Goal: Information Seeking & Learning: Learn about a topic

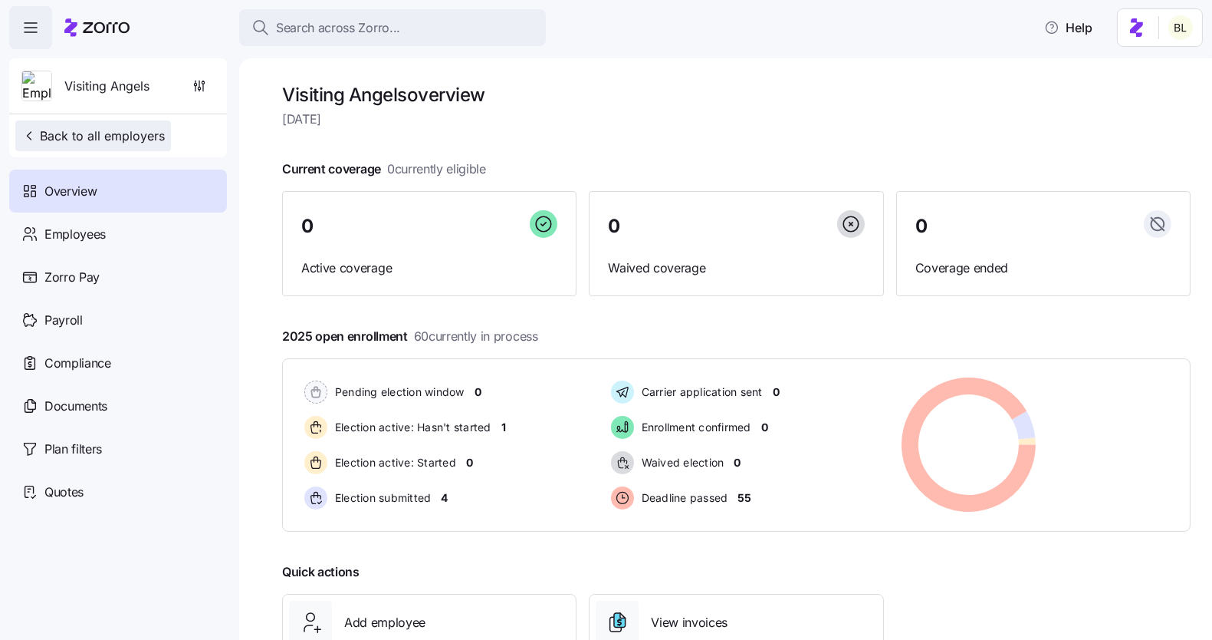
click at [146, 134] on span "Back to all employers" at bounding box center [92, 136] width 143 height 18
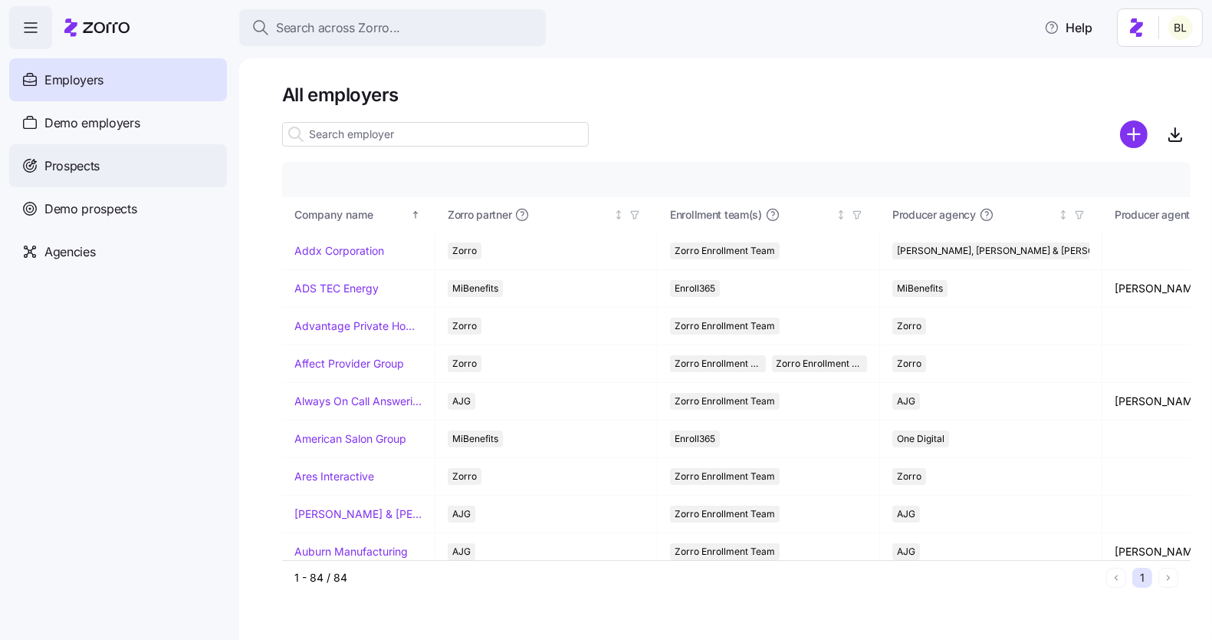
click at [98, 170] on span "Prospects" at bounding box center [71, 165] width 55 height 19
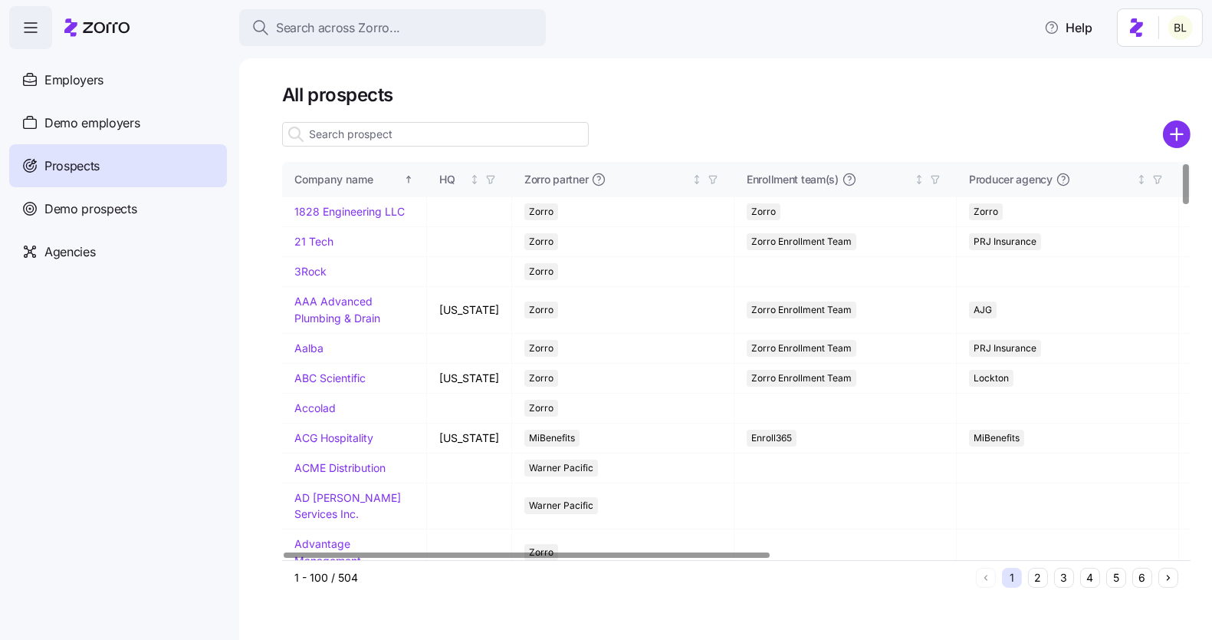
click at [385, 130] on input at bounding box center [435, 134] width 307 height 25
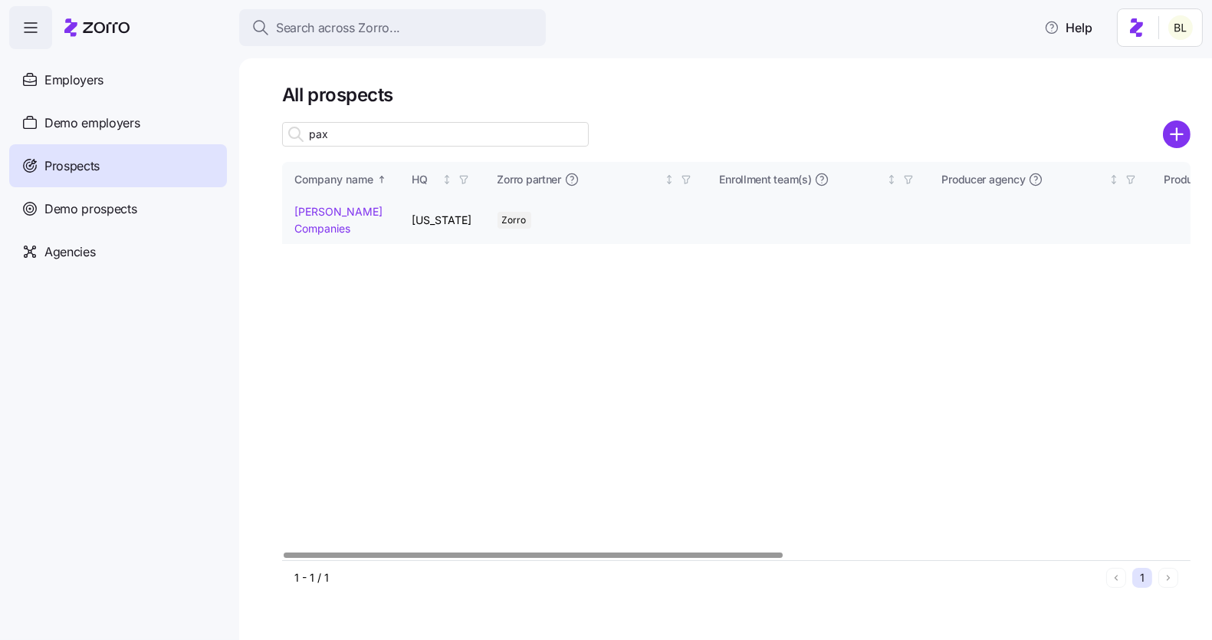
type input "pax"
click at [313, 212] on link "Paxton Companies" at bounding box center [338, 220] width 88 height 30
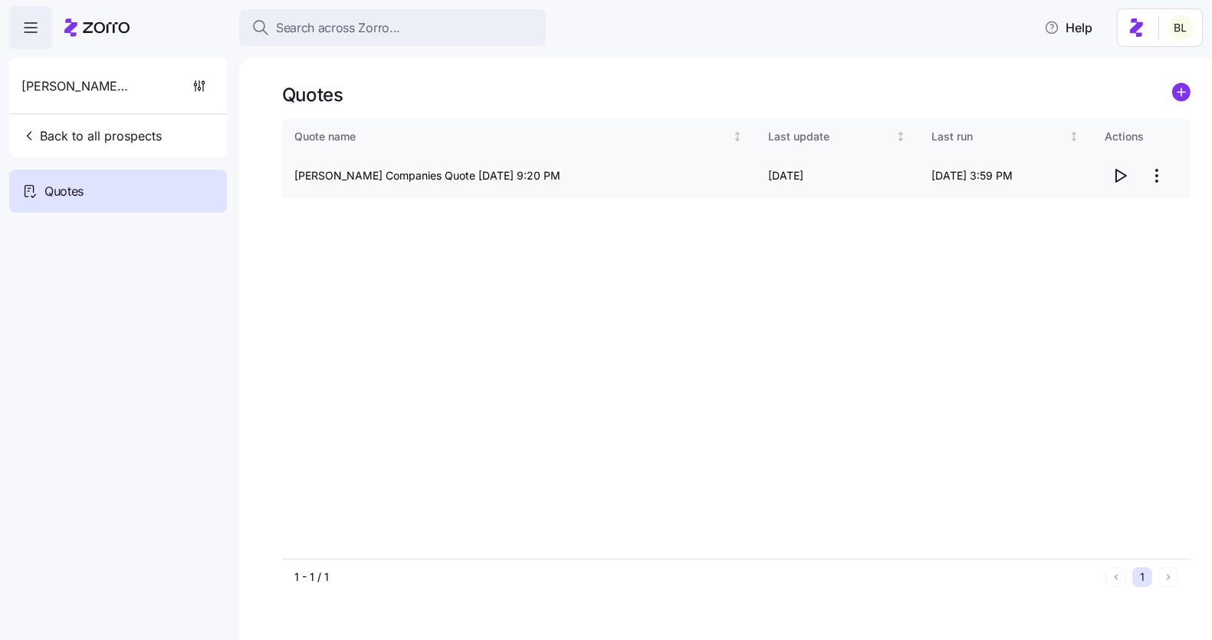
click at [1123, 170] on icon "button" at bounding box center [1120, 175] width 18 height 18
click at [111, 127] on span "Back to all prospects" at bounding box center [91, 136] width 140 height 18
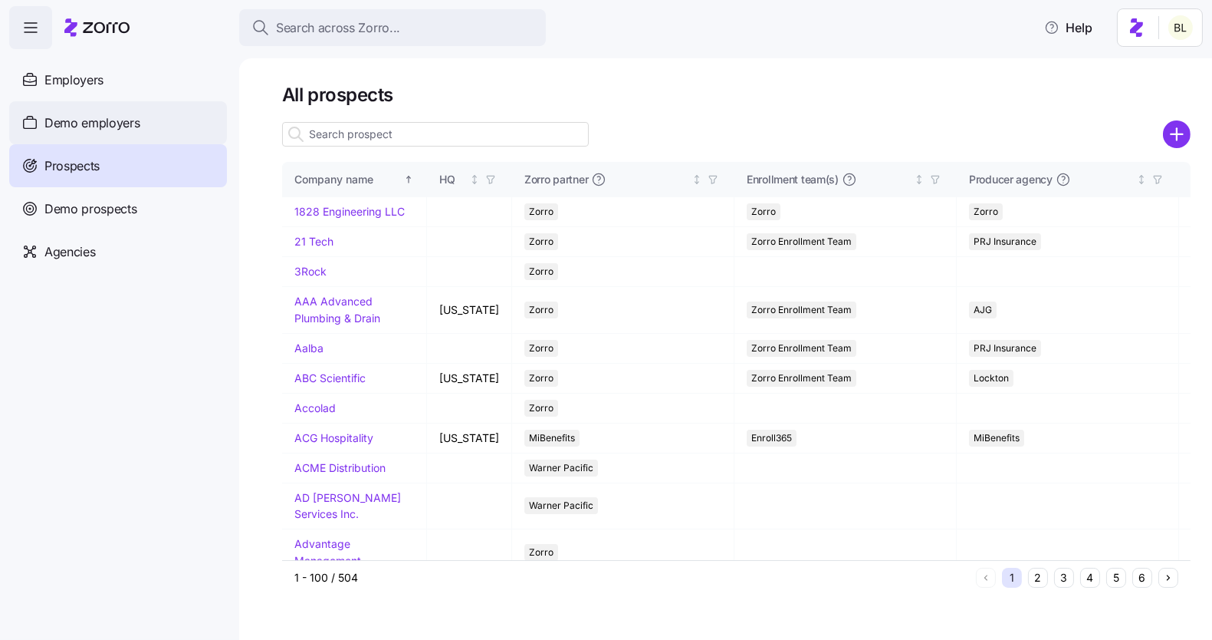
click at [117, 115] on span "Demo employers" at bounding box center [92, 122] width 96 height 19
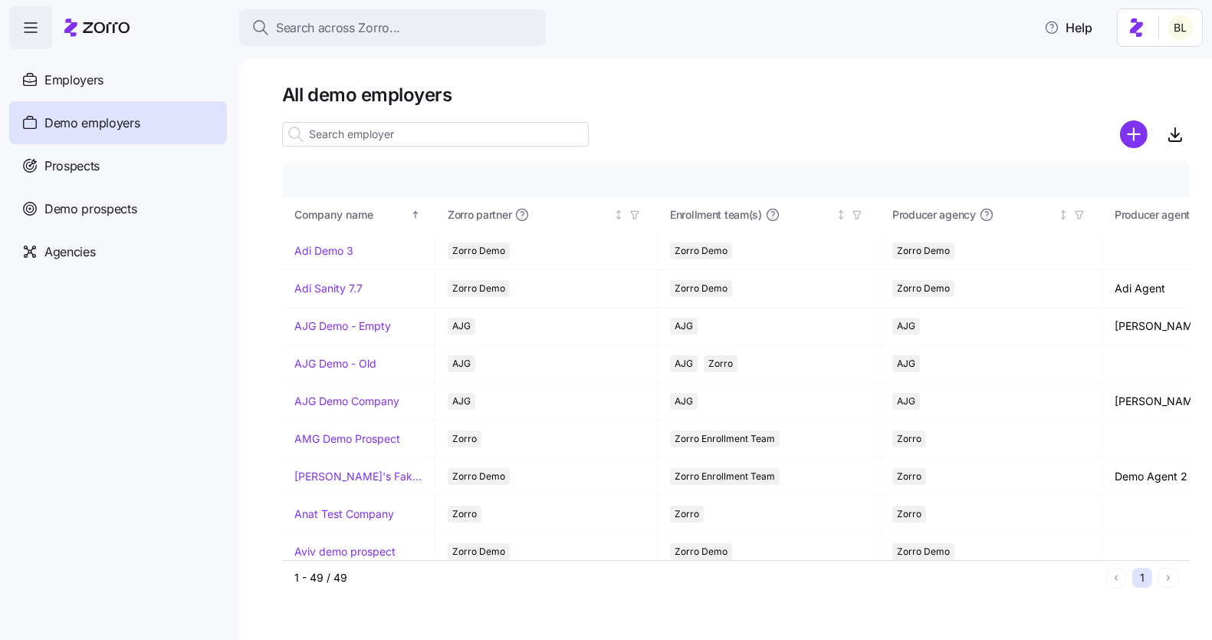
click at [377, 137] on input at bounding box center [435, 134] width 307 height 25
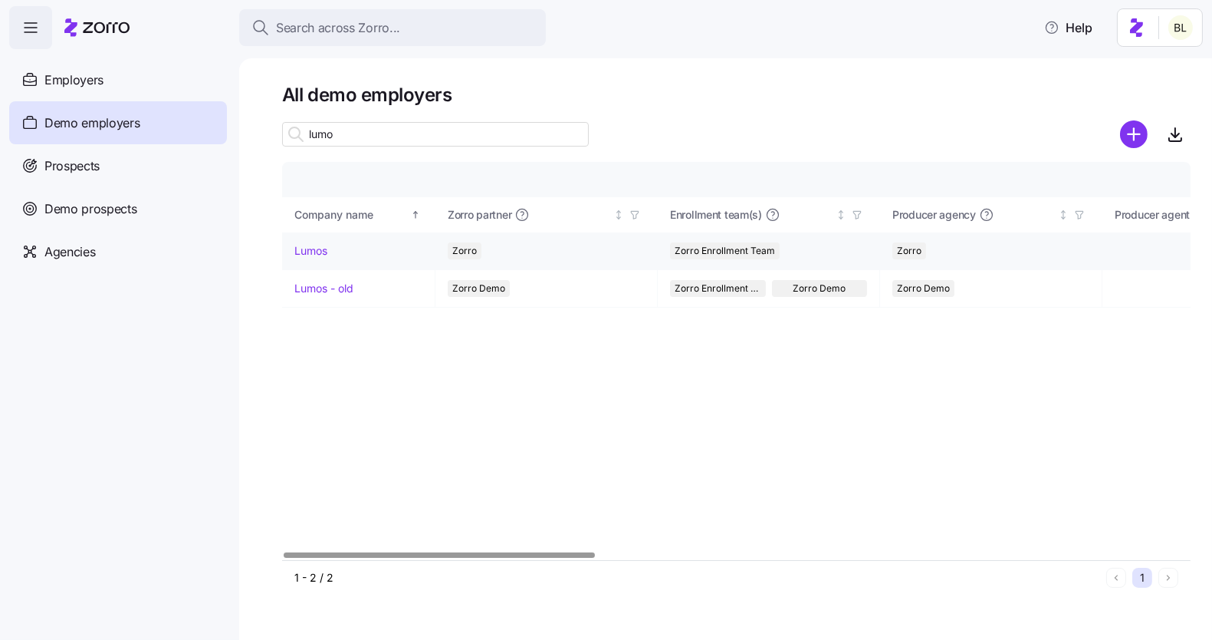
type input "lumo"
click at [318, 245] on link "Lumos" at bounding box center [310, 250] width 33 height 15
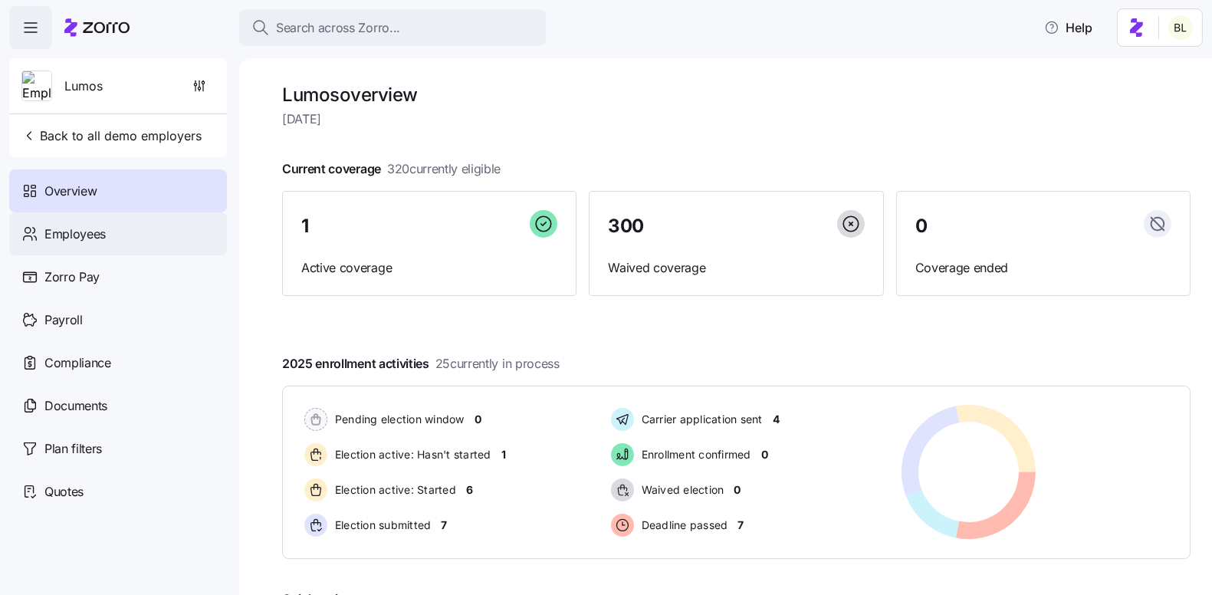
click at [105, 228] on div "Employees" at bounding box center [118, 233] width 218 height 43
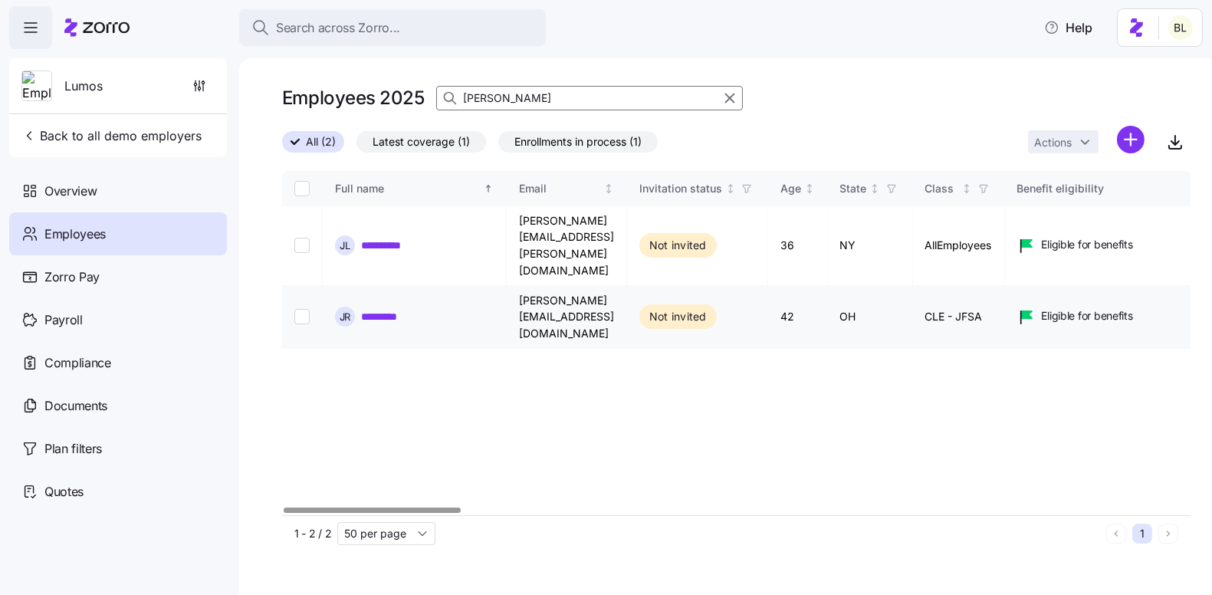
click at [393, 309] on link "*********" at bounding box center [387, 316] width 52 height 15
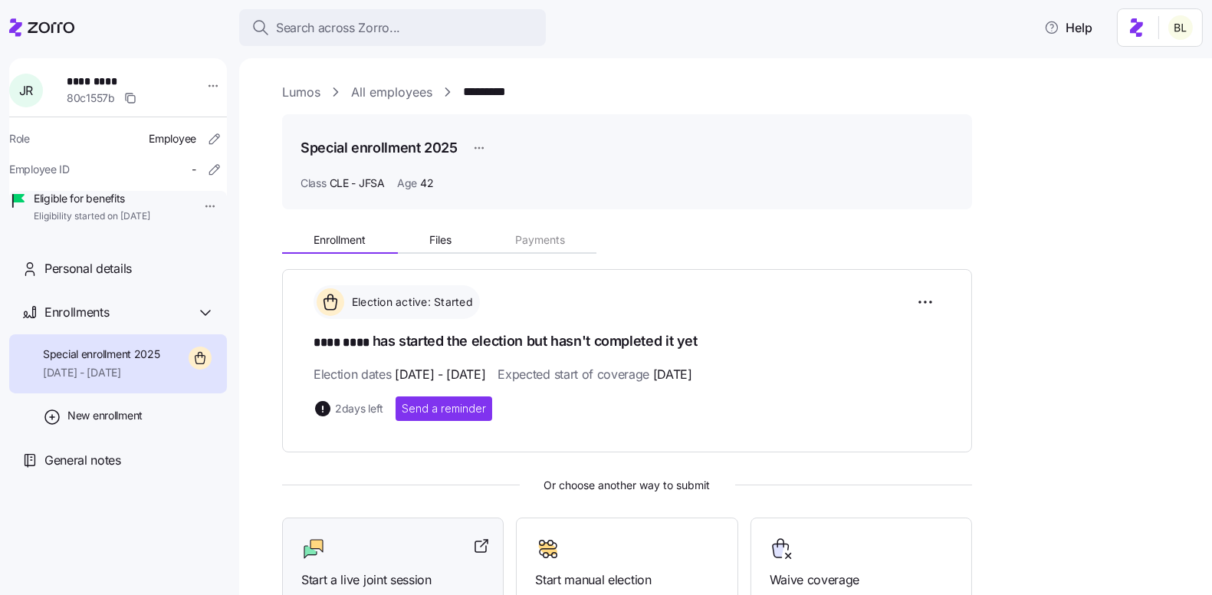
click at [409, 537] on div at bounding box center [392, 549] width 183 height 25
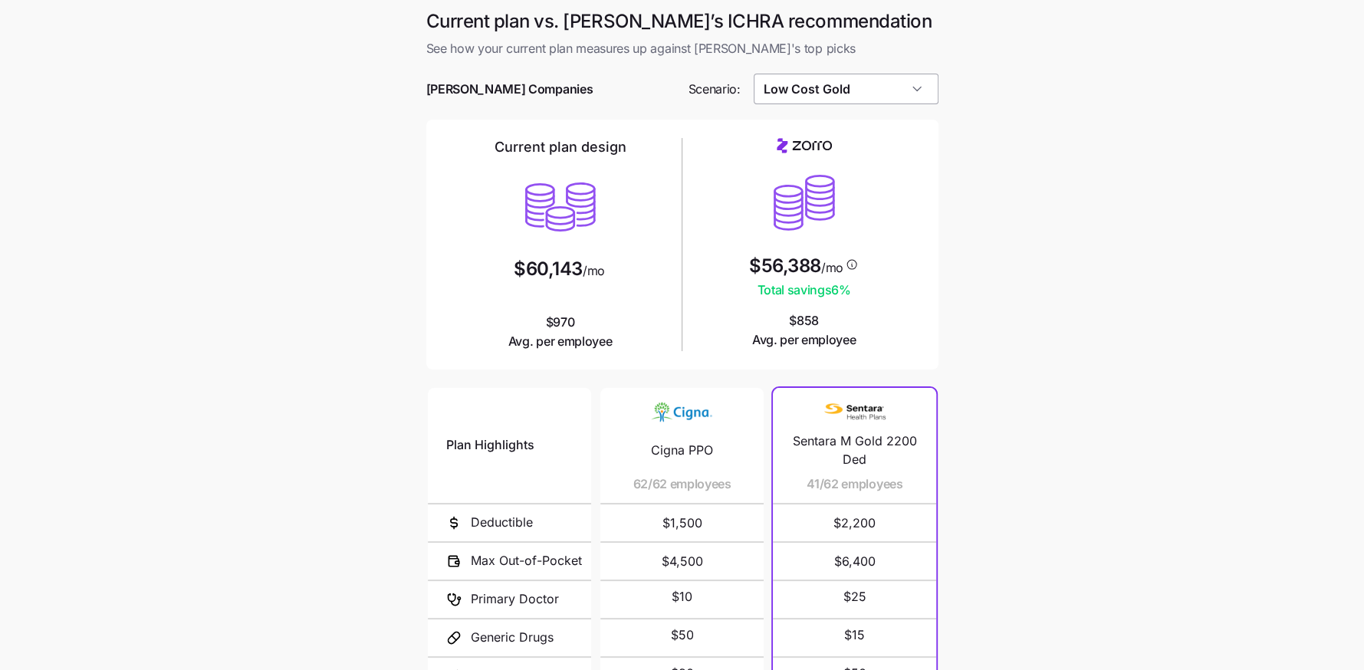
click at [901, 89] on input "Low Cost Gold" at bounding box center [846, 89] width 185 height 31
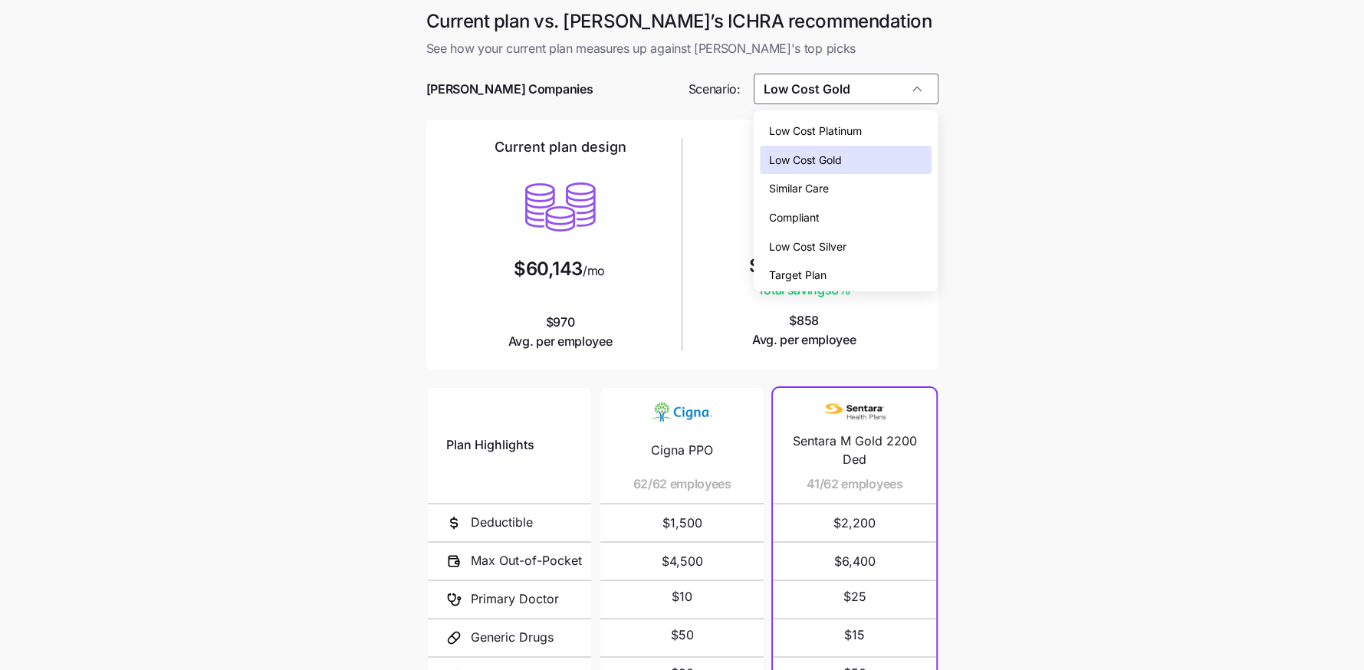
click at [887, 239] on div "Low Cost Silver" at bounding box center [846, 246] width 172 height 29
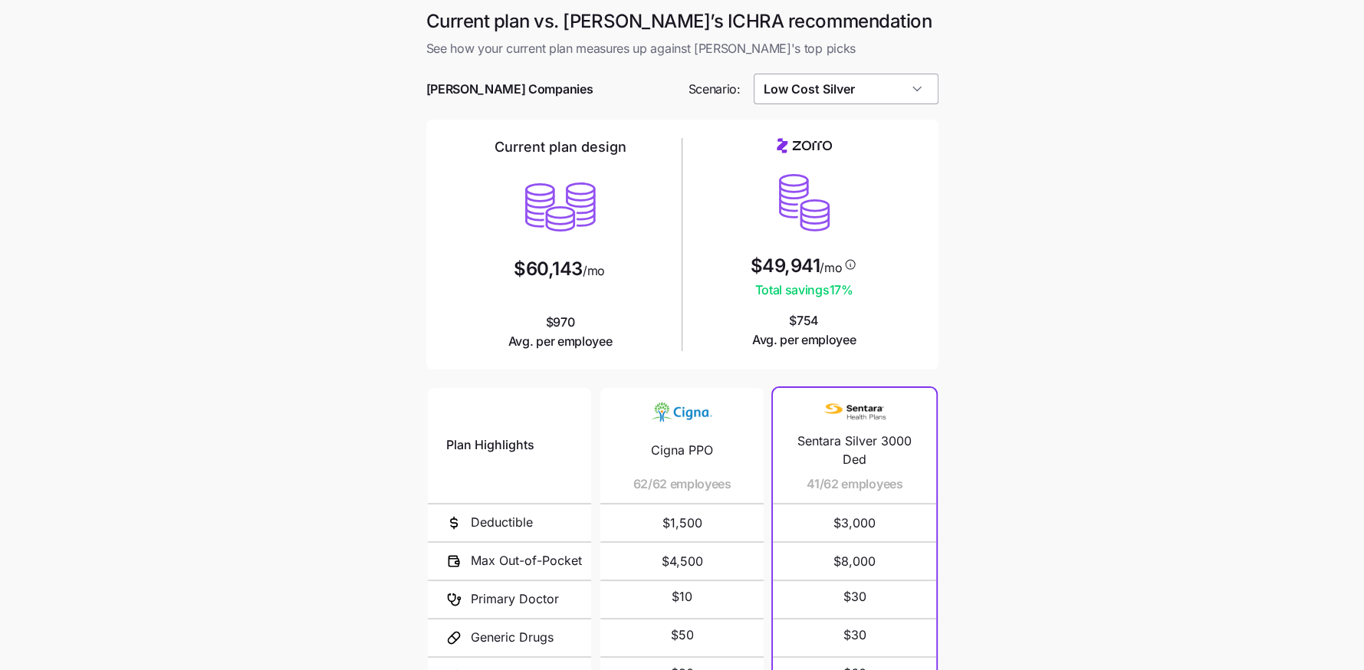
click at [864, 90] on input "Low Cost Silver" at bounding box center [846, 89] width 185 height 31
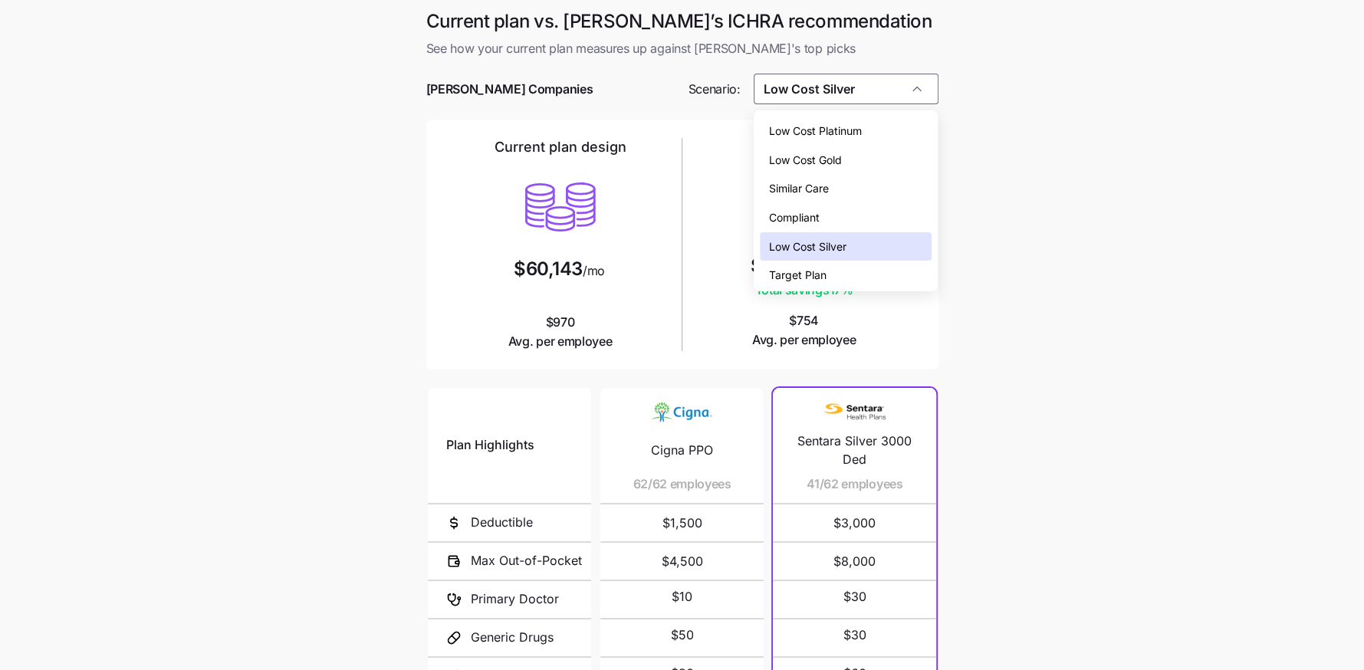
click at [867, 159] on div "Low Cost Gold" at bounding box center [846, 160] width 172 height 29
type input "Low Cost Gold"
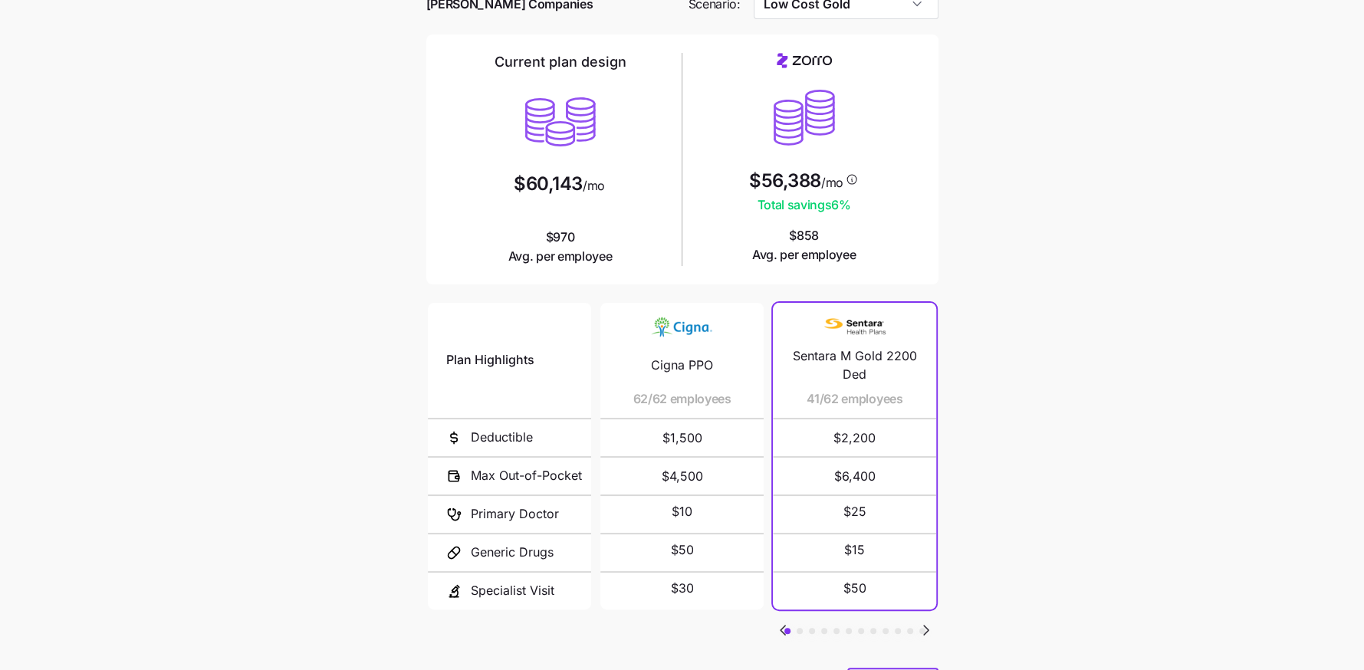
scroll to position [86, 0]
click at [928, 623] on icon "Go to next slide" at bounding box center [926, 629] width 18 height 18
click at [780, 624] on icon "Go to previous slide" at bounding box center [783, 629] width 18 height 18
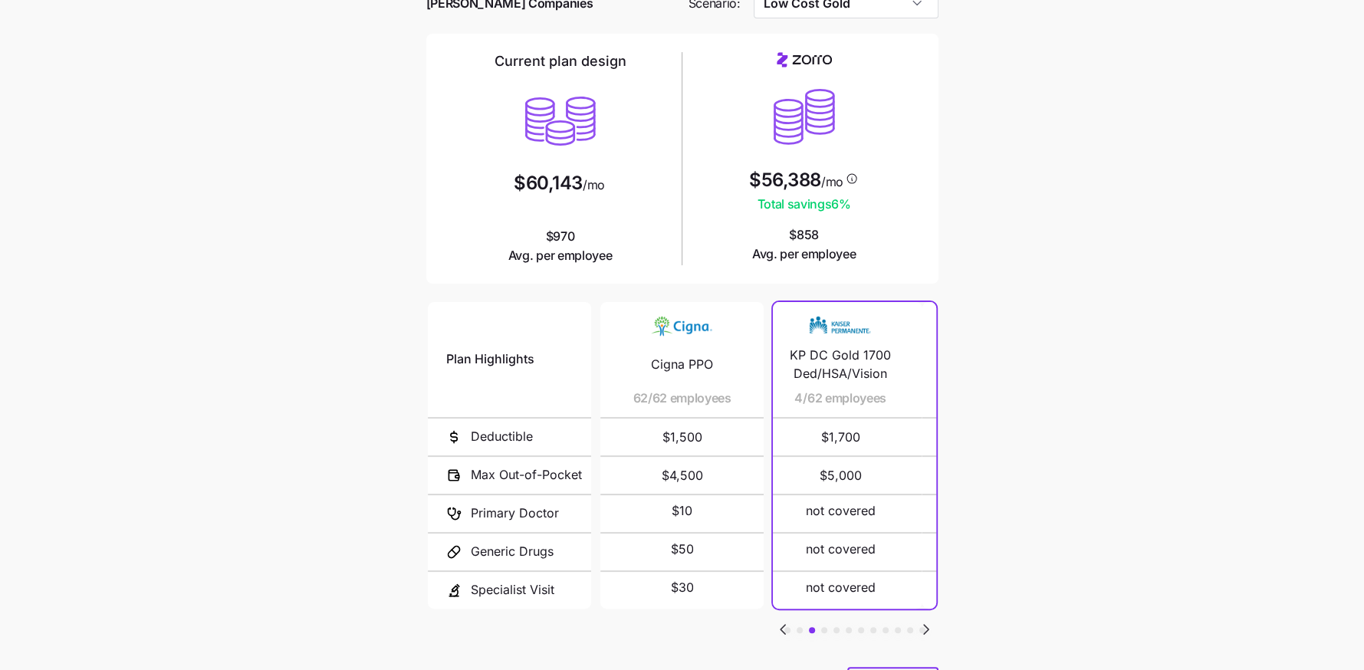
click at [780, 624] on icon "Go to previous slide" at bounding box center [783, 629] width 18 height 18
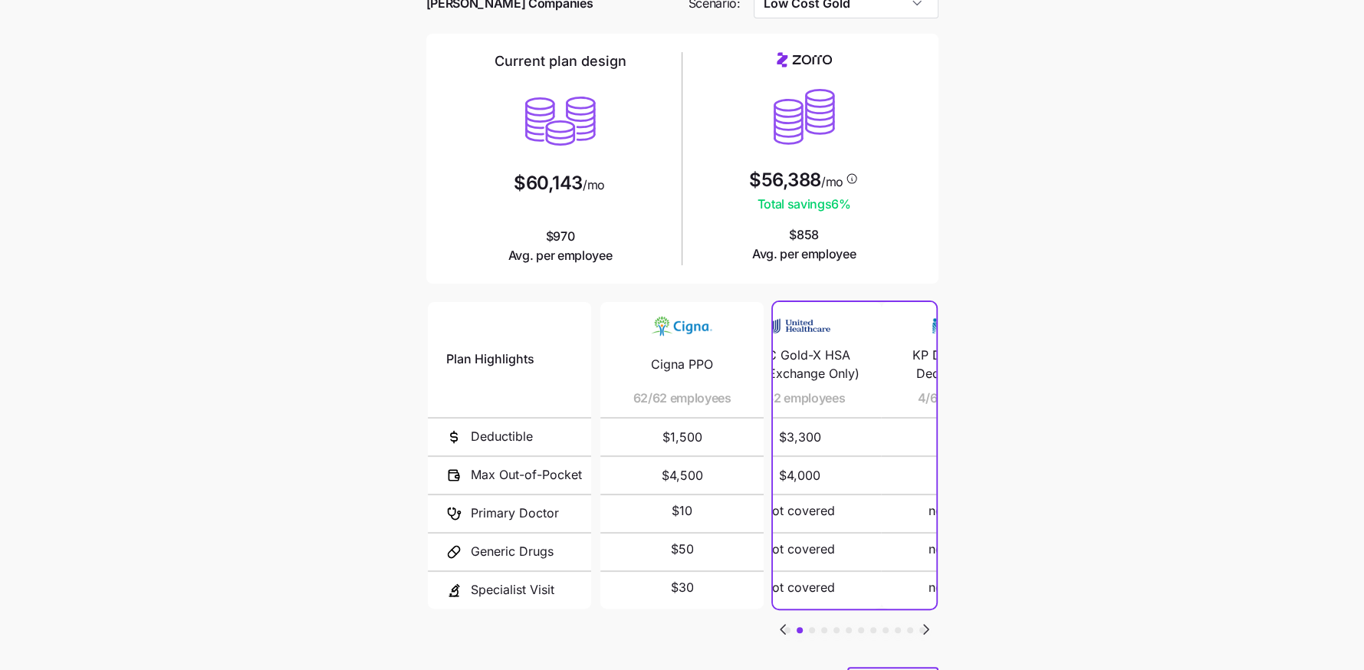
click at [780, 624] on icon "Go to previous slide" at bounding box center [783, 629] width 18 height 18
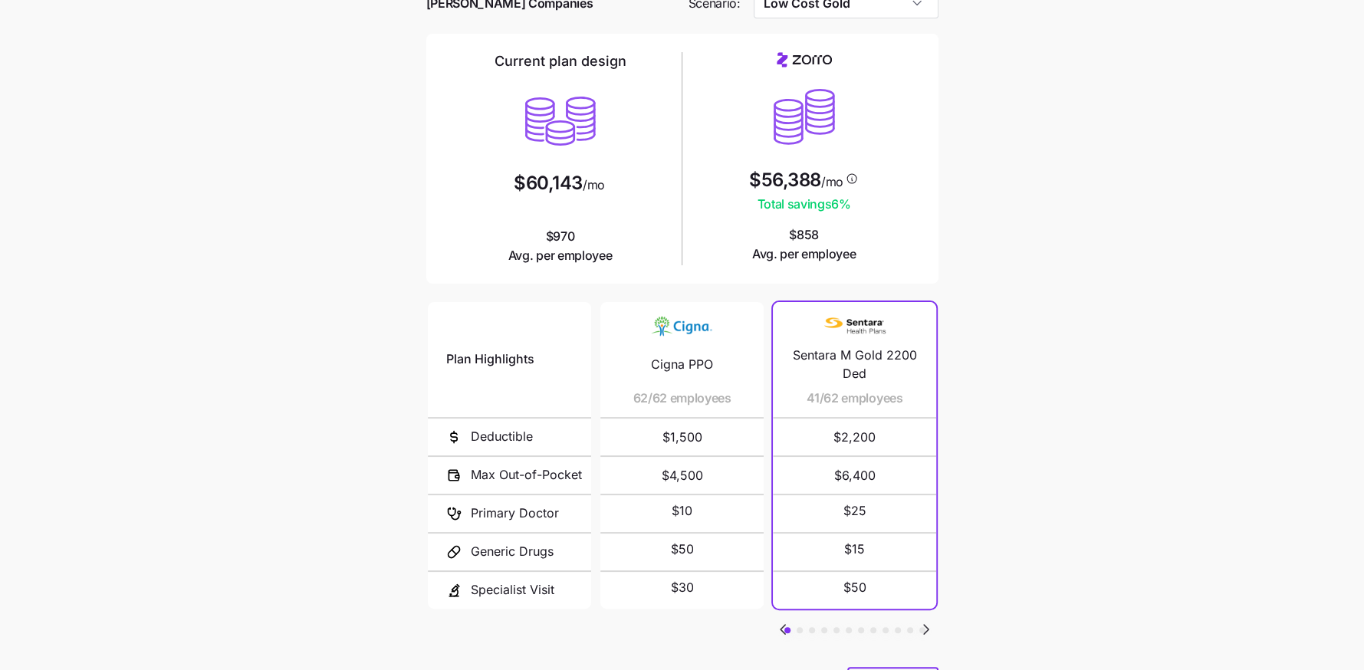
scroll to position [166, 0]
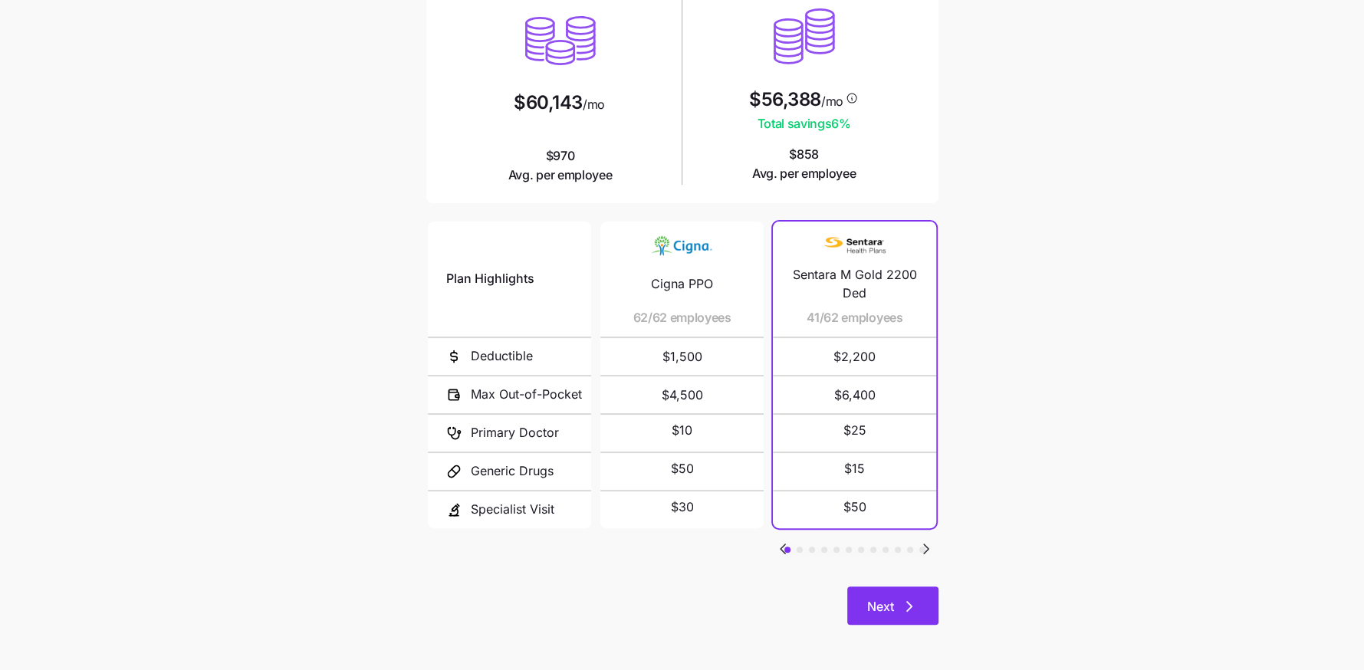
click at [895, 601] on span "Next" at bounding box center [892, 606] width 51 height 18
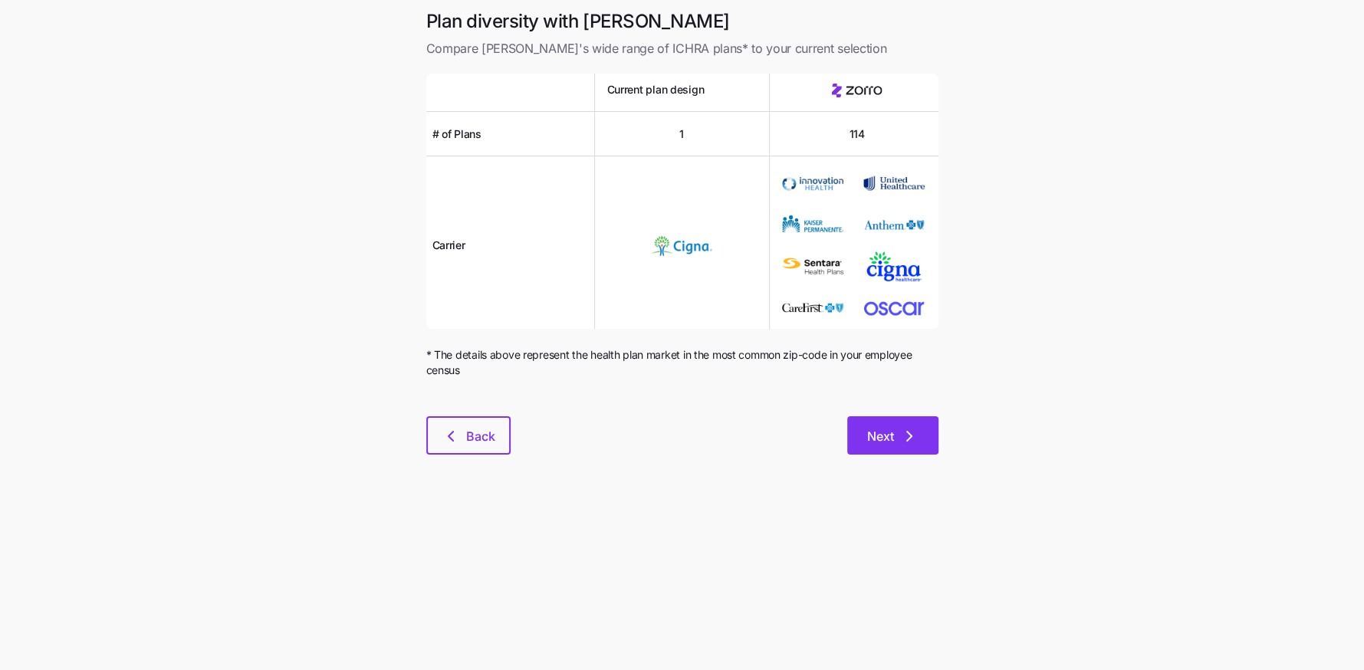
click at [887, 429] on span "Next" at bounding box center [880, 436] width 27 height 18
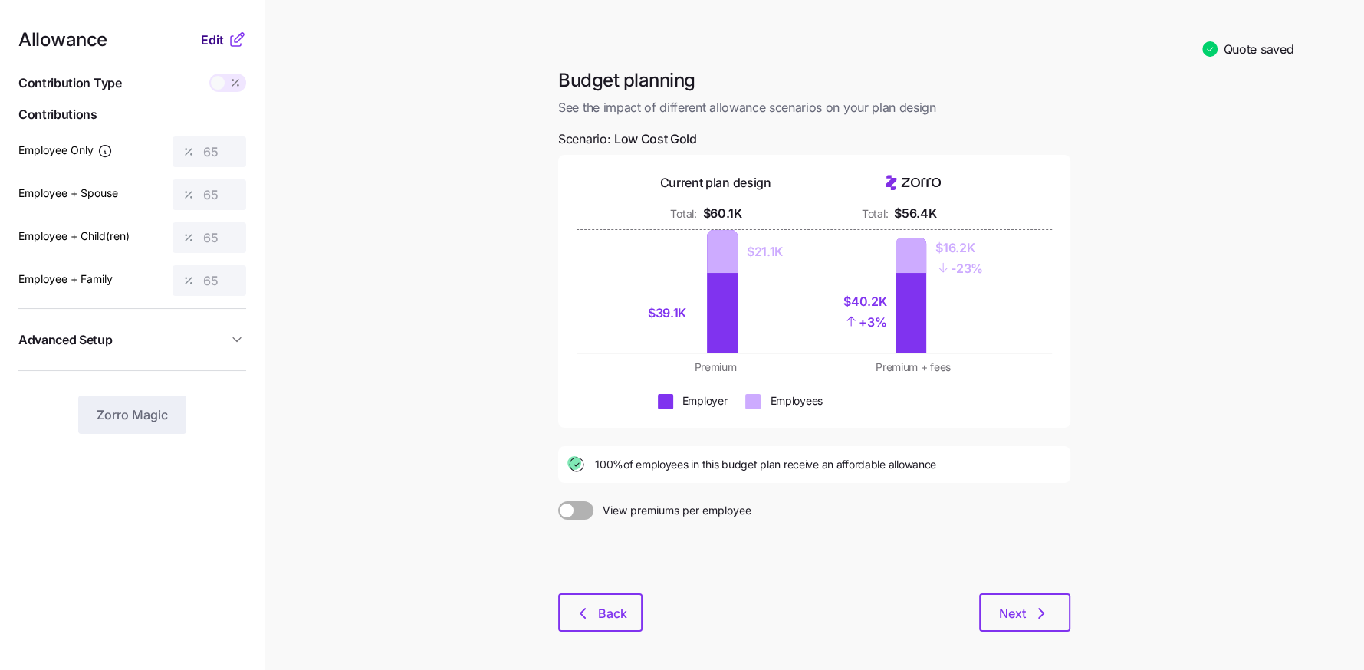
click at [212, 31] on nav "Allowance Edit Contribution Type Use classes Contributions Employee Only 65 Emp…" at bounding box center [132, 365] width 265 height 730
click at [209, 44] on span "Edit" at bounding box center [212, 40] width 23 height 18
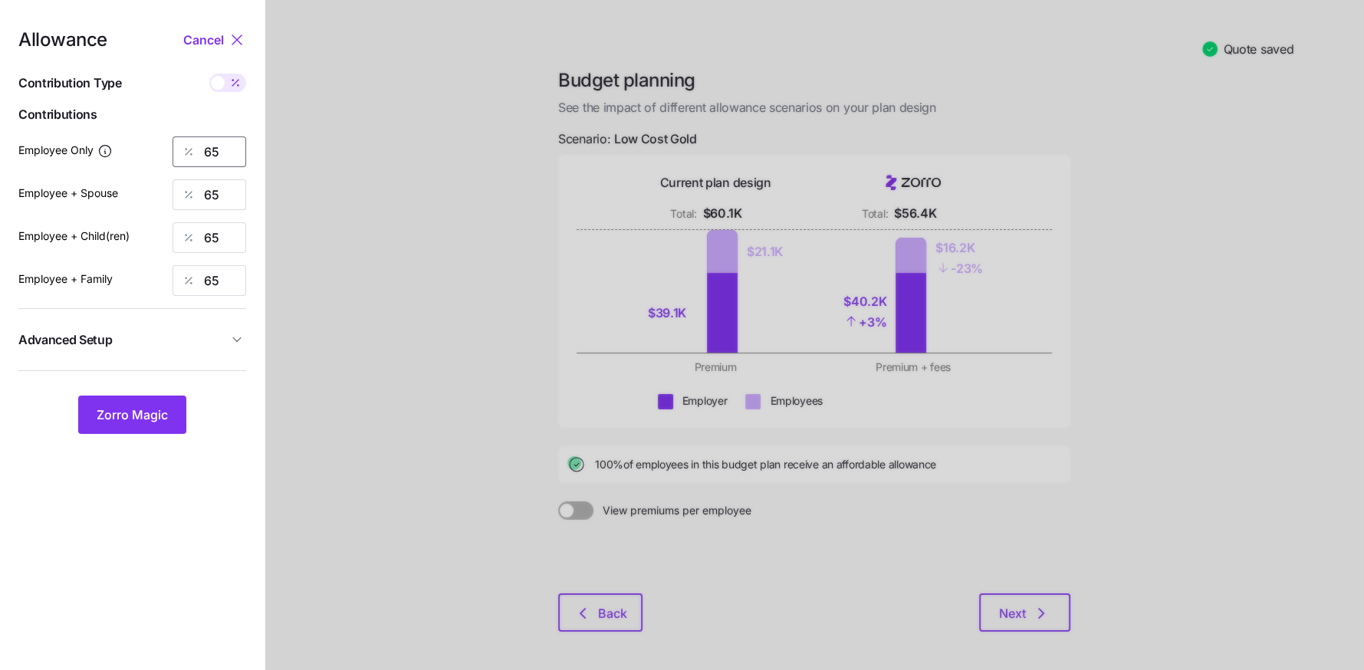
click at [209, 149] on input "65" at bounding box center [210, 151] width 74 height 31
type input "70"
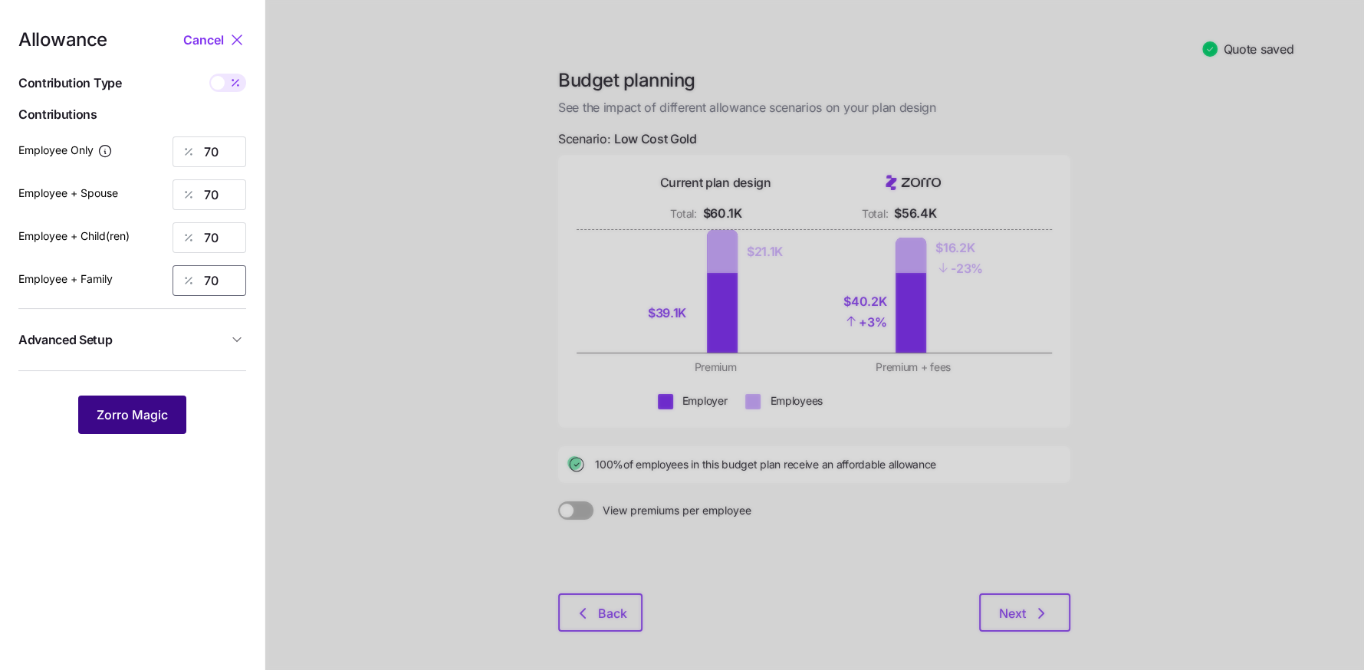
type input "70"
click at [127, 418] on span "Zorro Magic" at bounding box center [132, 415] width 71 height 18
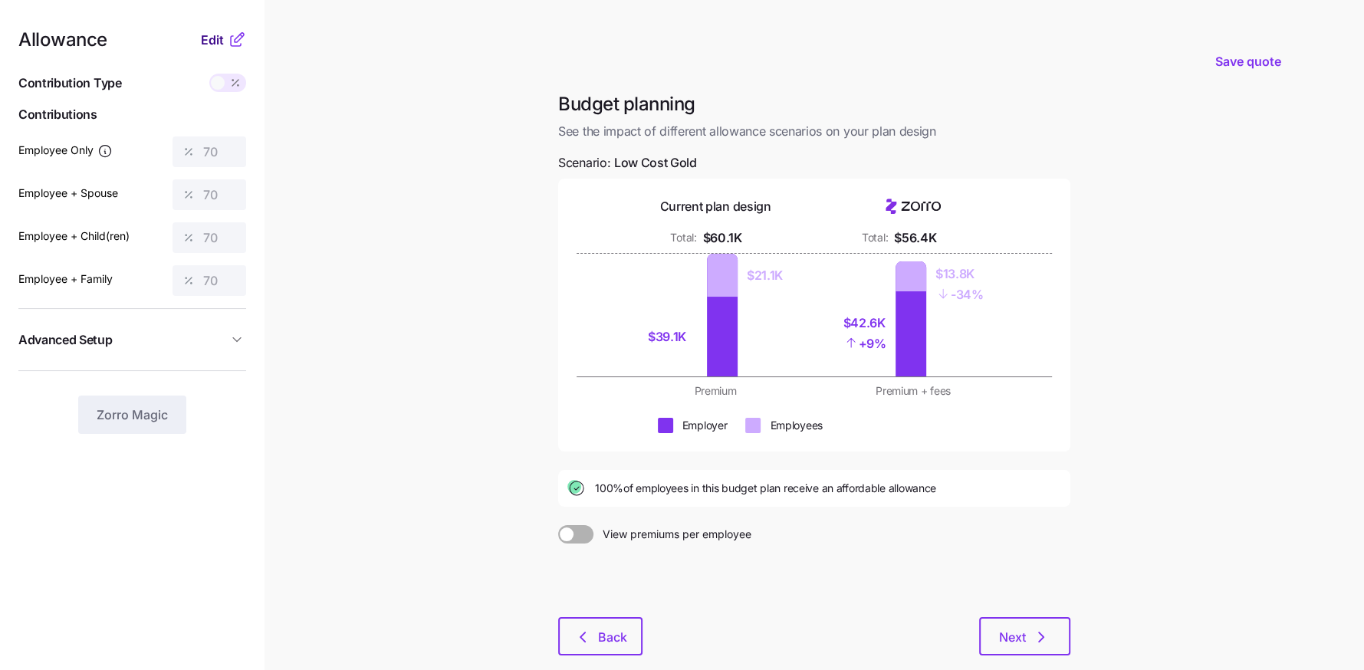
click at [222, 41] on span "Edit" at bounding box center [212, 40] width 23 height 18
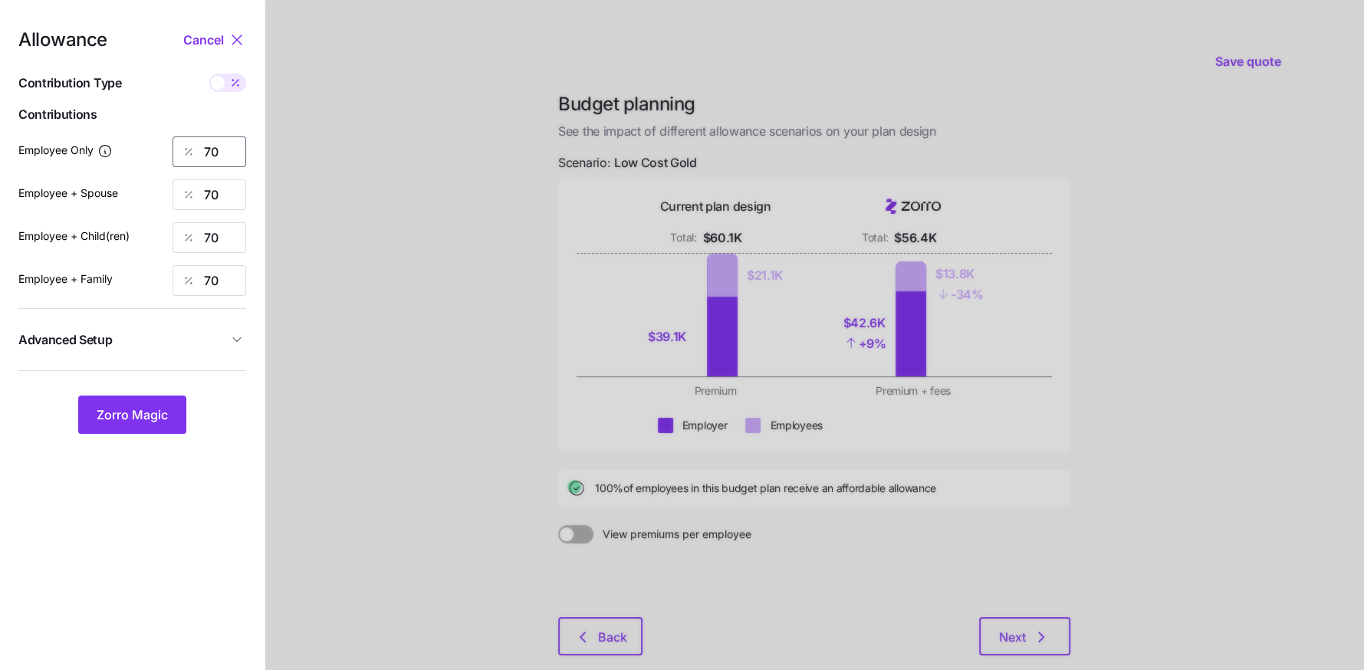
click at [214, 152] on input "70" at bounding box center [210, 151] width 74 height 31
type input "65"
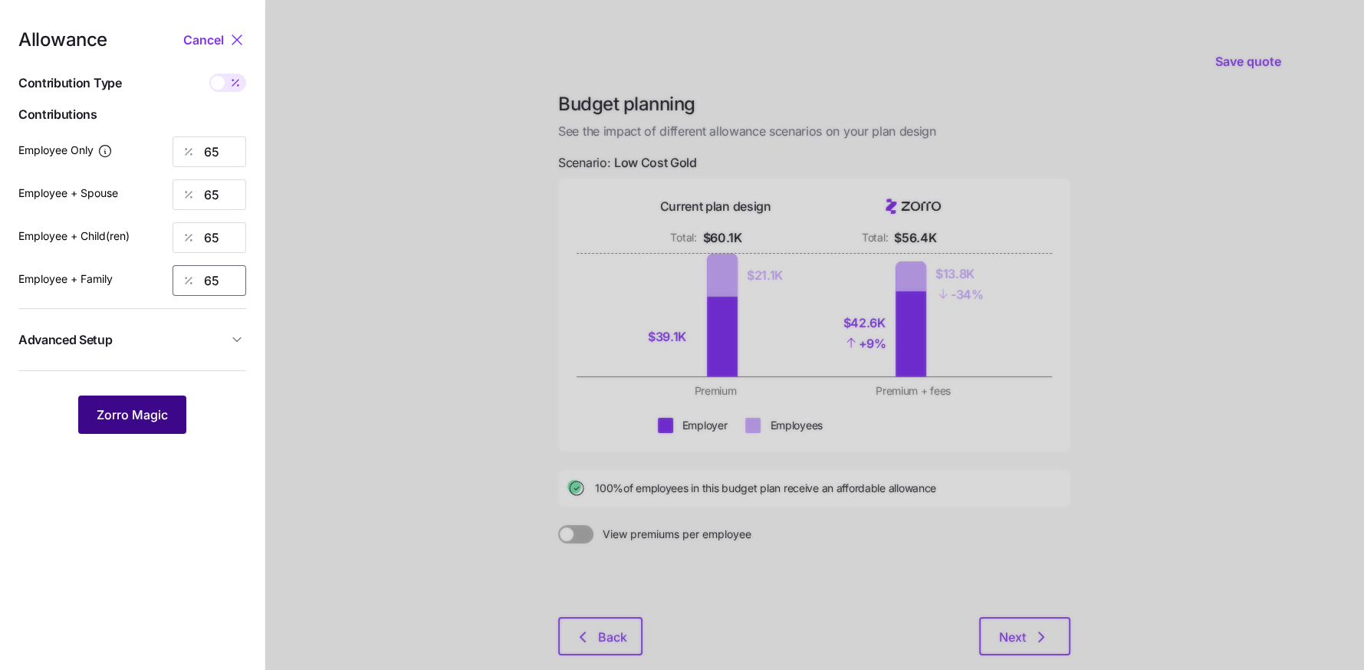
type input "65"
click at [155, 413] on span "Zorro Magic" at bounding box center [132, 415] width 71 height 18
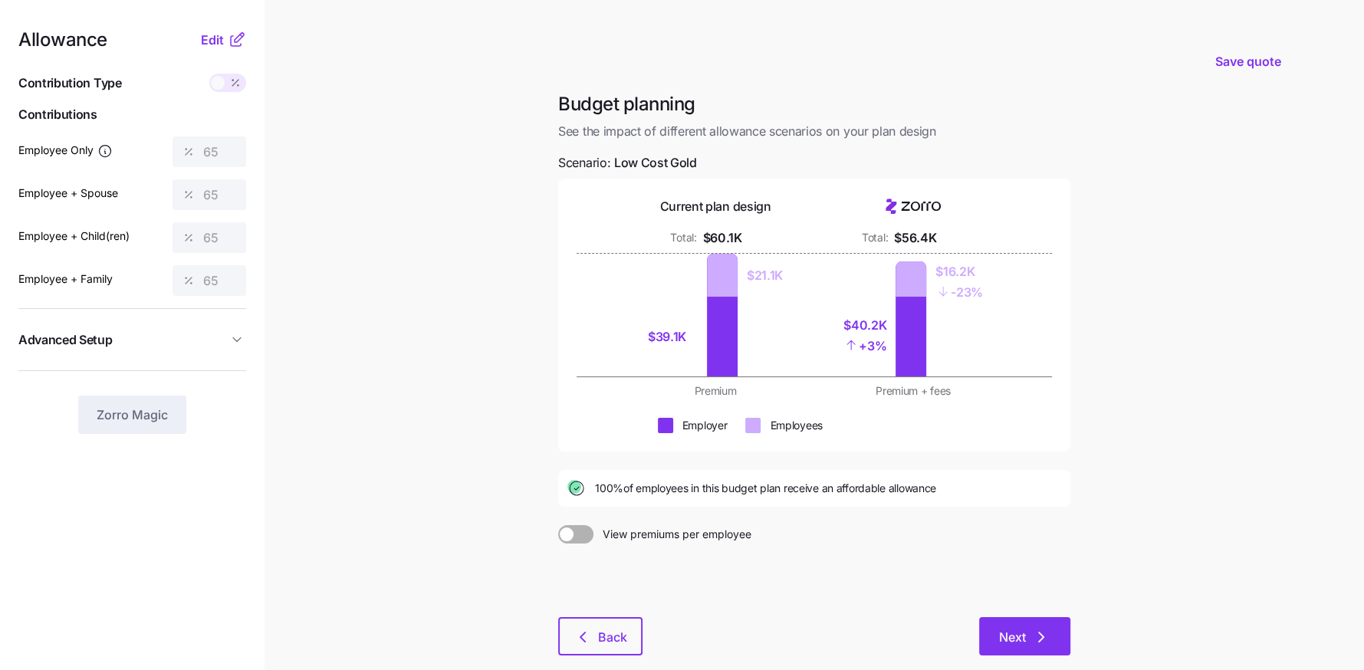
click at [1002, 623] on button "Next" at bounding box center [1024, 636] width 91 height 38
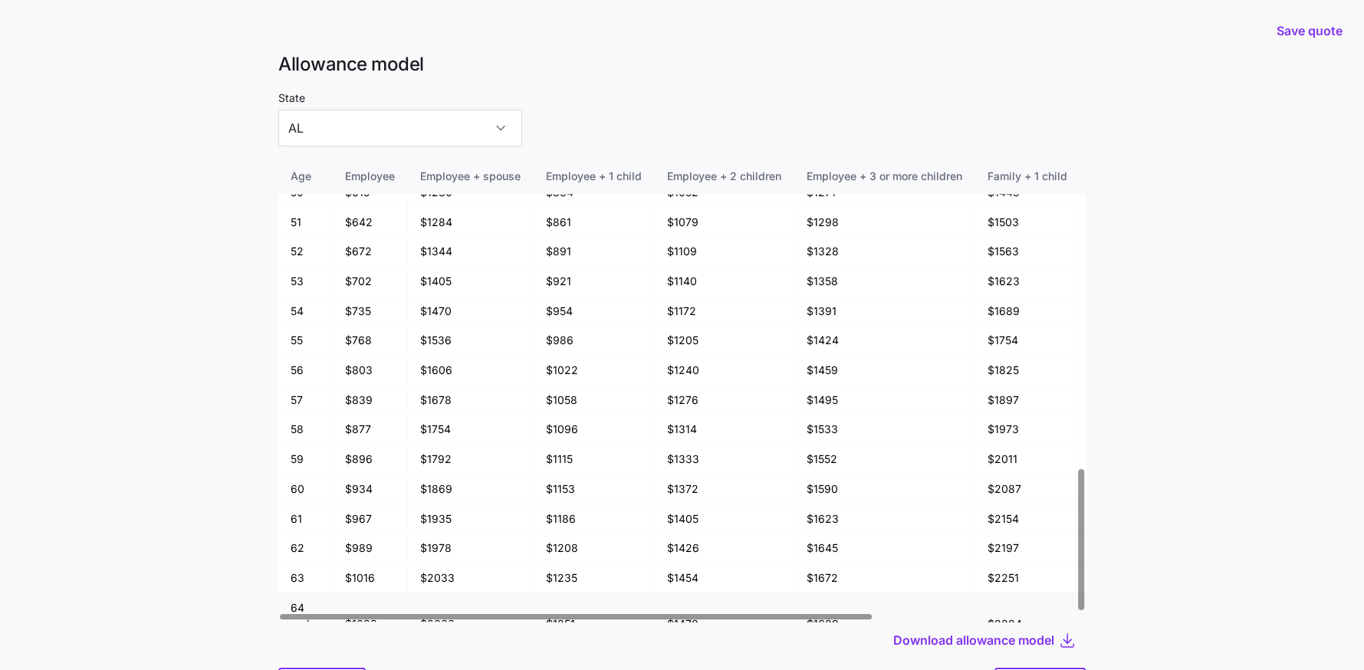
scroll to position [1018, 0]
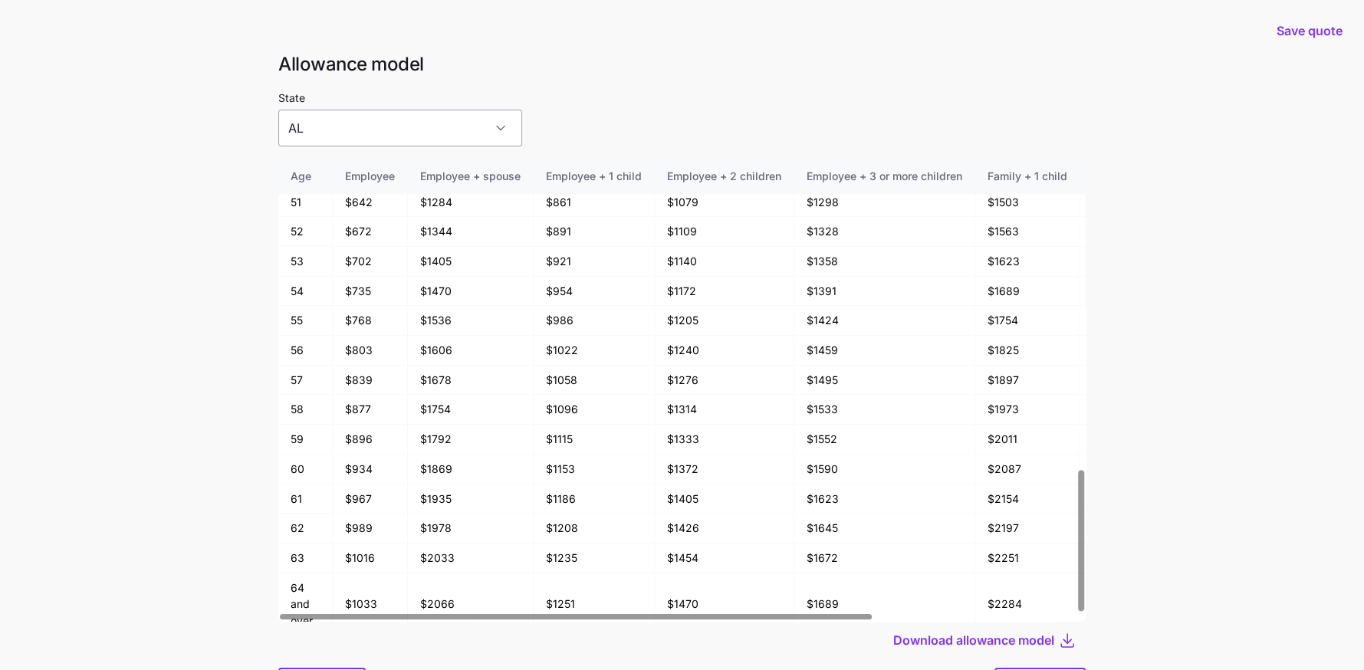
click at [402, 136] on input "AL" at bounding box center [400, 128] width 244 height 37
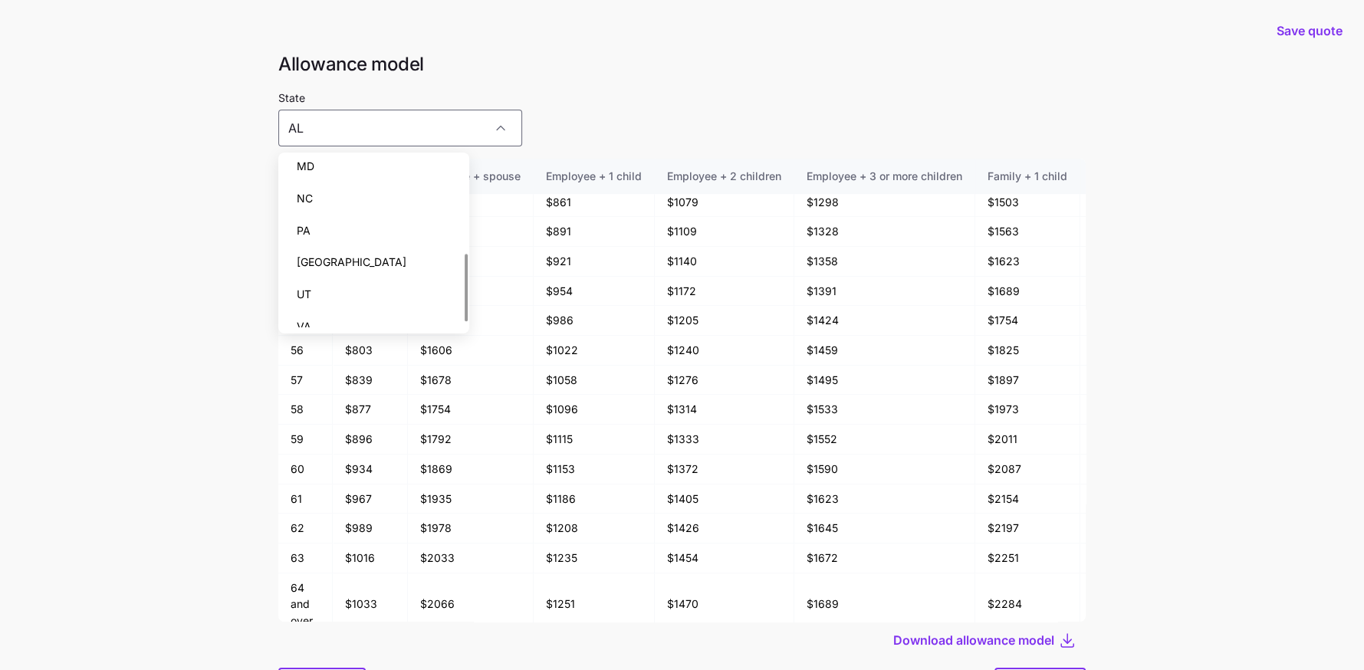
scroll to position [246, 0]
click at [371, 316] on div "VA" at bounding box center [373, 313] width 179 height 32
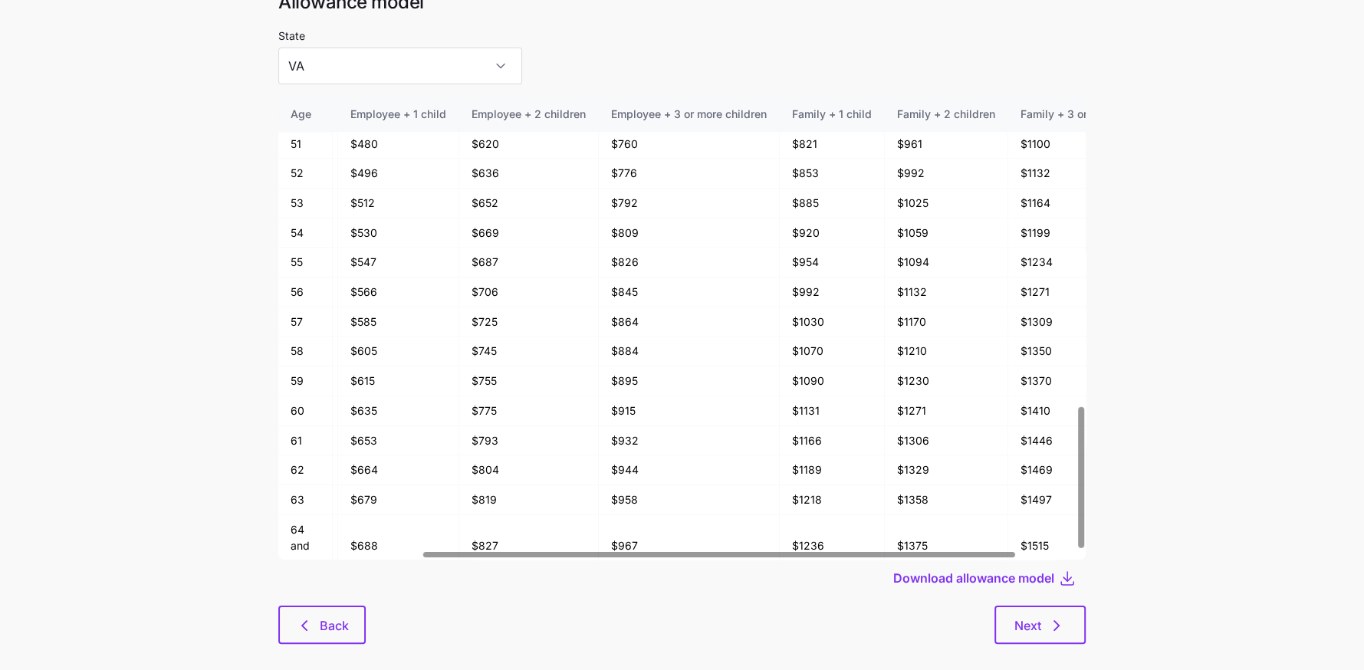
scroll to position [82, 0]
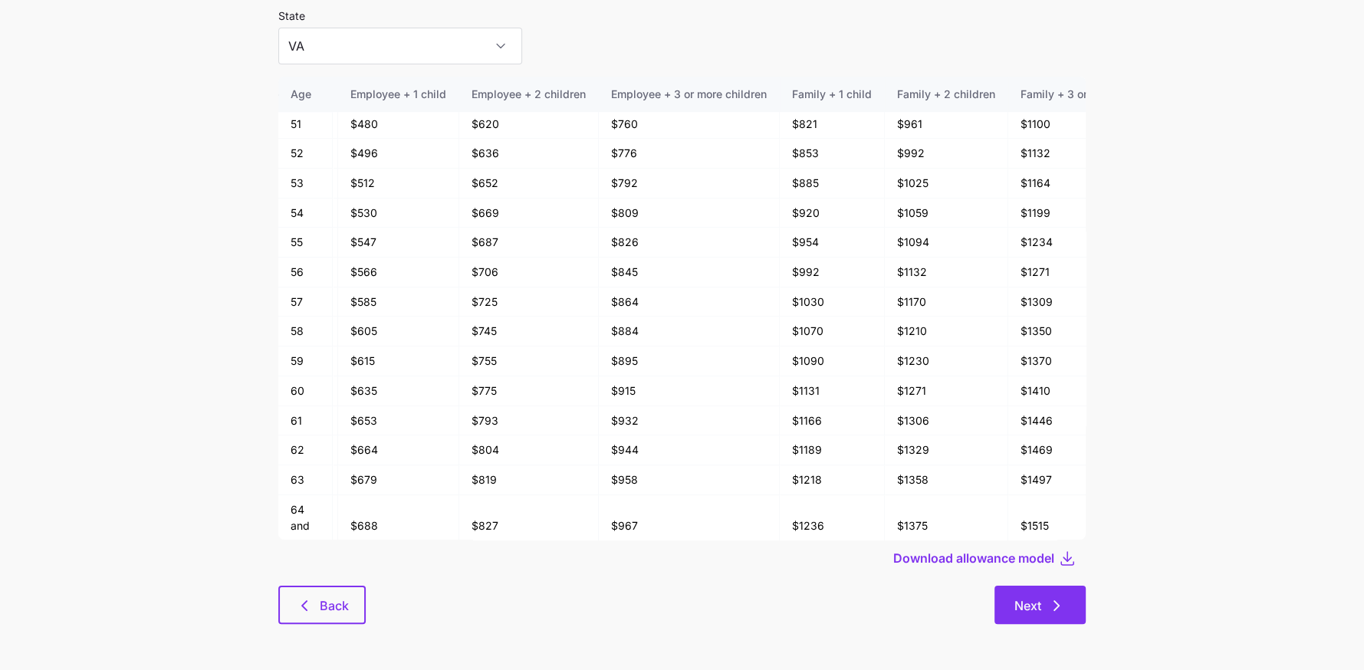
click at [1059, 601] on icon "button" at bounding box center [1056, 606] width 18 height 18
type input "AL"
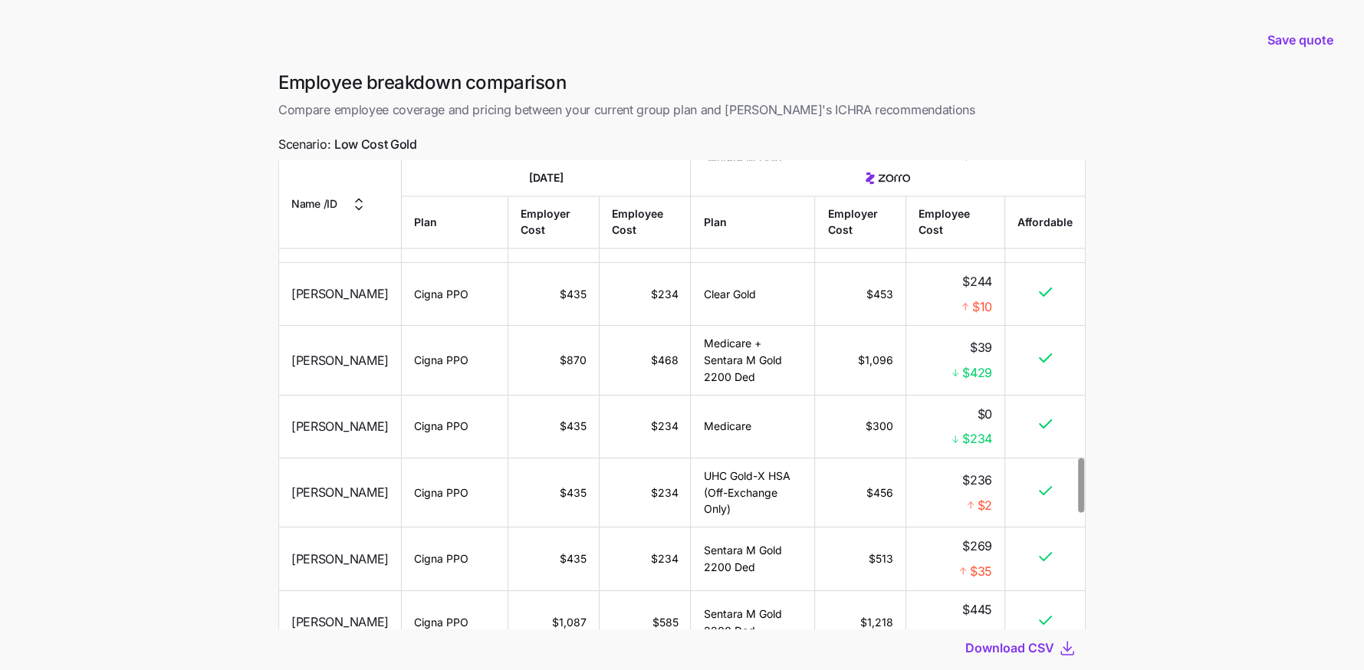
scroll to position [2566, 0]
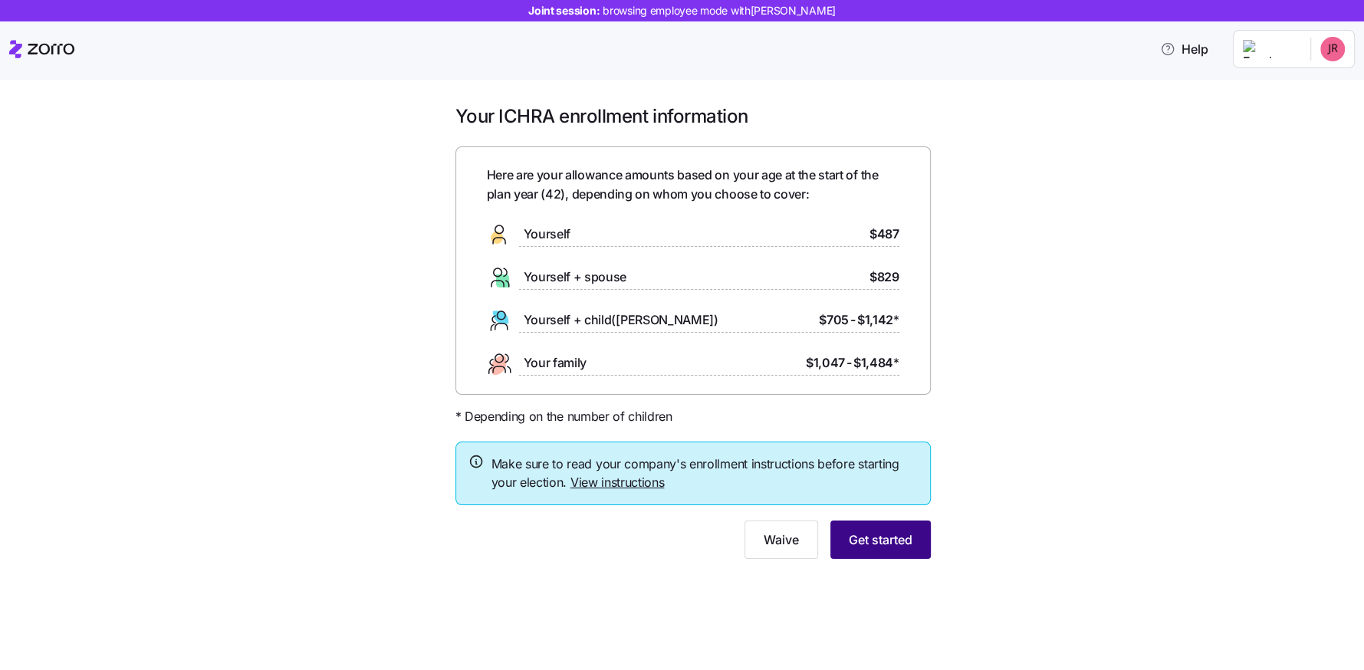
click at [876, 535] on span "Get started" at bounding box center [881, 540] width 64 height 18
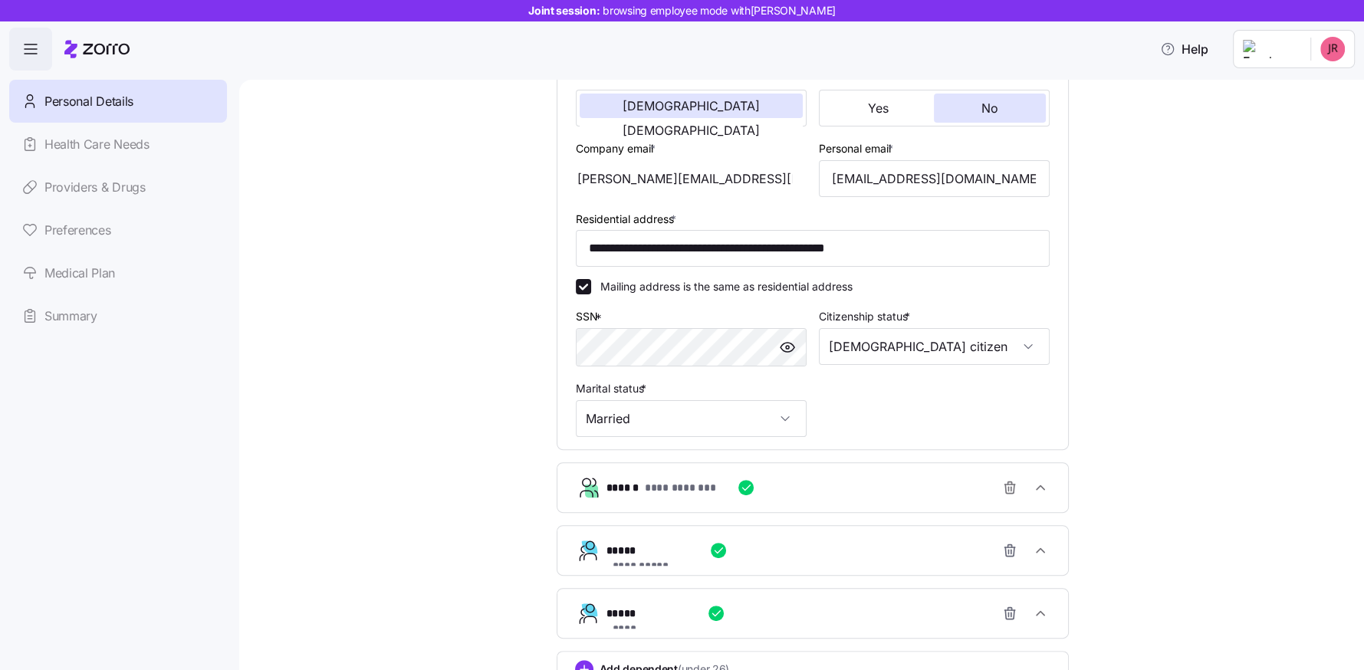
scroll to position [439, 0]
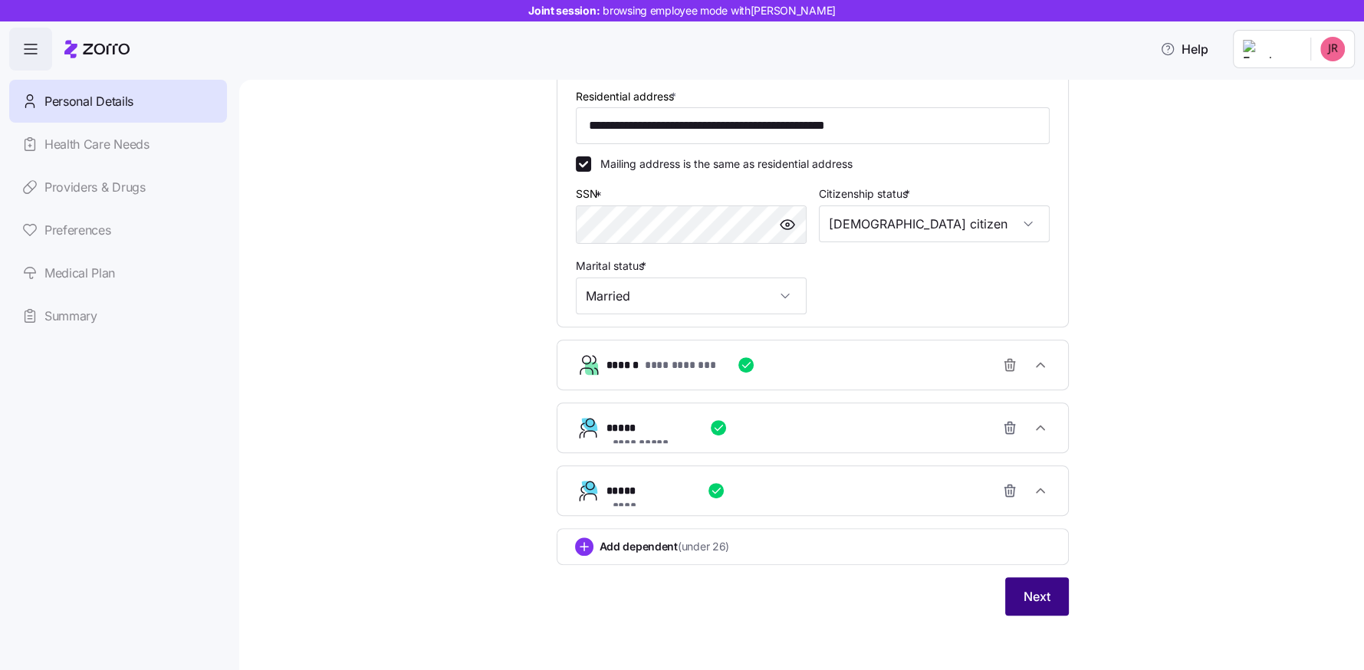
click at [1043, 600] on span "Next" at bounding box center [1037, 596] width 27 height 18
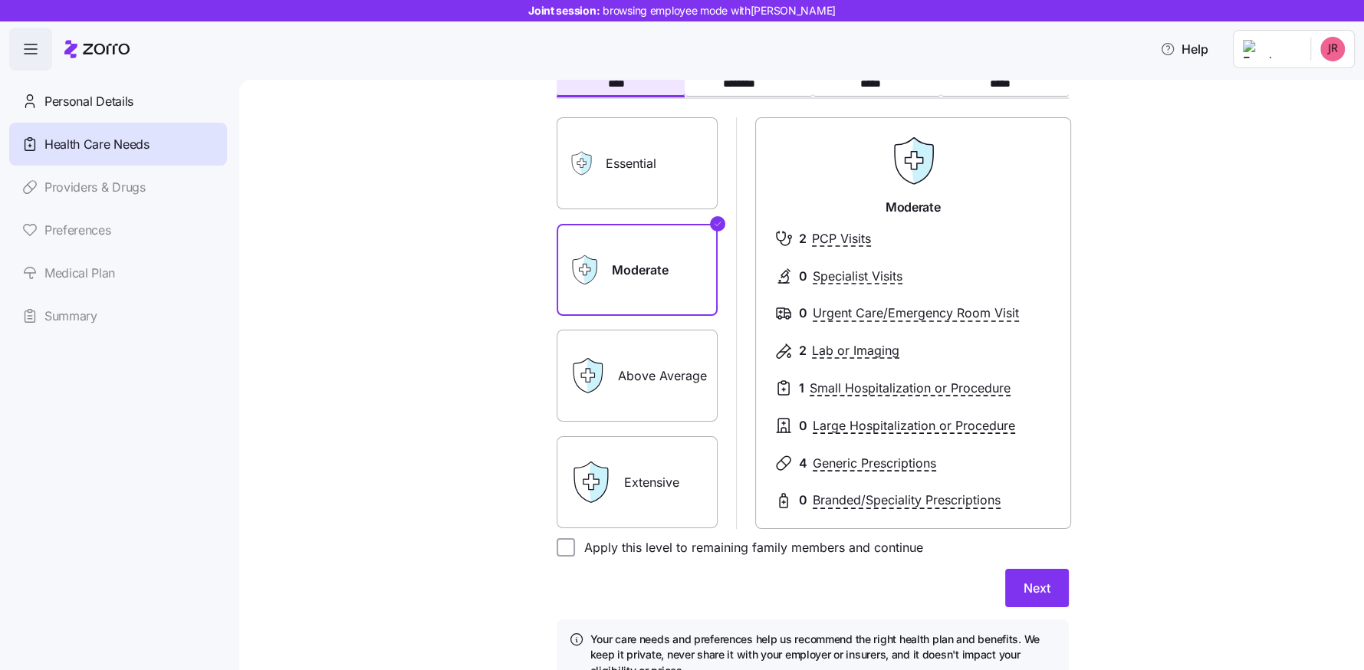
scroll to position [169, 0]
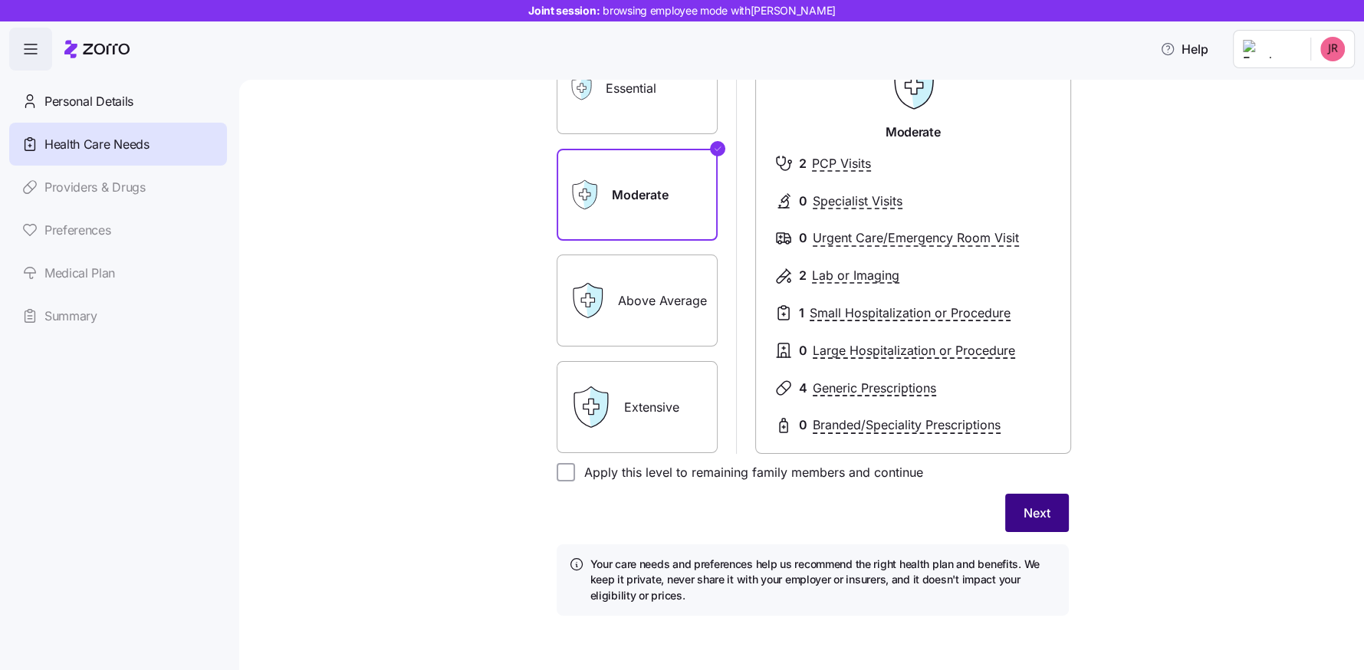
click at [1042, 505] on span "Next" at bounding box center [1037, 513] width 27 height 18
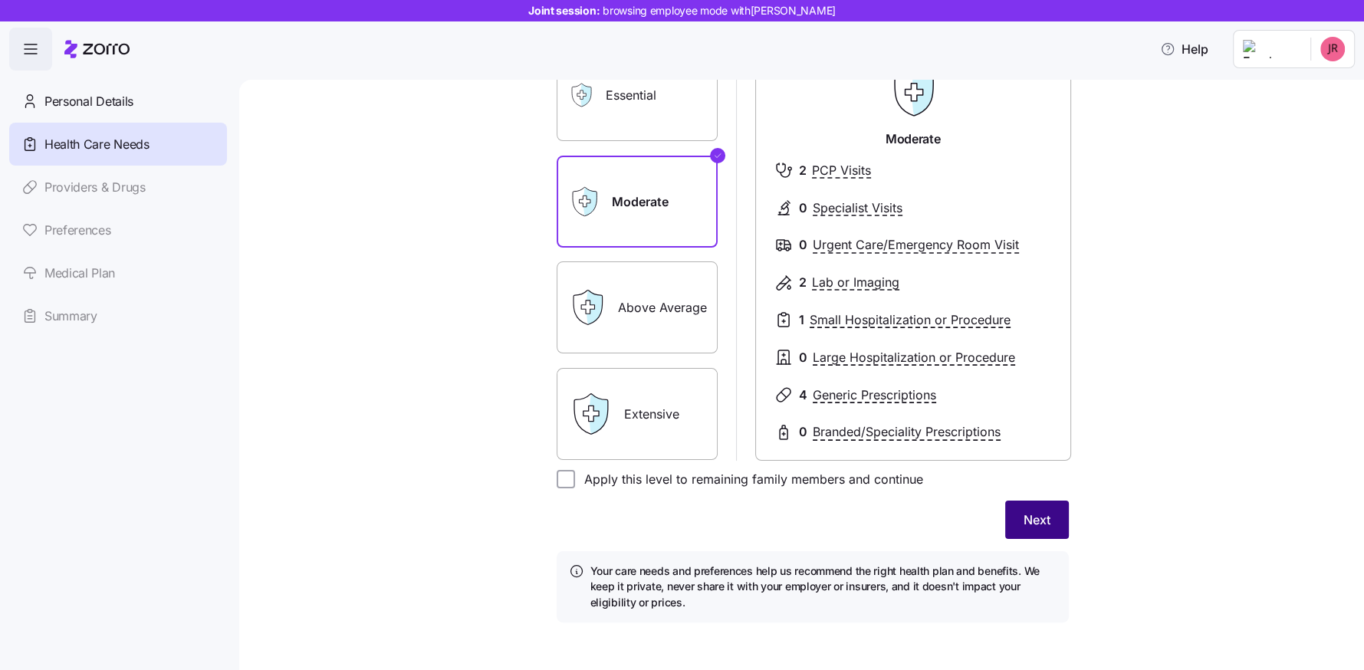
click at [1044, 514] on span "Next" at bounding box center [1037, 520] width 27 height 18
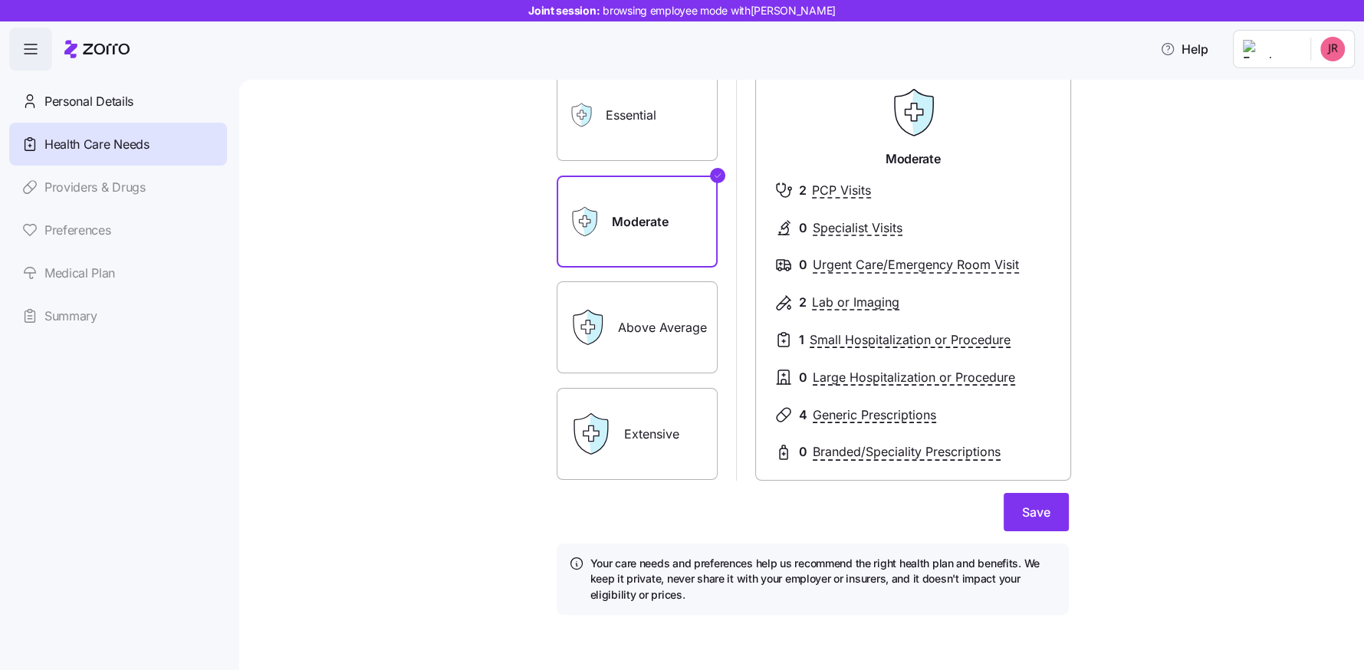
scroll to position [149, 0]
click at [1044, 514] on span "Save" at bounding box center [1036, 513] width 28 height 18
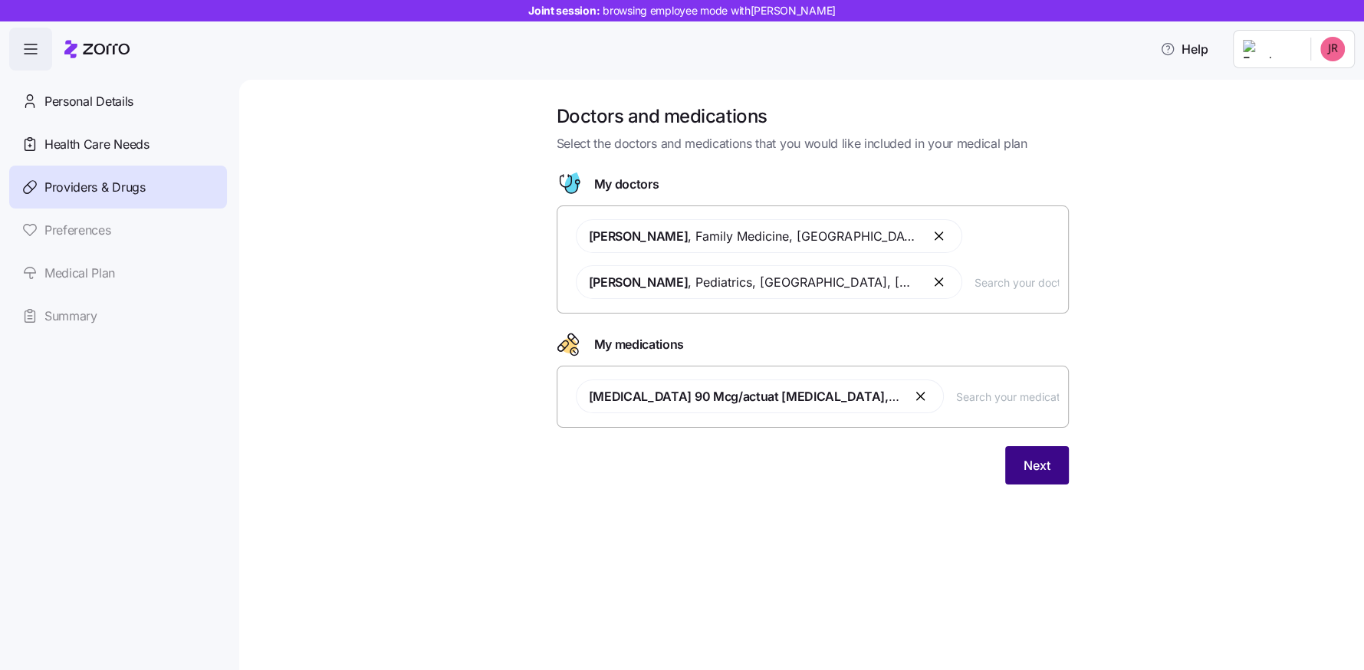
click at [1034, 467] on span "Next" at bounding box center [1037, 465] width 27 height 18
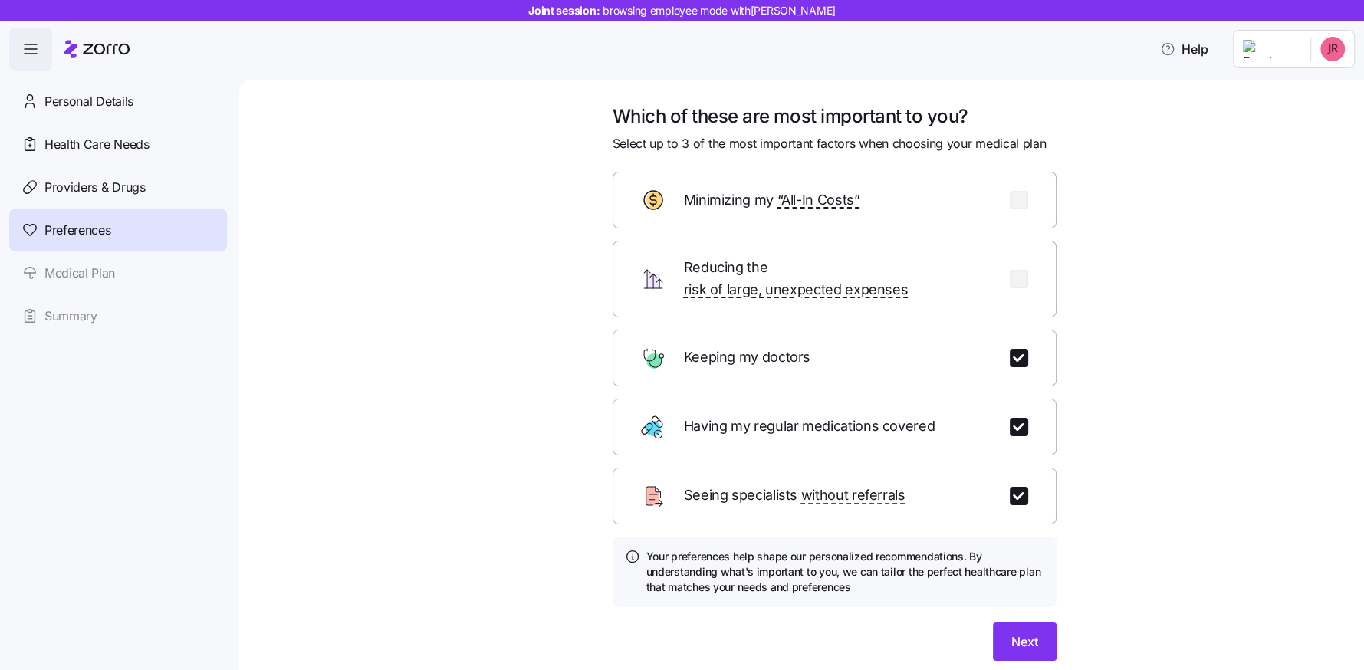
click at [974, 655] on div "Which of these are most important to you? Select up to 3 of the most important …" at bounding box center [812, 400] width 537 height 593
click at [1032, 633] on span "Next" at bounding box center [1024, 642] width 27 height 18
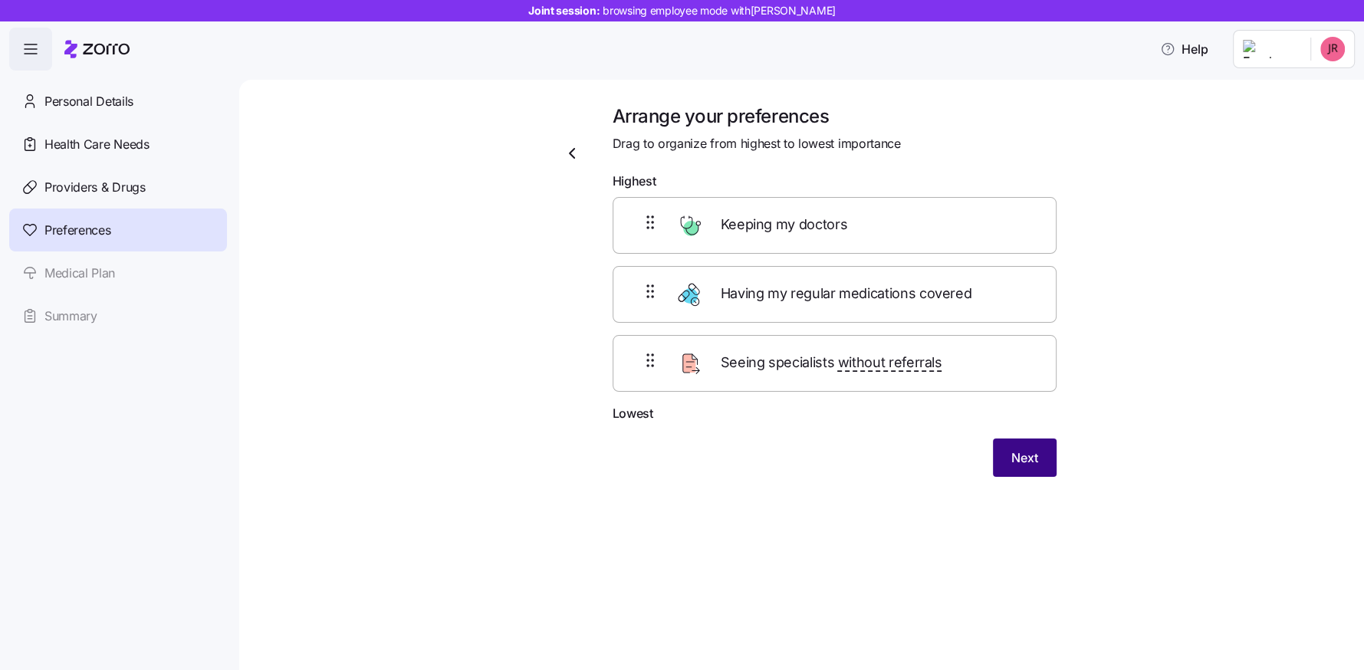
click at [1034, 456] on span "Next" at bounding box center [1024, 458] width 27 height 18
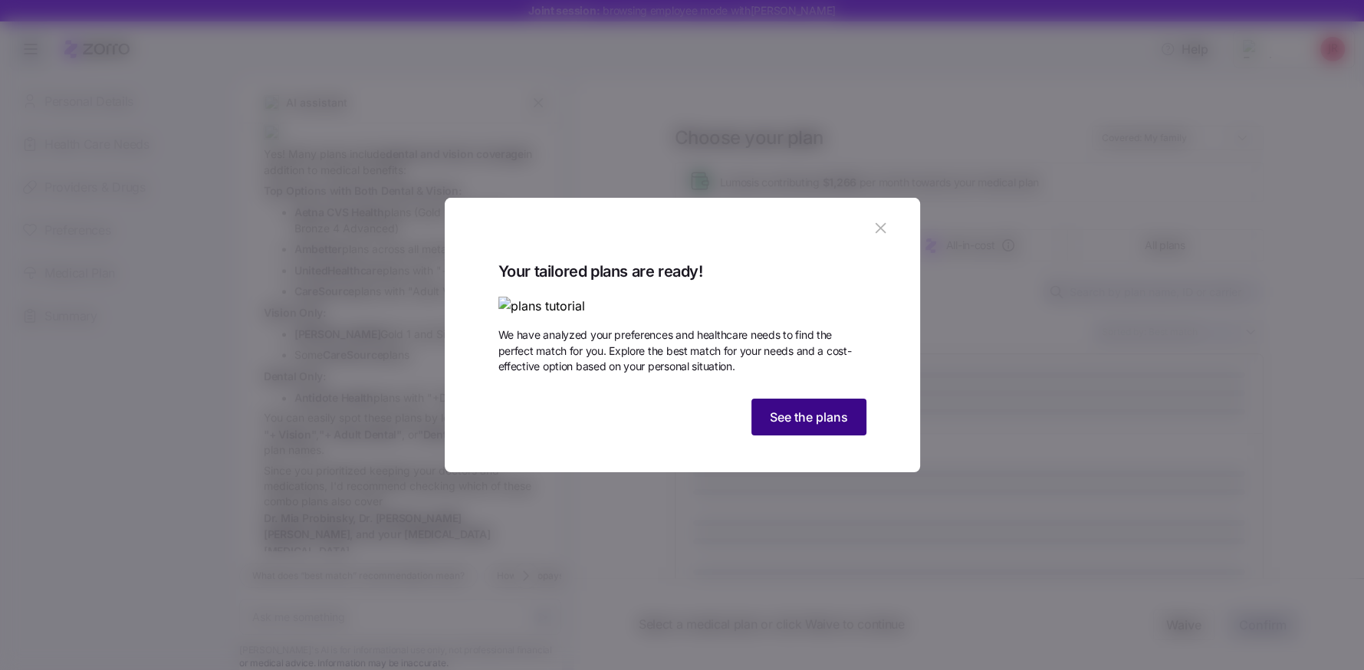
click at [816, 426] on span "See the plans" at bounding box center [809, 417] width 78 height 18
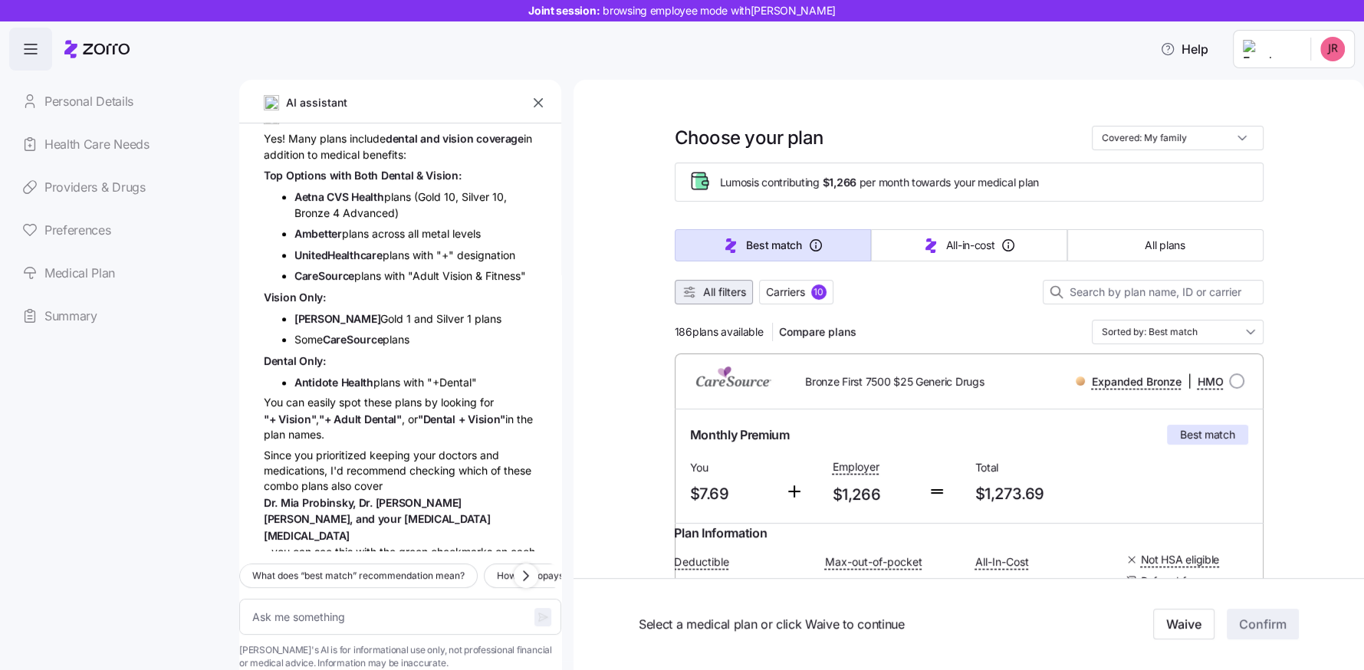
click at [714, 291] on span "All filters" at bounding box center [724, 291] width 43 height 15
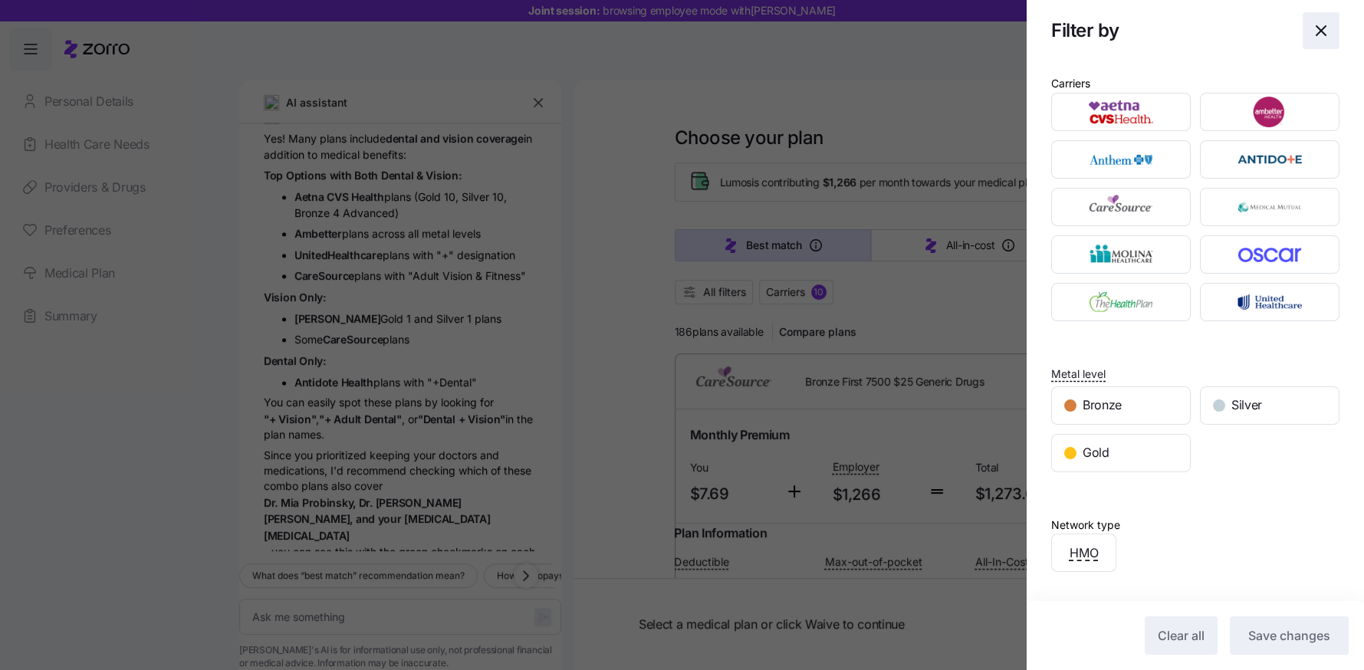
click at [1324, 18] on span "button" at bounding box center [1321, 30] width 35 height 35
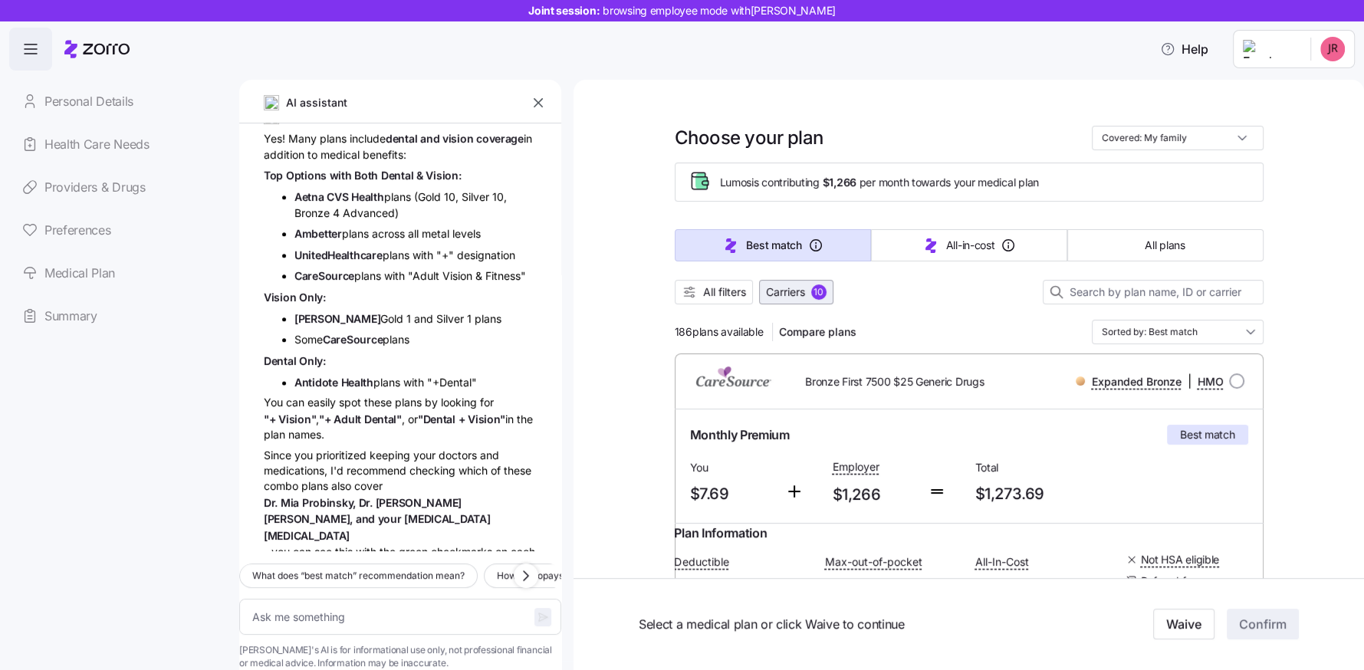
click at [796, 292] on span "Carriers" at bounding box center [785, 291] width 39 height 15
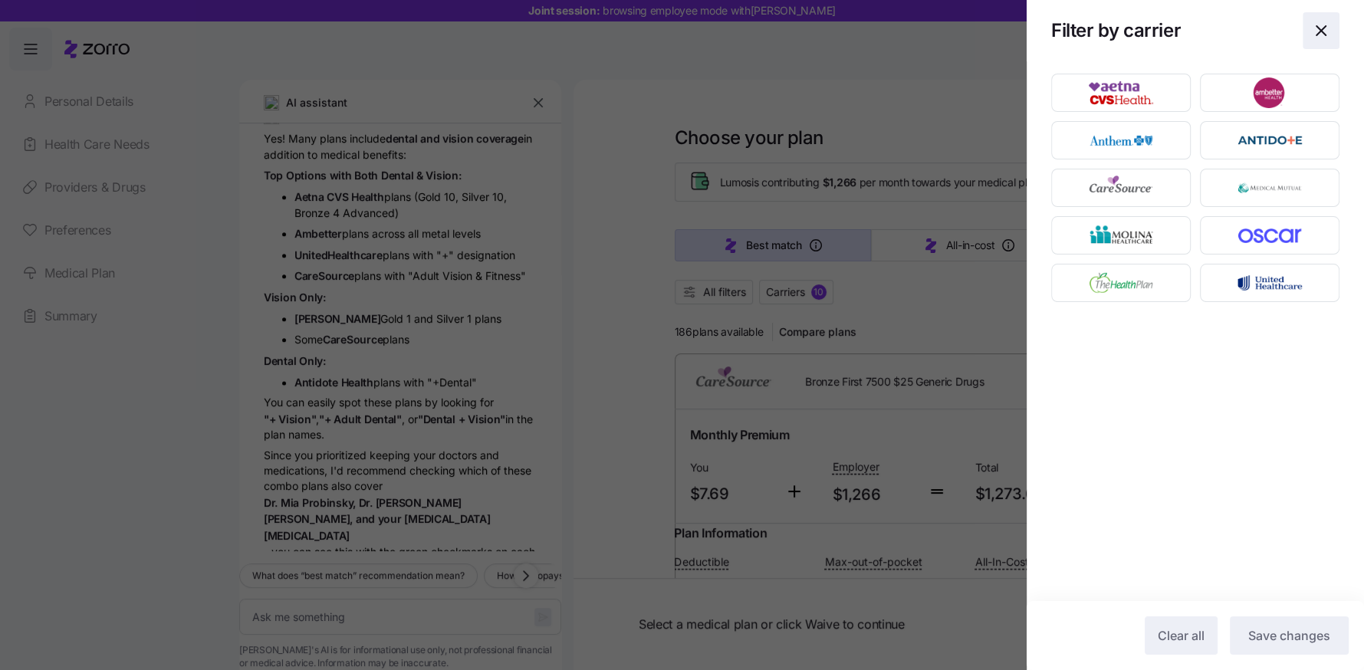
click at [1326, 37] on icon "button" at bounding box center [1321, 30] width 18 height 18
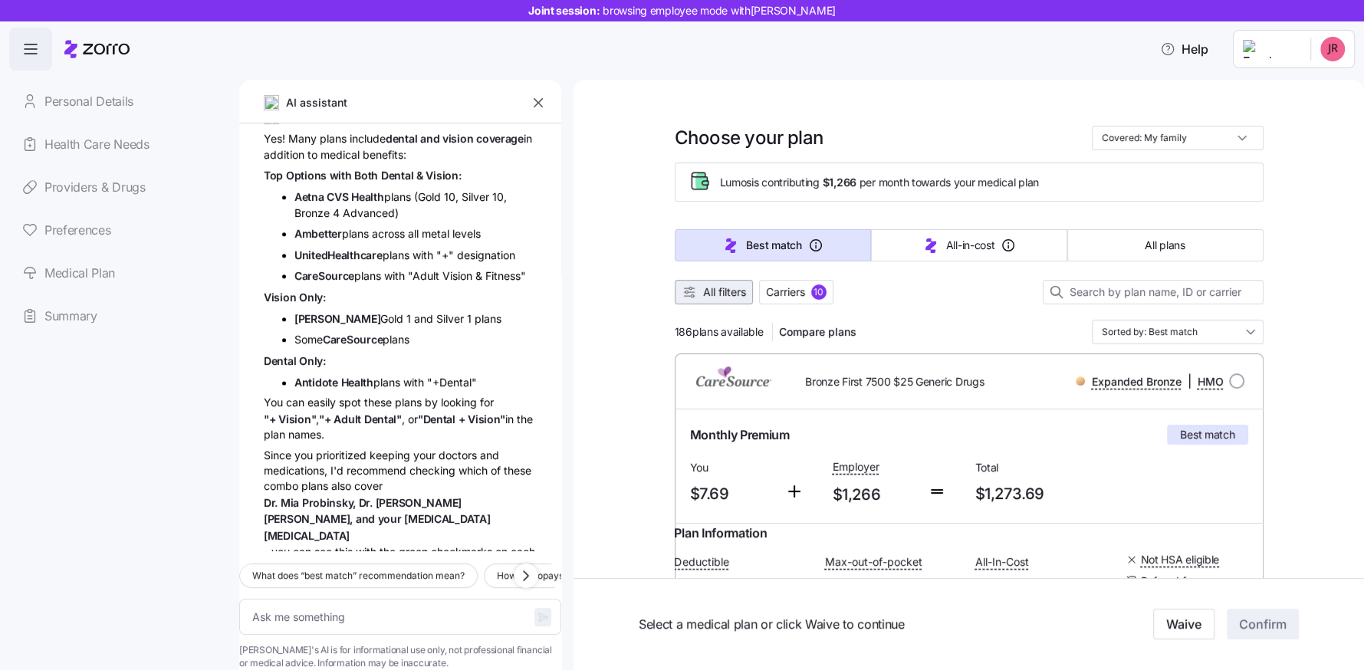
click at [703, 296] on span "All filters" at bounding box center [724, 291] width 43 height 15
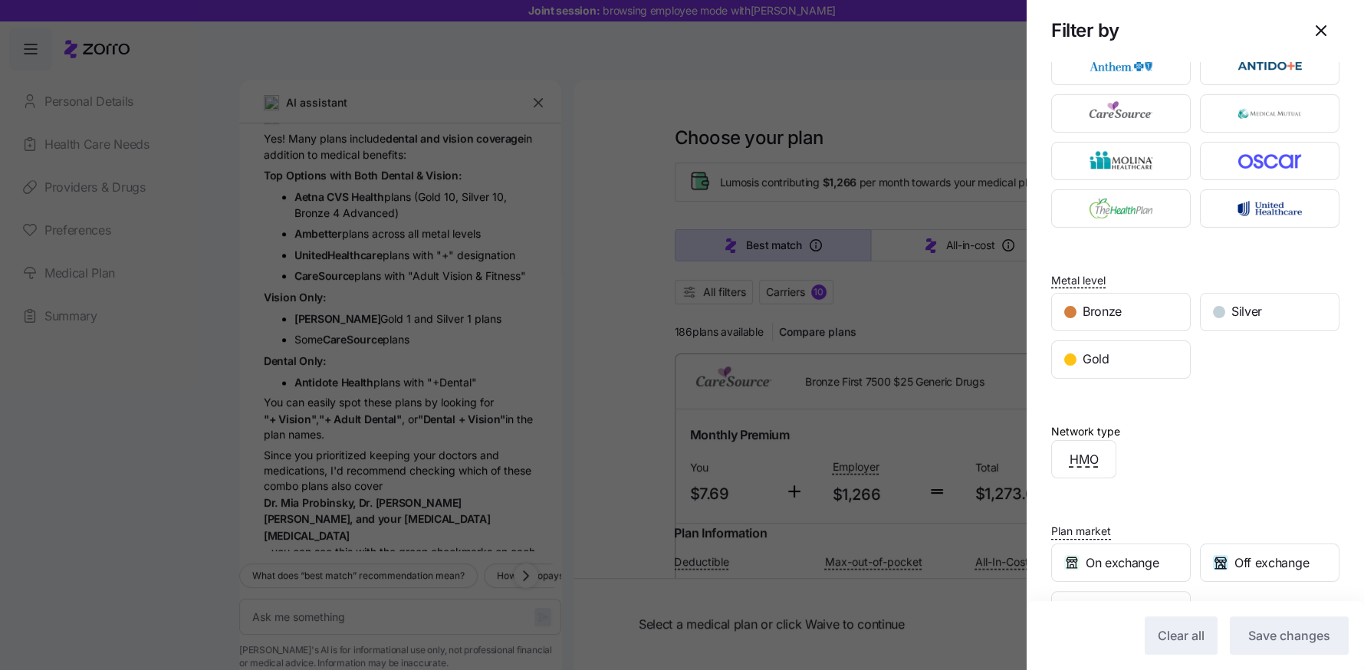
scroll to position [104, 0]
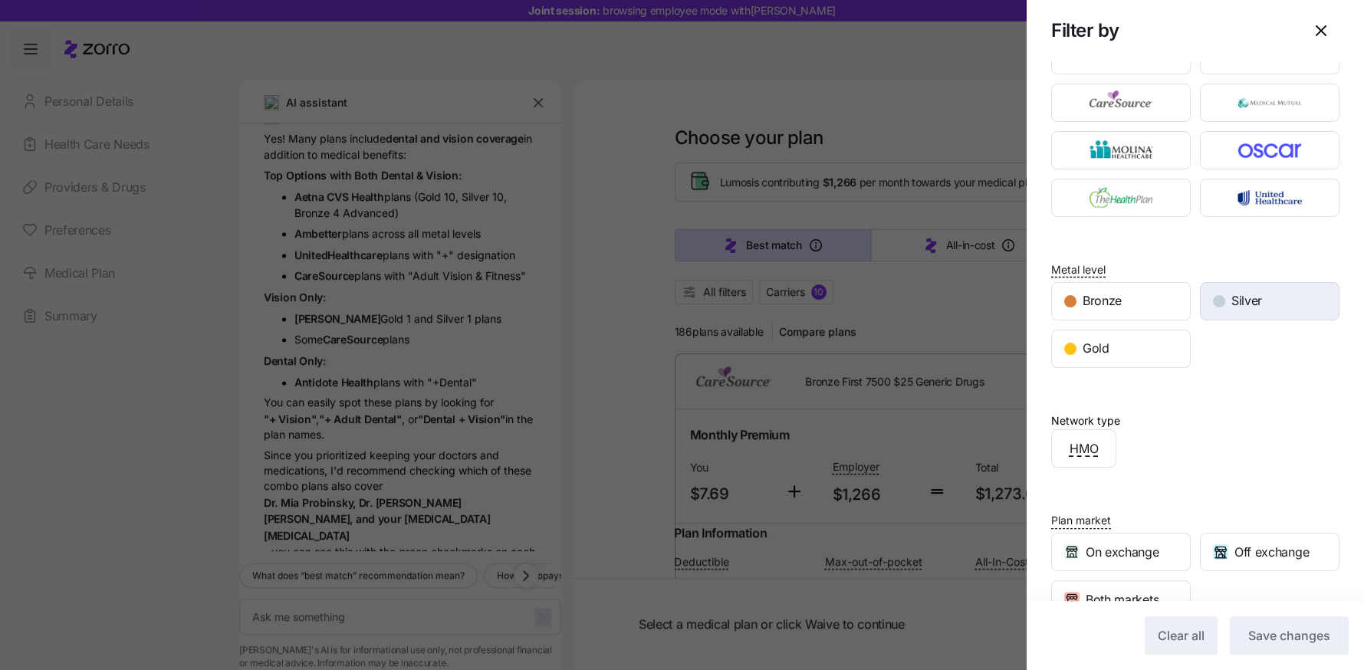
click at [1264, 297] on div "Silver" at bounding box center [1270, 301] width 138 height 37
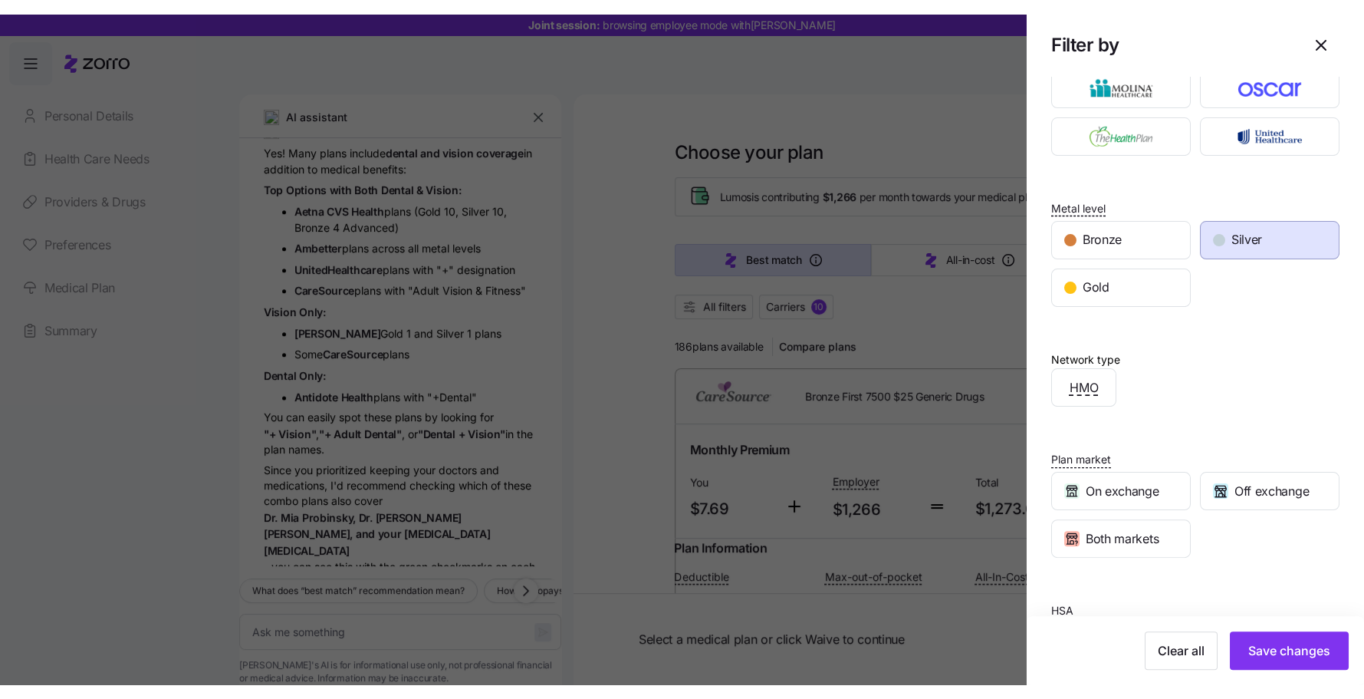
scroll to position [243, 0]
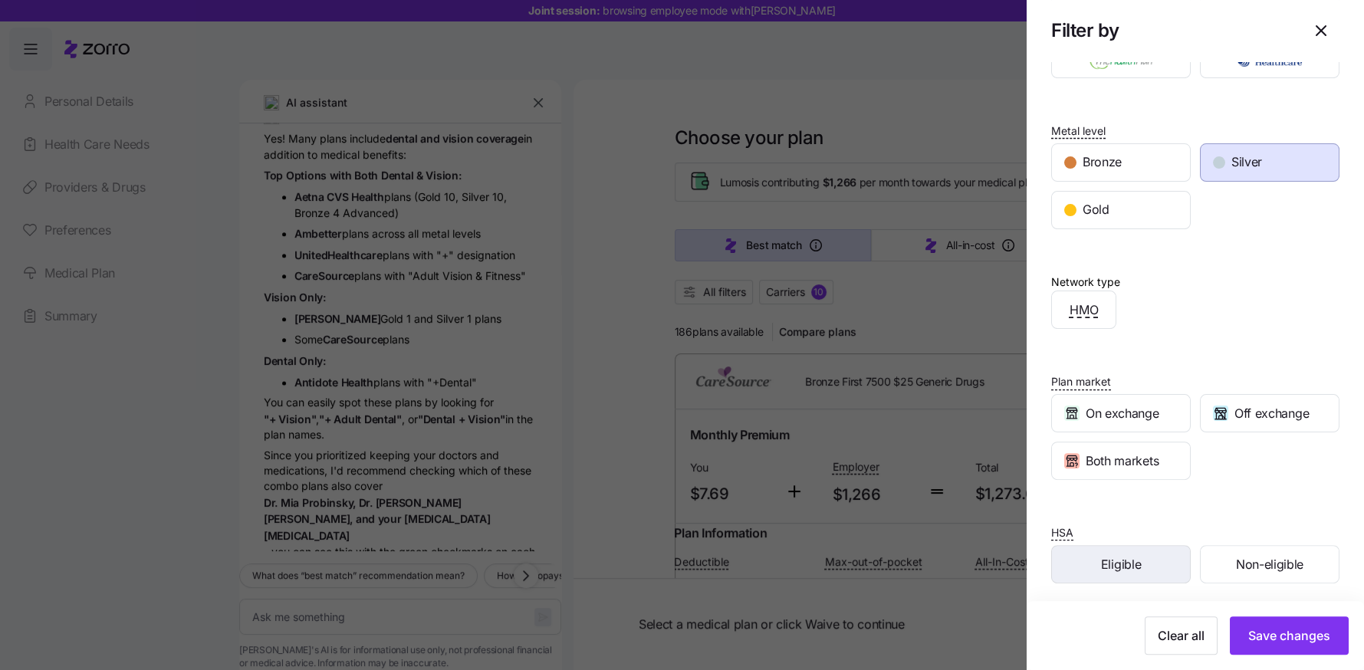
click at [1130, 570] on div "Eligible" at bounding box center [1121, 564] width 138 height 37
click at [1284, 627] on span "Save changes" at bounding box center [1289, 635] width 82 height 18
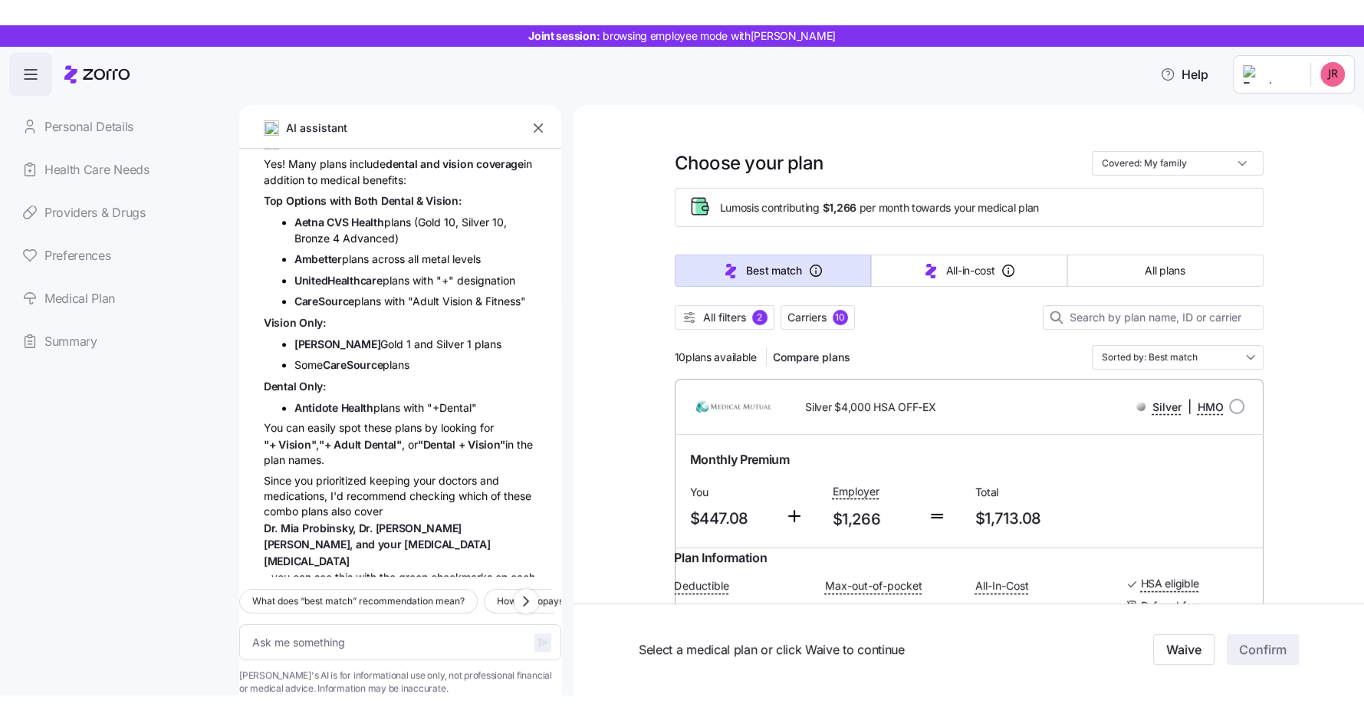
scroll to position [1877, 0]
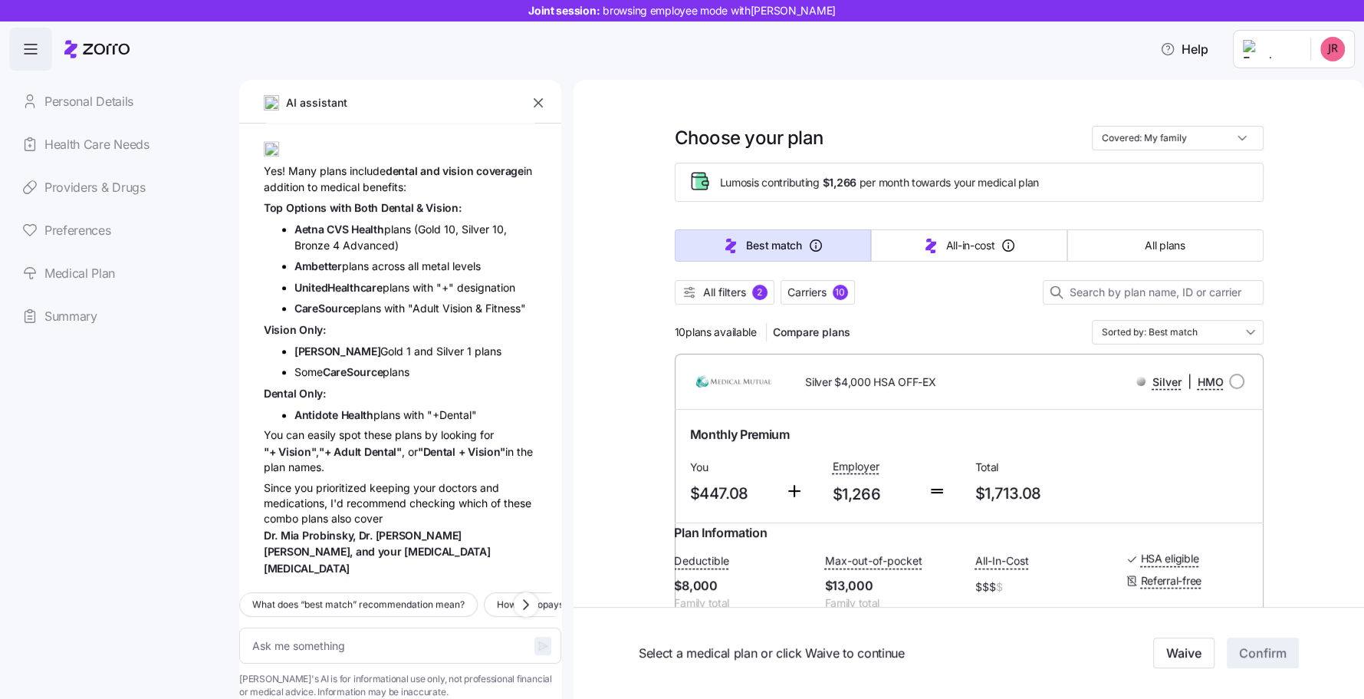
type textarea "x"
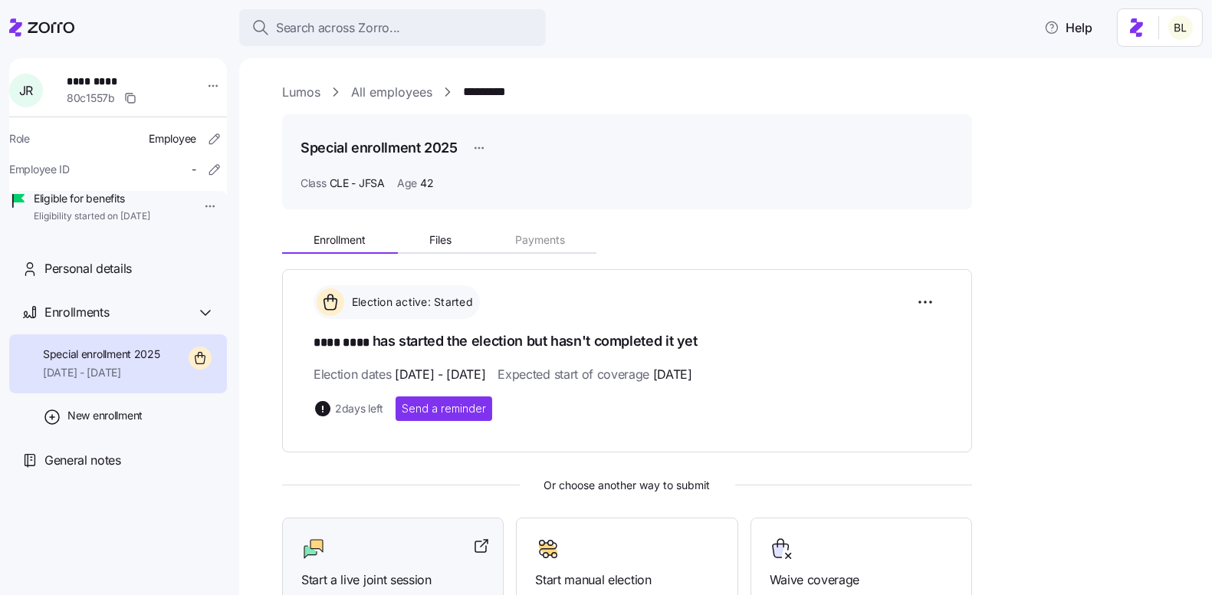
click at [394, 541] on div at bounding box center [392, 549] width 183 height 25
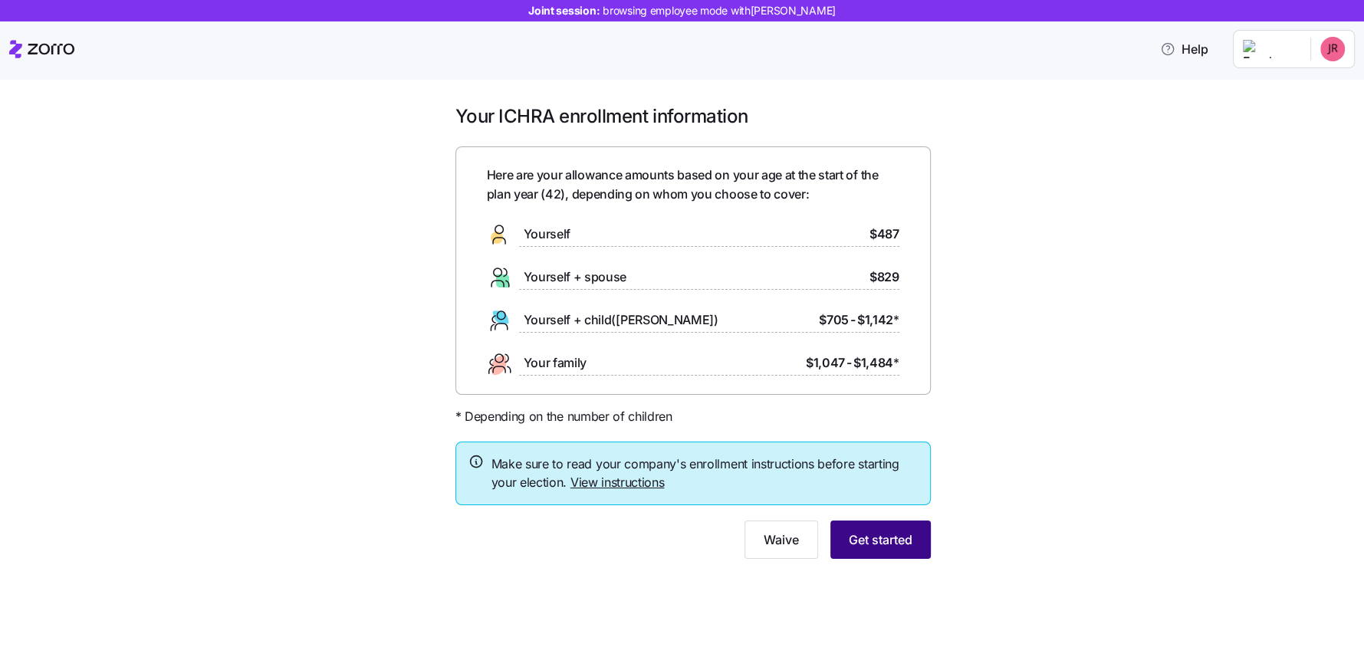
click at [894, 534] on span "Get started" at bounding box center [881, 540] width 64 height 18
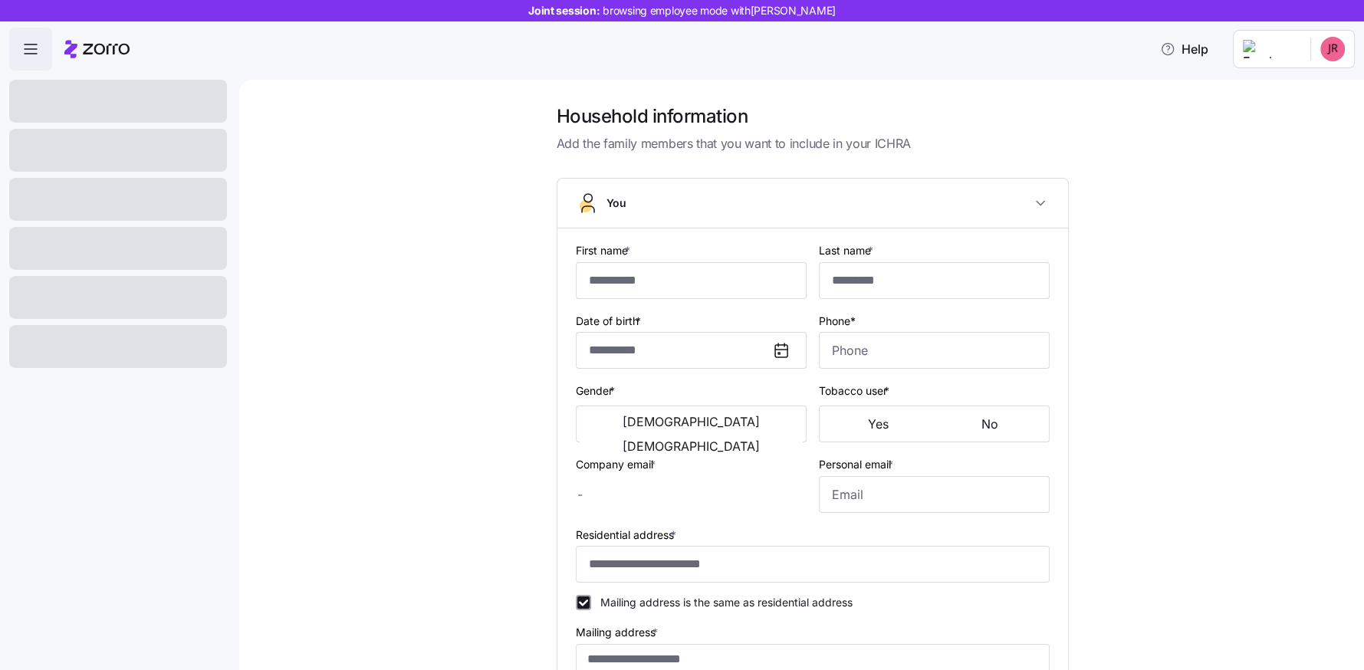
type input "****"
type input "jake@lumos.com"
type input "jakeistheman@gmail.com"
type input "**********"
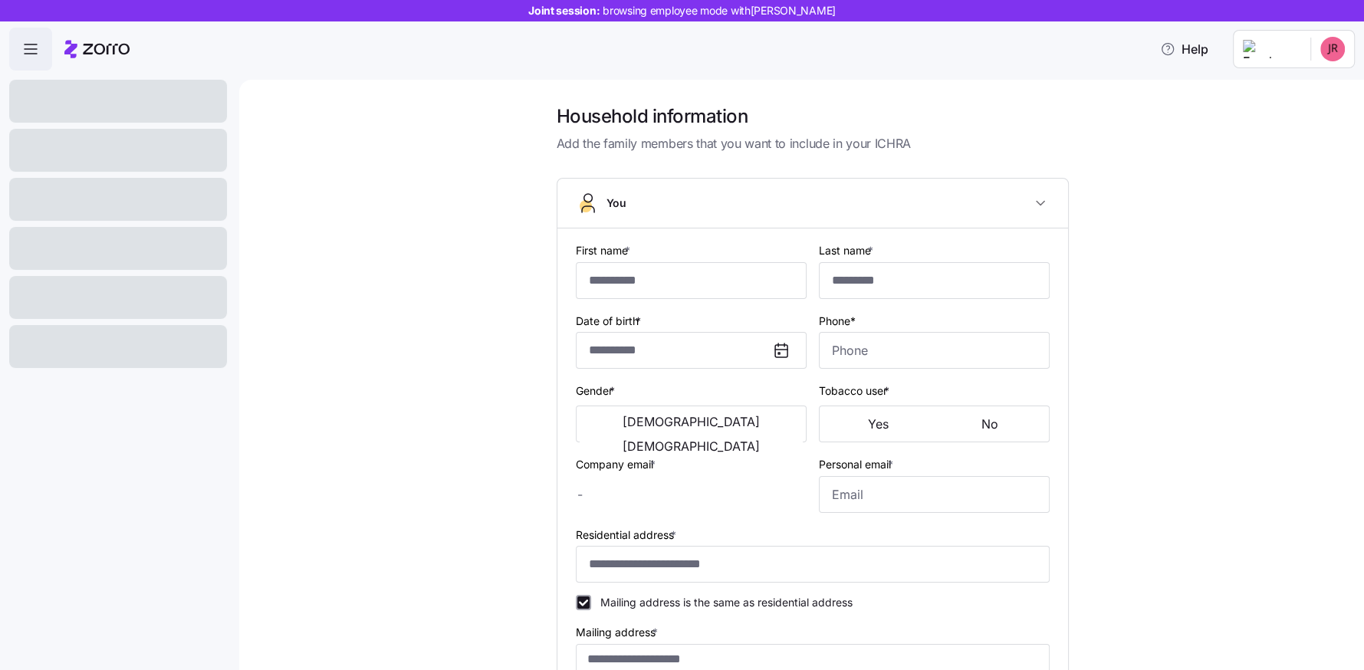
checkbox input "true"
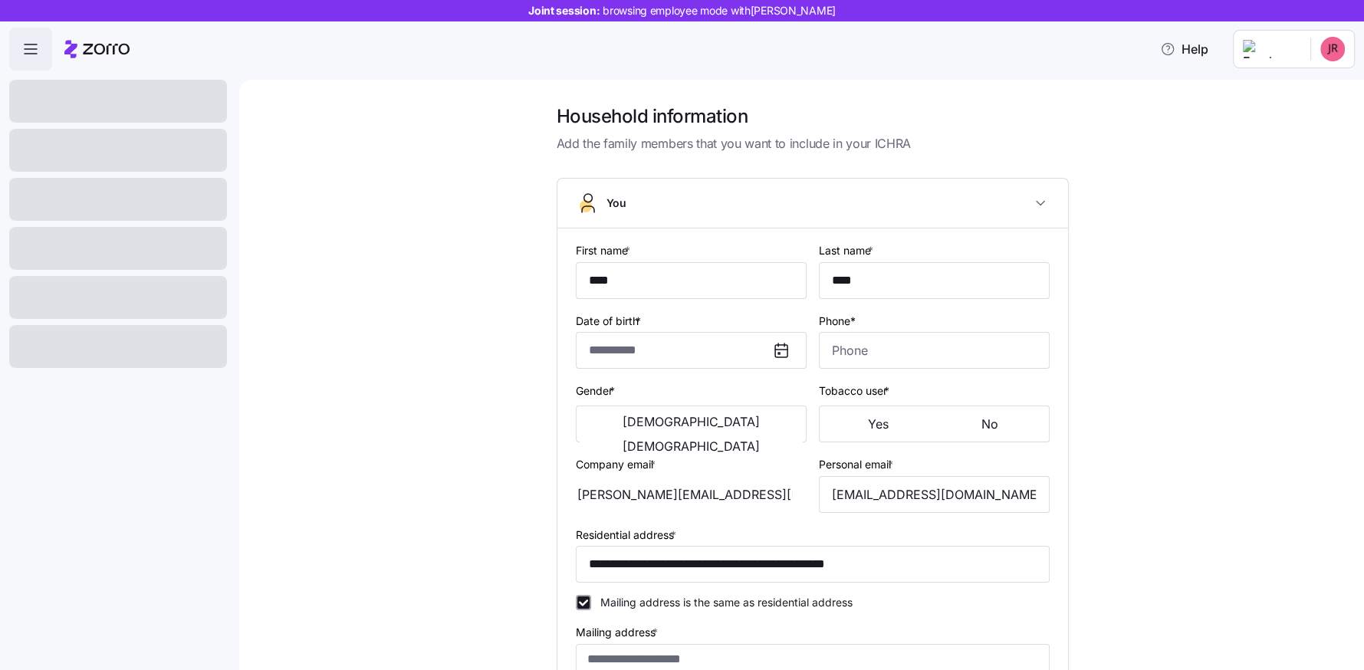
type input "**********"
type input "(312) 543-7898"
type input "US citizen"
type input "Married"
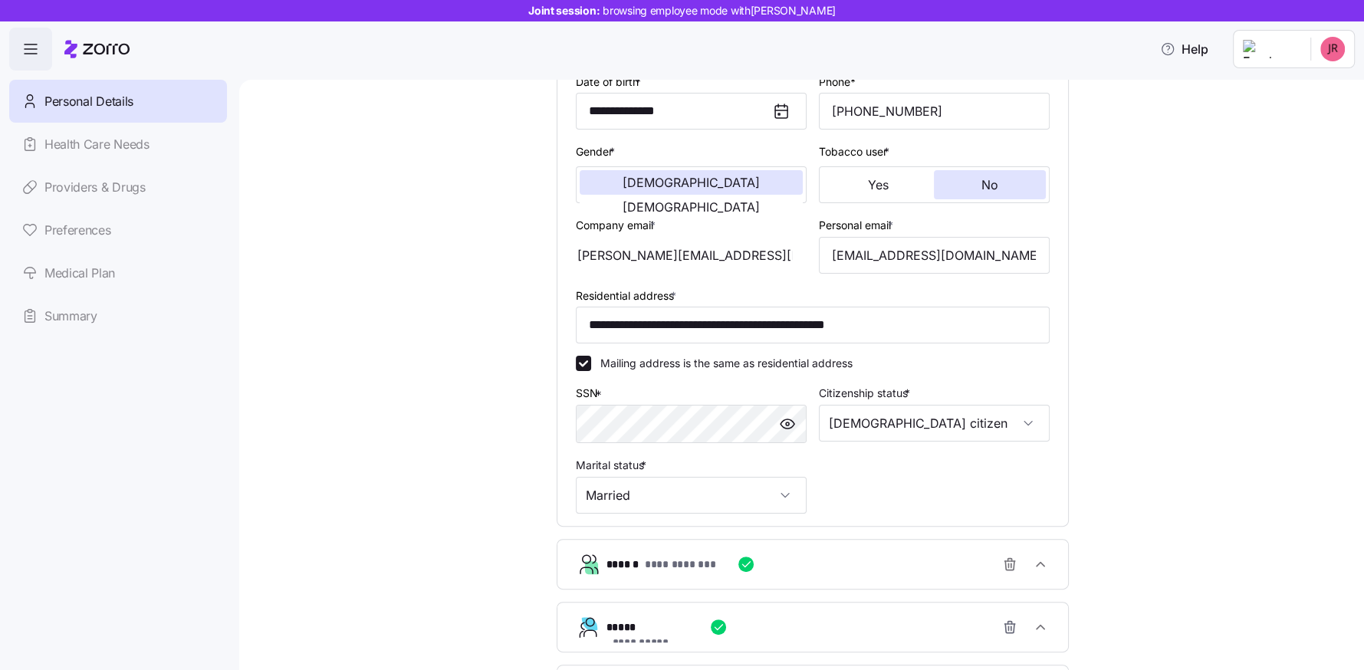
scroll to position [232, 0]
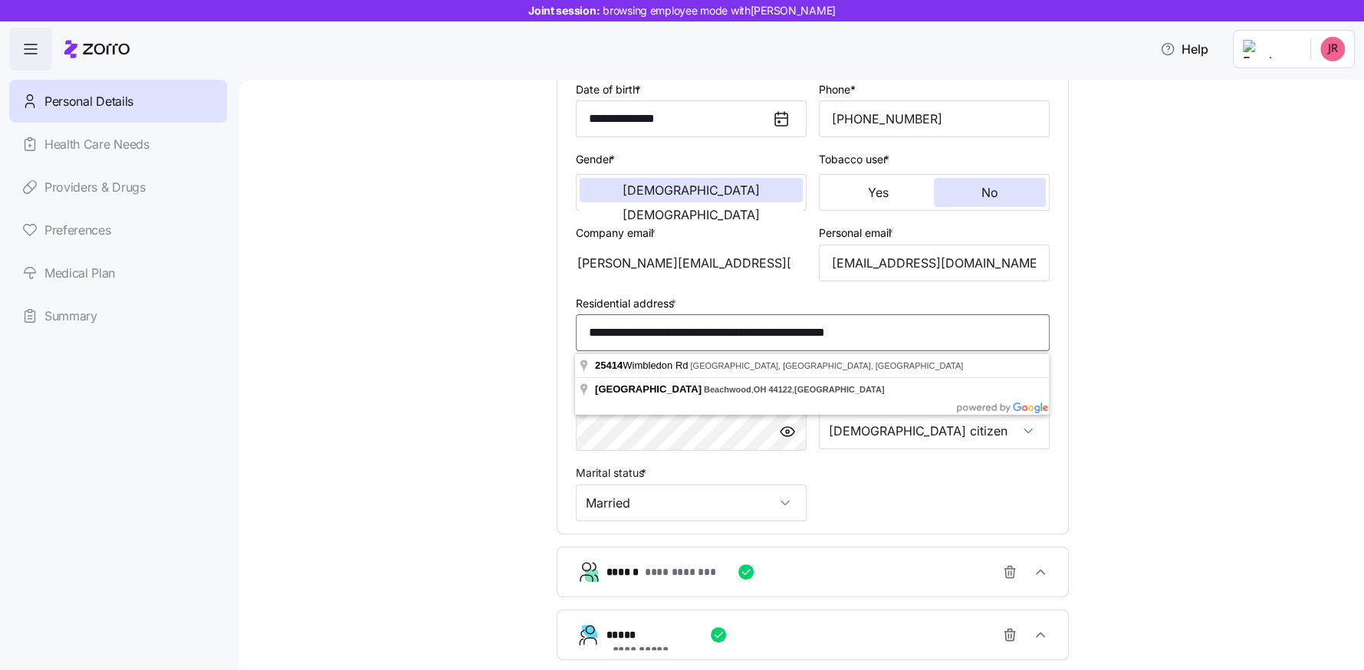
drag, startPoint x: 951, startPoint y: 333, endPoint x: 564, endPoint y: 327, distance: 387.3
click at [564, 327] on div "**********" at bounding box center [812, 265] width 511 height 537
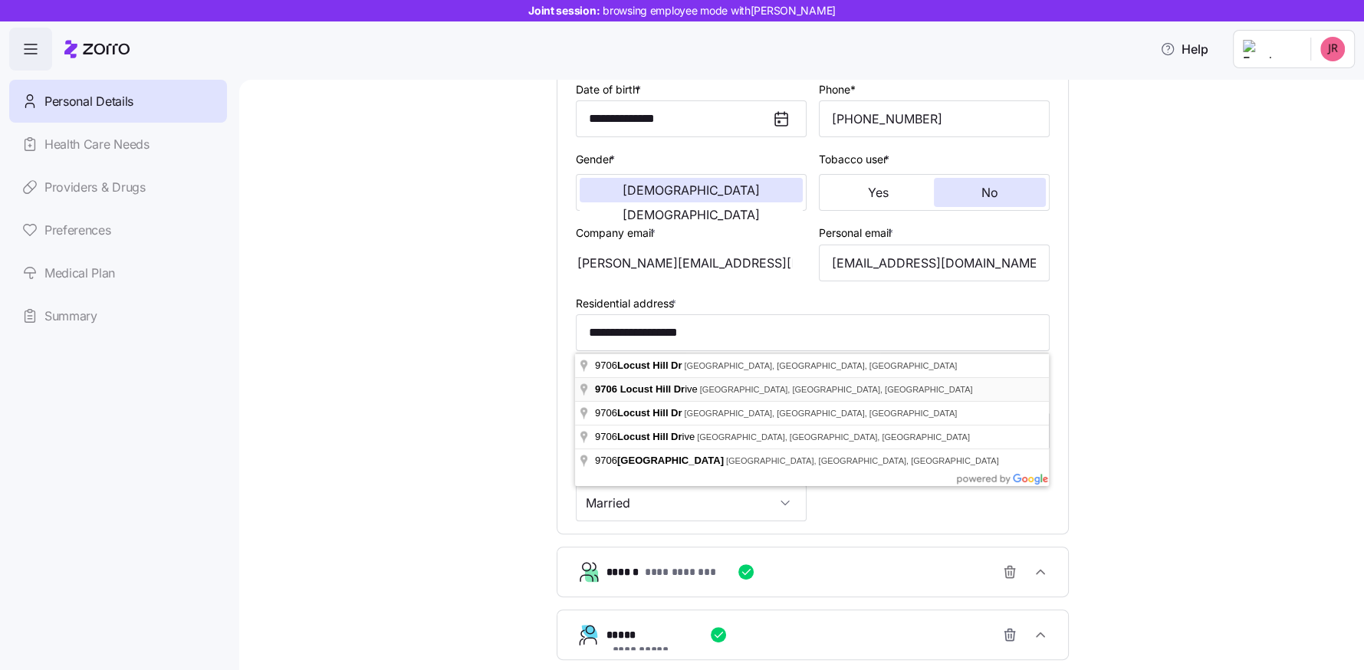
type input "**********"
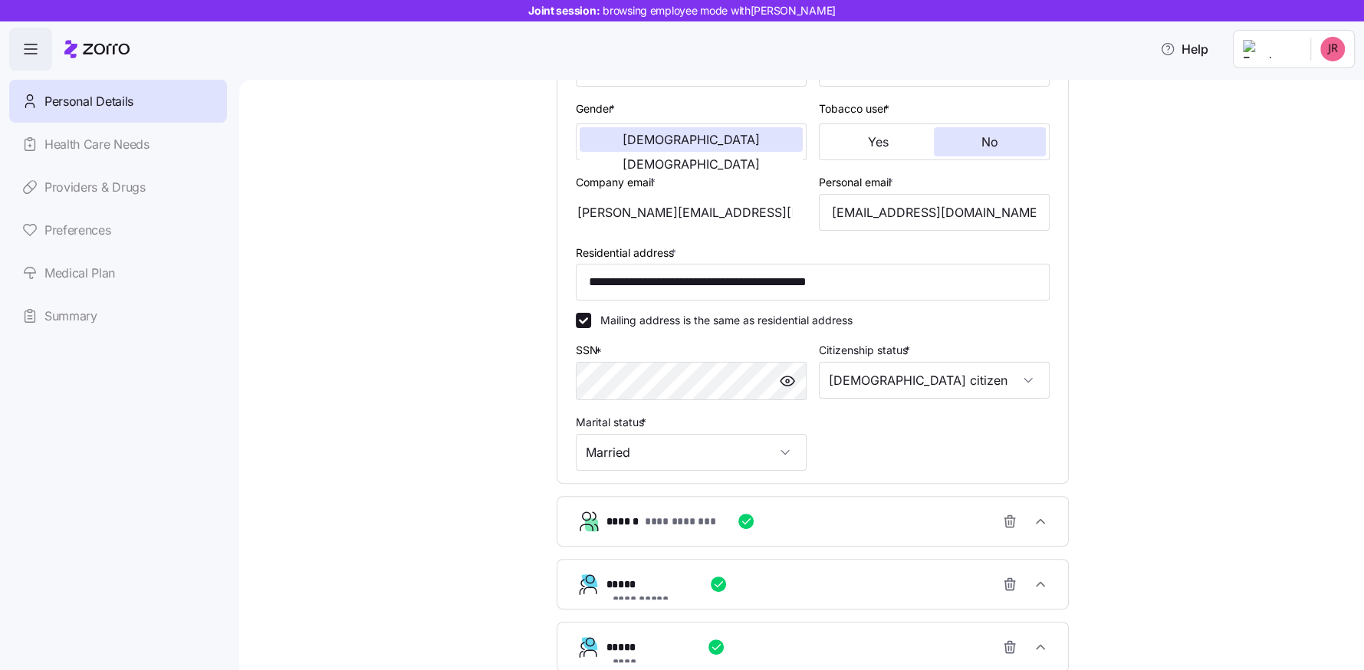
scroll to position [410, 0]
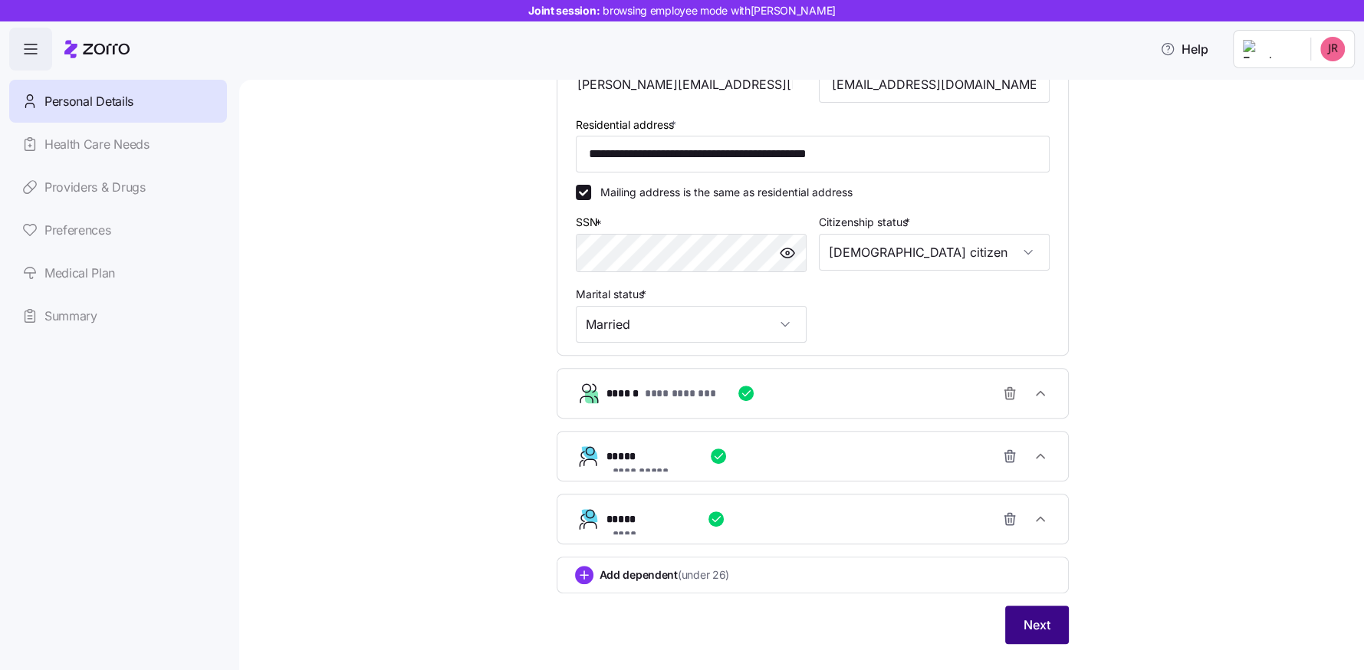
click at [1038, 615] on button "Next" at bounding box center [1037, 625] width 64 height 38
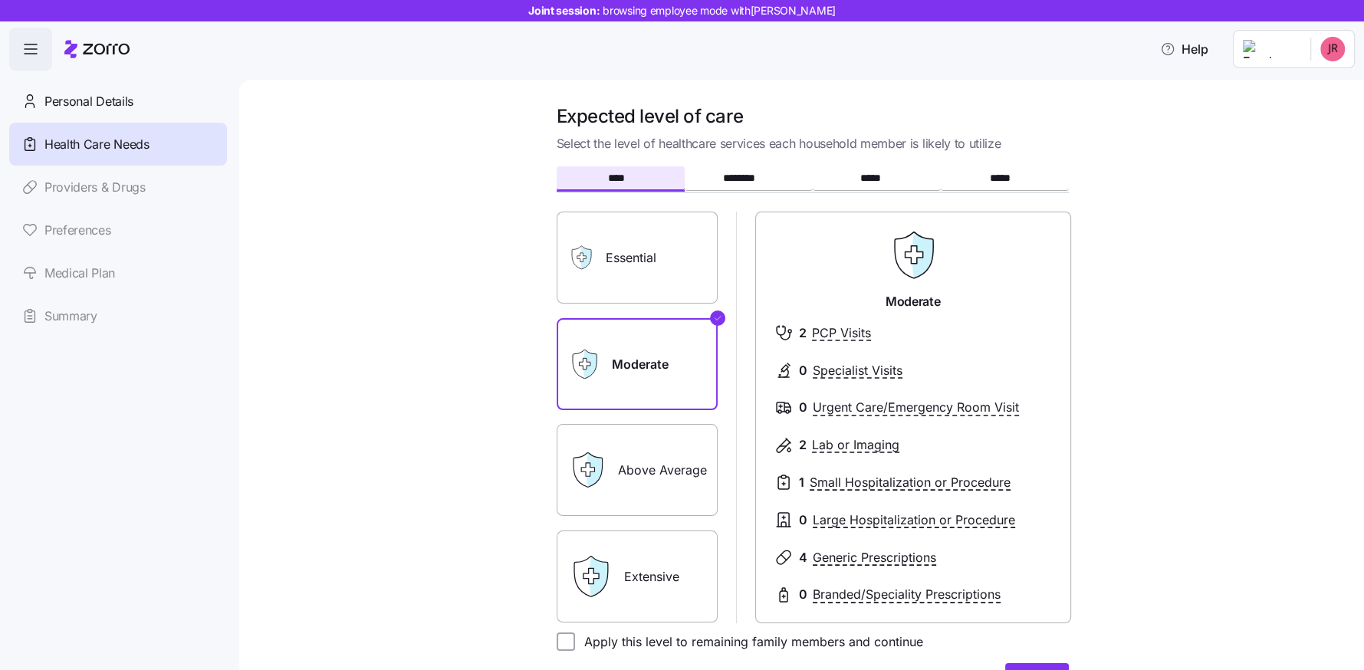
click at [650, 268] on label "Essential" at bounding box center [637, 258] width 161 height 92
click at [0, 0] on input "Essential" at bounding box center [0, 0] width 0 height 0
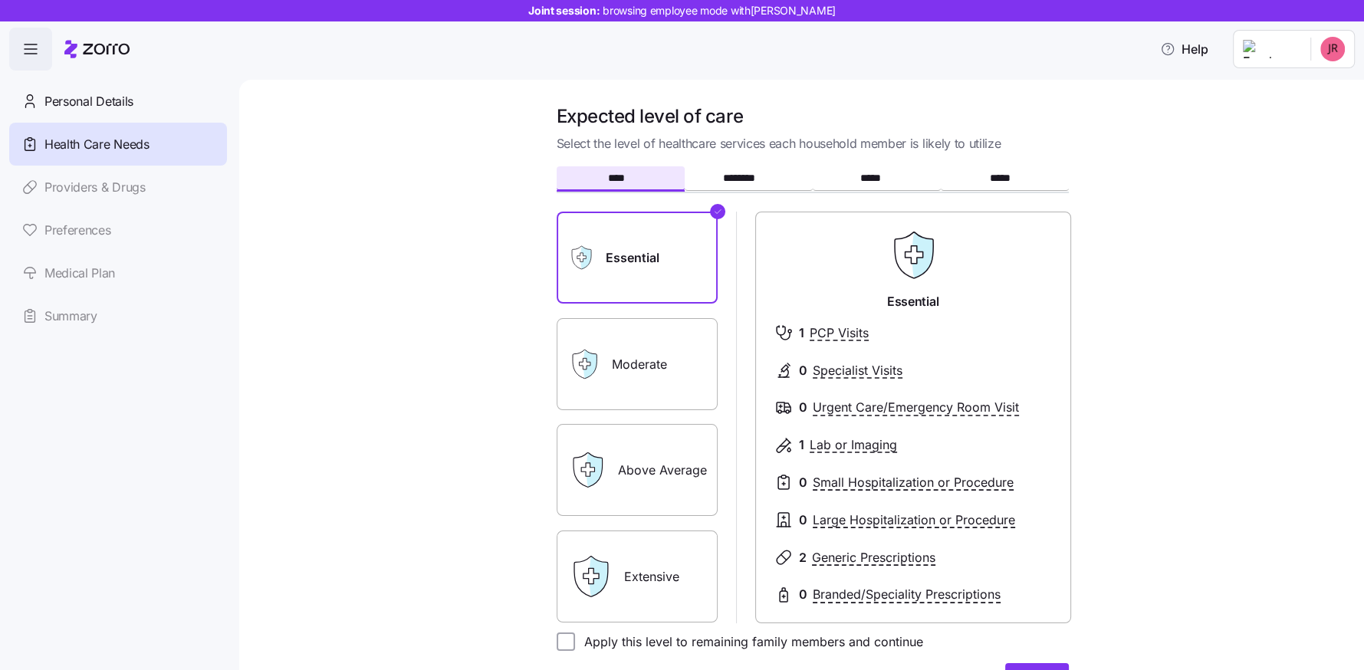
click at [656, 339] on label "Moderate" at bounding box center [637, 364] width 161 height 92
click at [0, 0] on input "Moderate" at bounding box center [0, 0] width 0 height 0
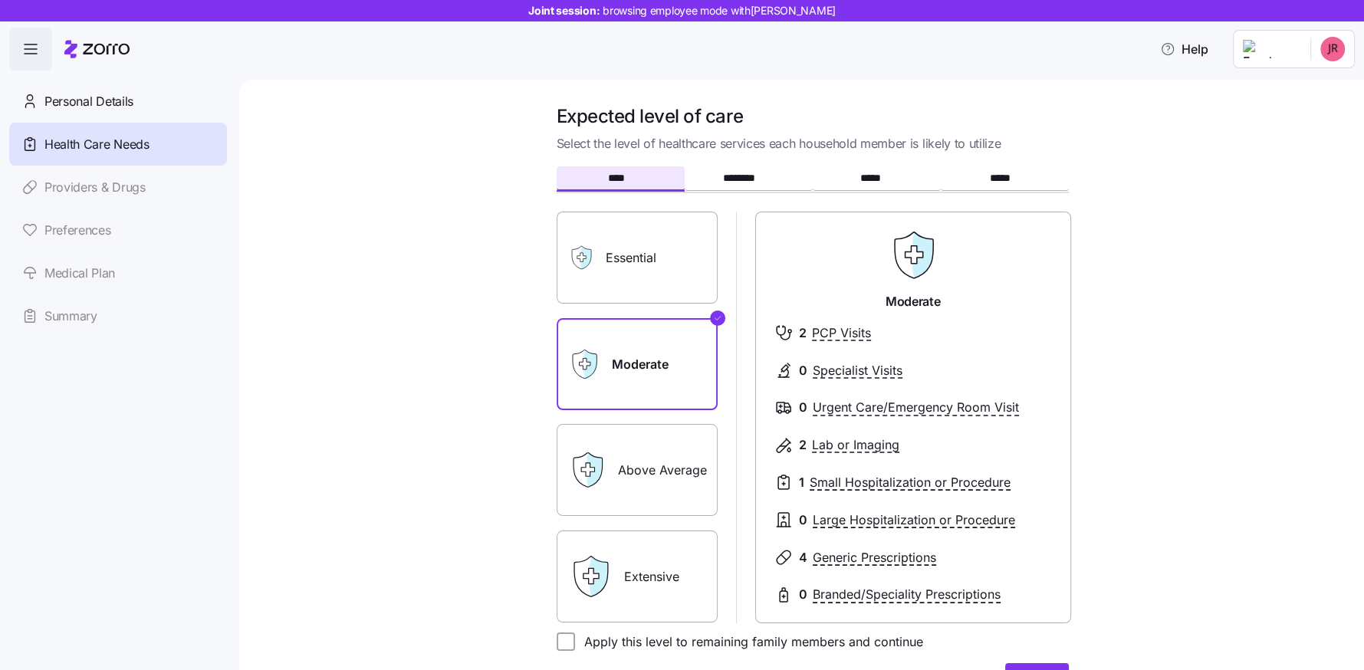
click at [658, 453] on label "Above Average" at bounding box center [637, 470] width 161 height 92
click at [0, 0] on input "Above Average" at bounding box center [0, 0] width 0 height 0
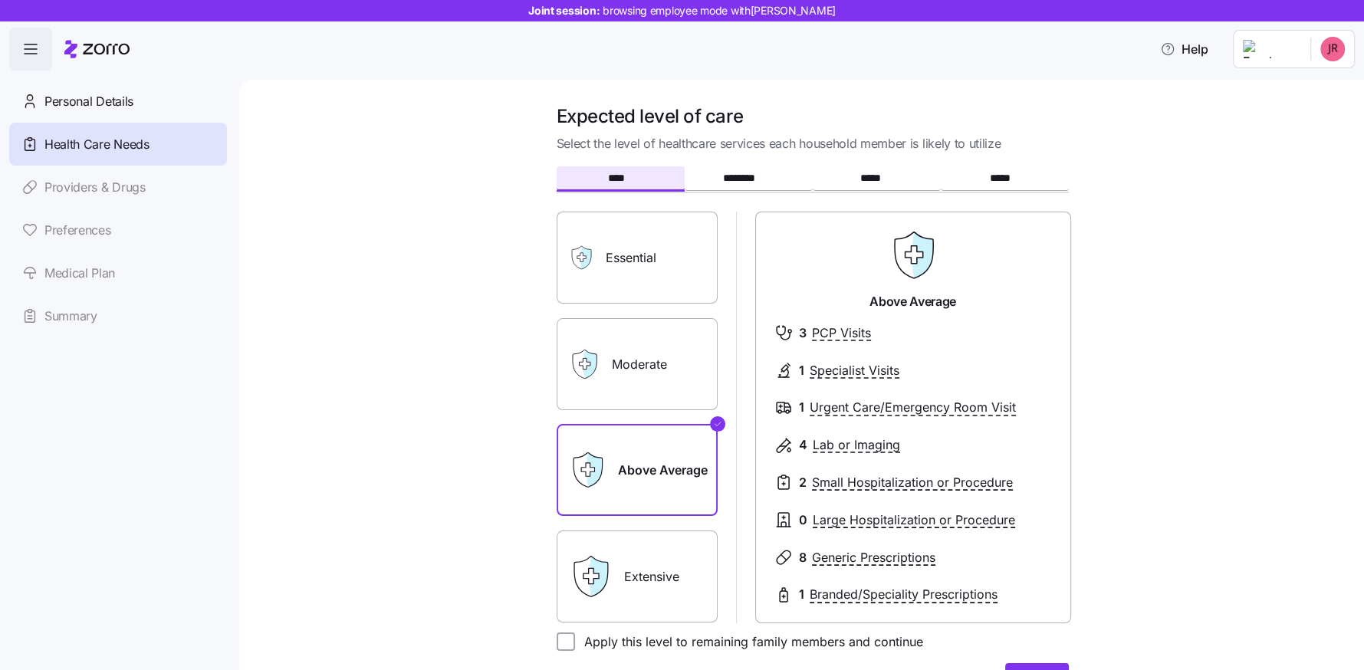
click at [662, 557] on label "Extensive" at bounding box center [637, 577] width 161 height 92
click at [0, 0] on input "Extensive" at bounding box center [0, 0] width 0 height 0
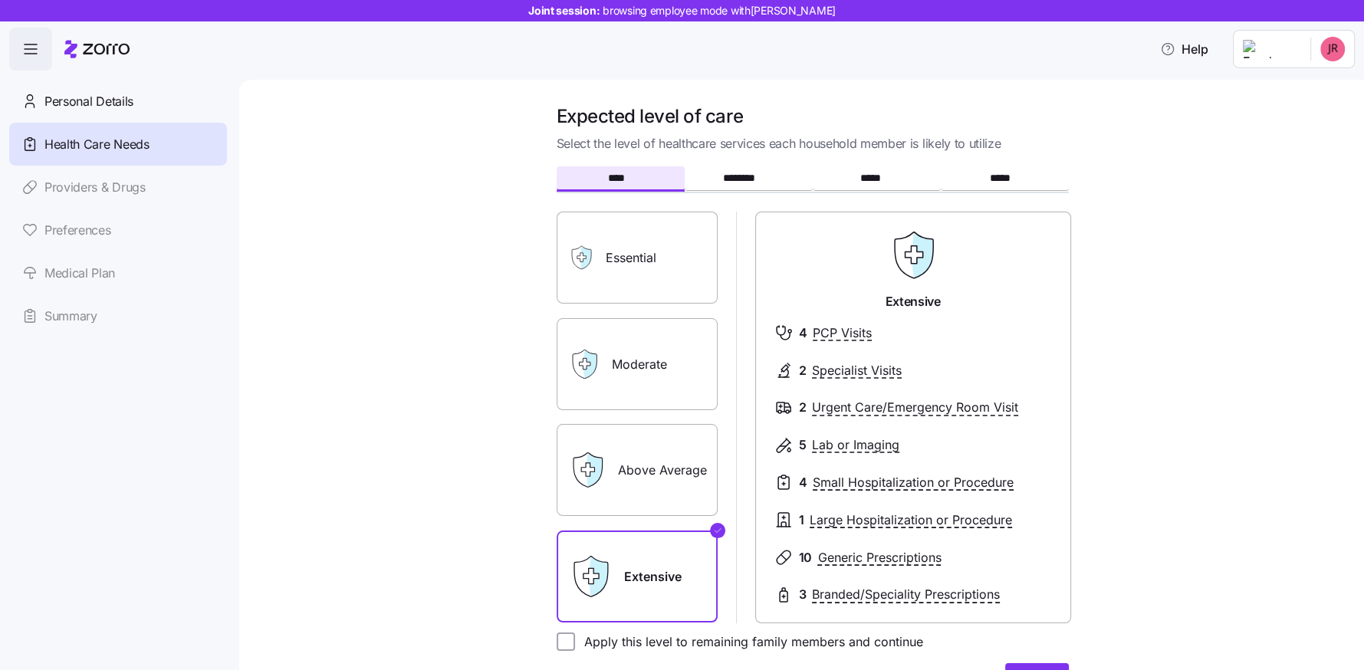
click at [662, 385] on label "Moderate" at bounding box center [637, 364] width 161 height 92
click at [0, 0] on input "Moderate" at bounding box center [0, 0] width 0 height 0
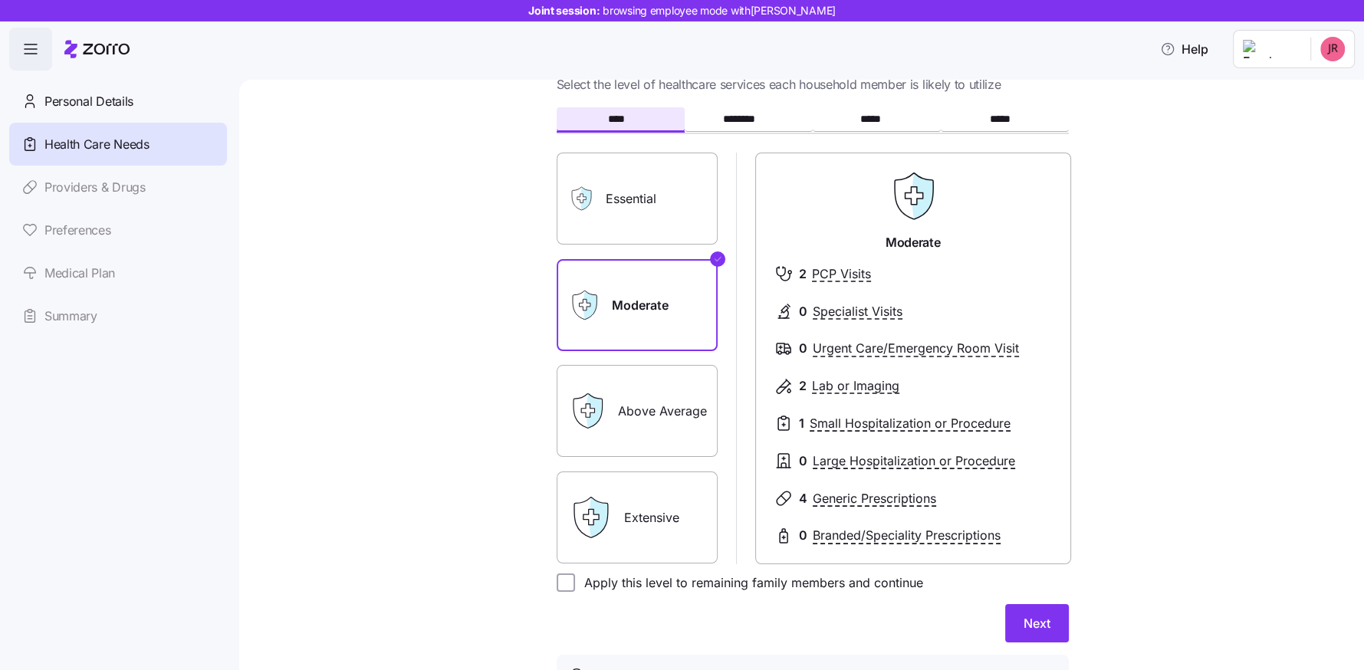
scroll to position [52, 0]
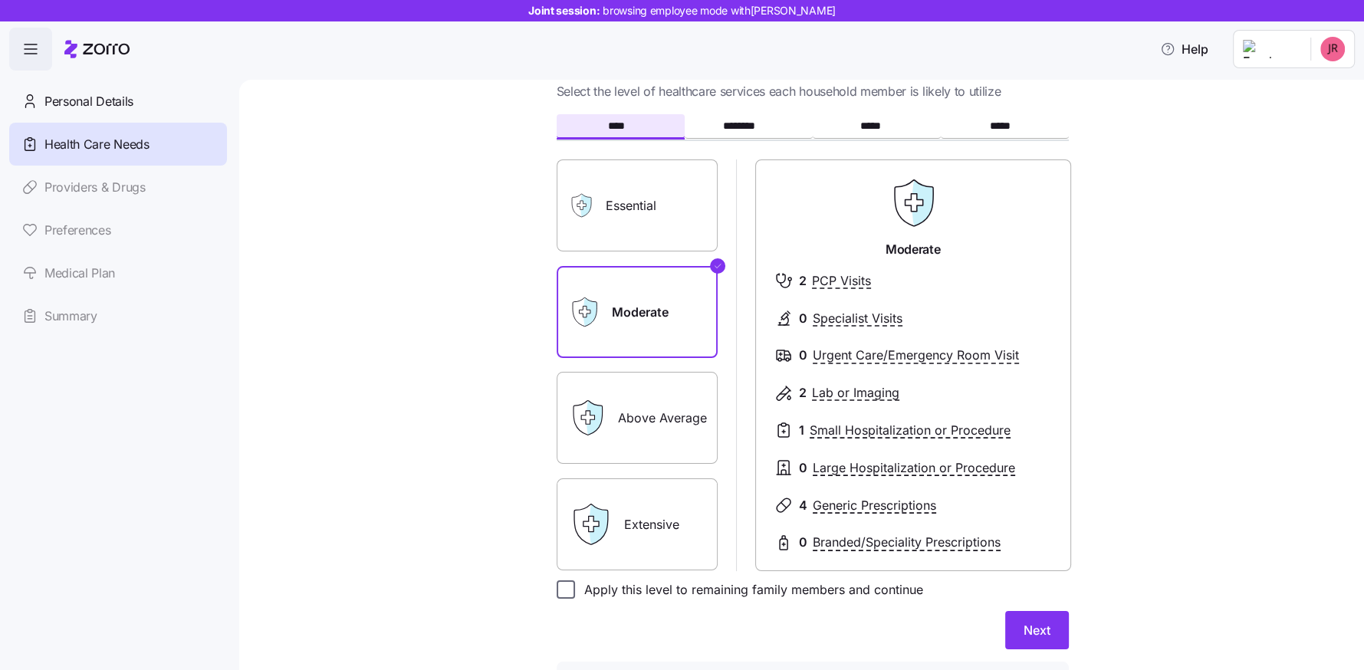
click at [570, 583] on input "Apply this level to remaining family members and continue" at bounding box center [566, 589] width 18 height 18
checkbox input "true"
click at [1026, 619] on button "Next" at bounding box center [1037, 630] width 64 height 38
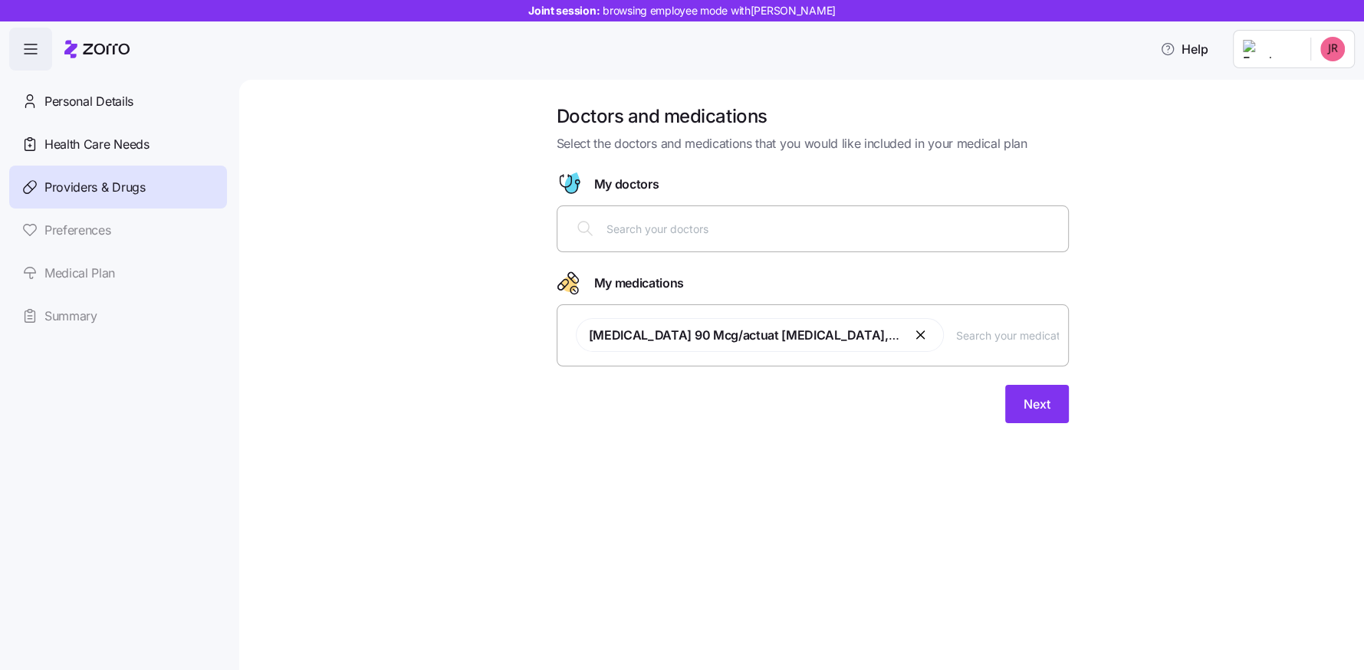
click at [687, 234] on input "text" at bounding box center [833, 228] width 452 height 17
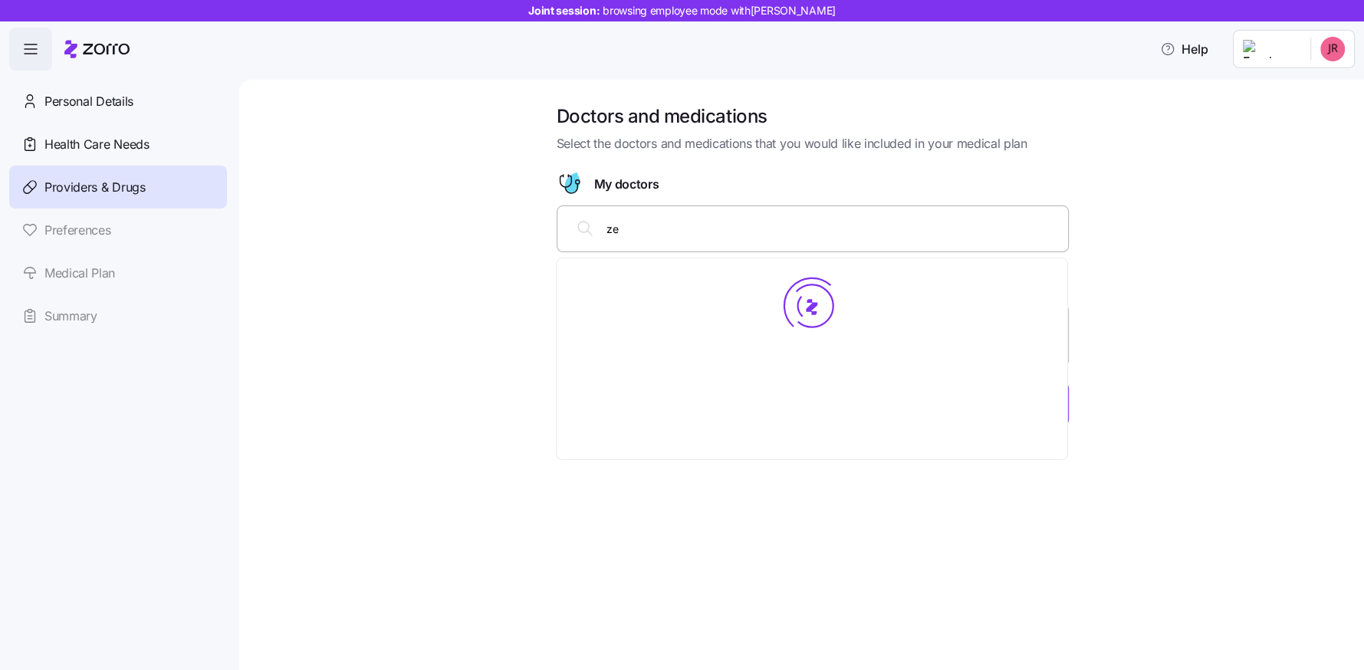
type input "zee"
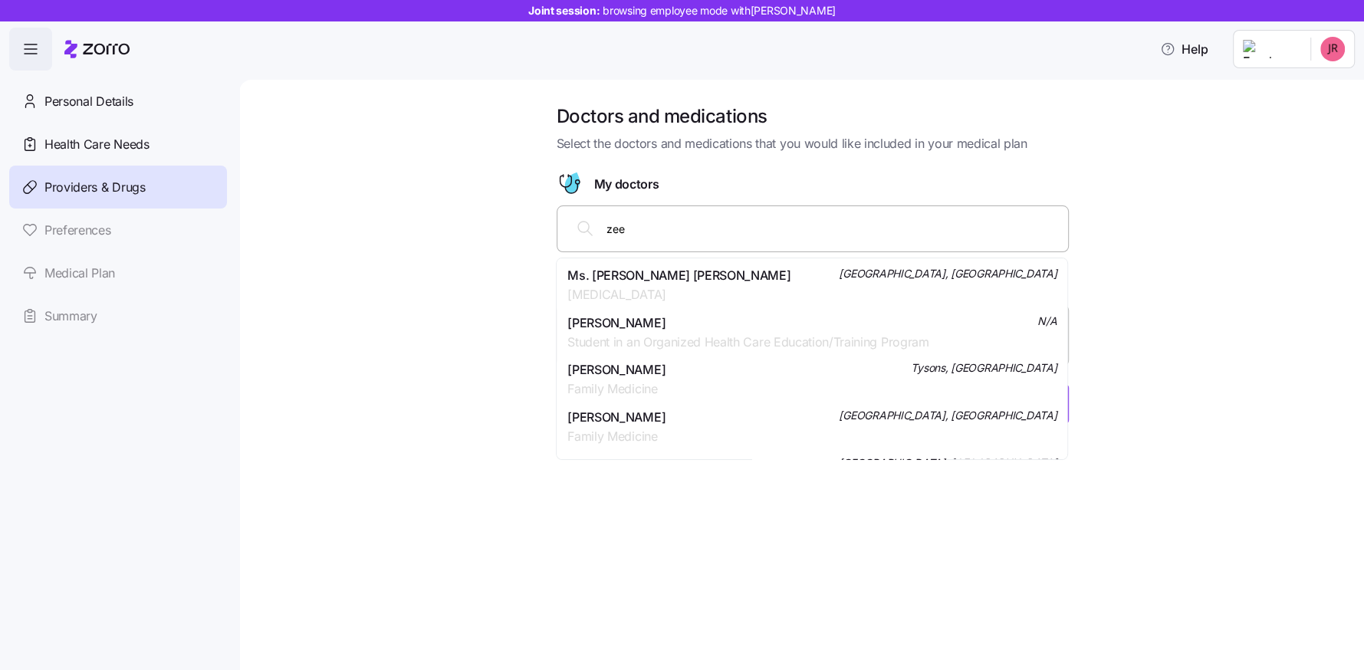
click at [663, 372] on div "Dr. Timothy Zee Family Medicine Tysons, VA" at bounding box center [811, 379] width 489 height 38
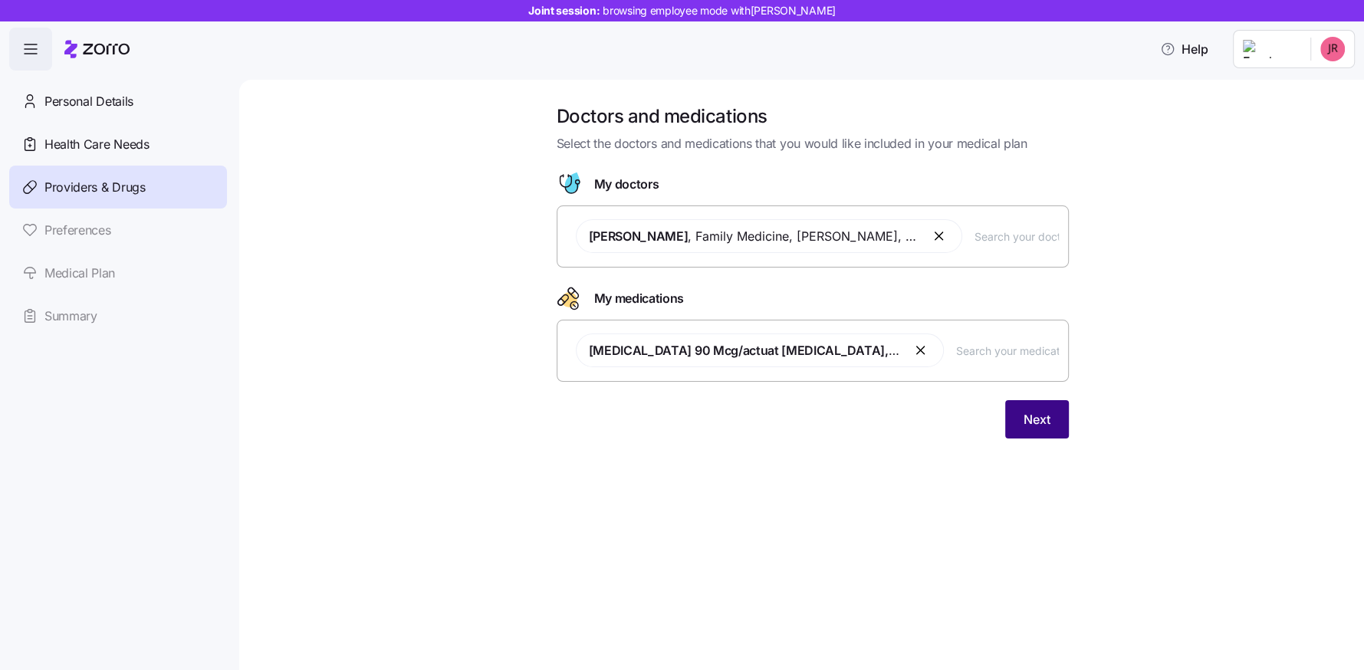
click at [1045, 404] on button "Next" at bounding box center [1037, 419] width 64 height 38
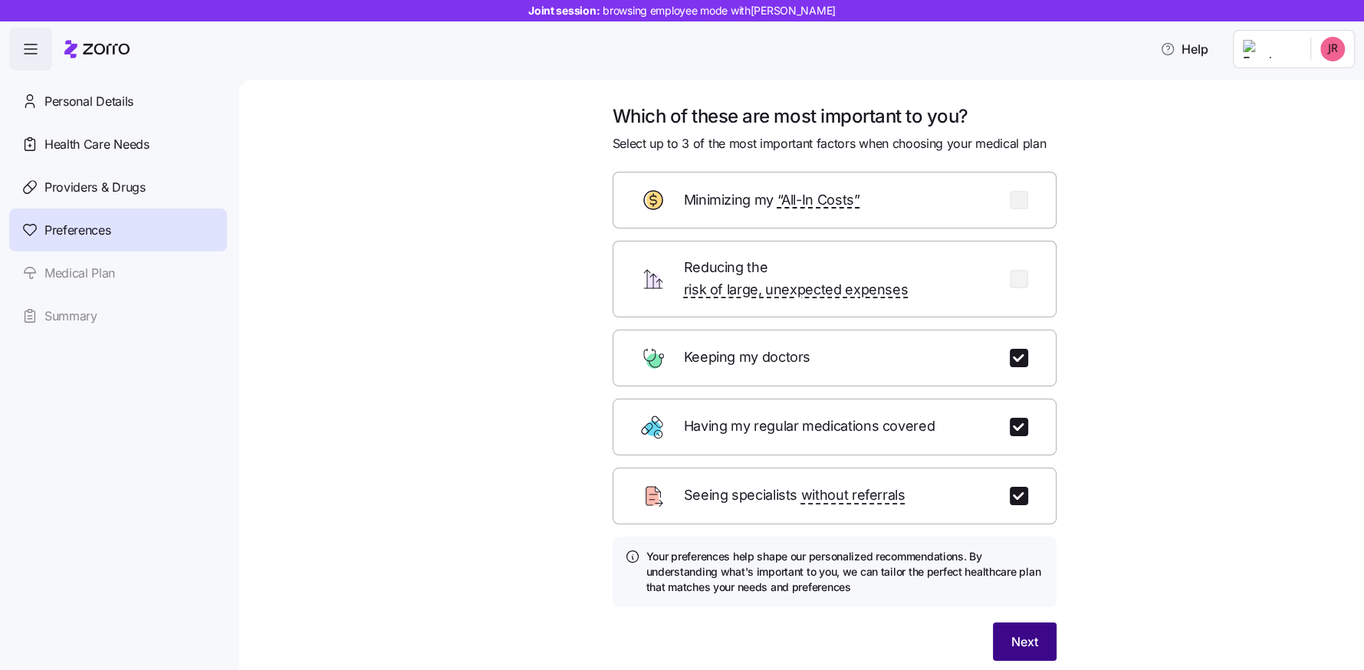
click at [1029, 633] on span "Next" at bounding box center [1024, 642] width 27 height 18
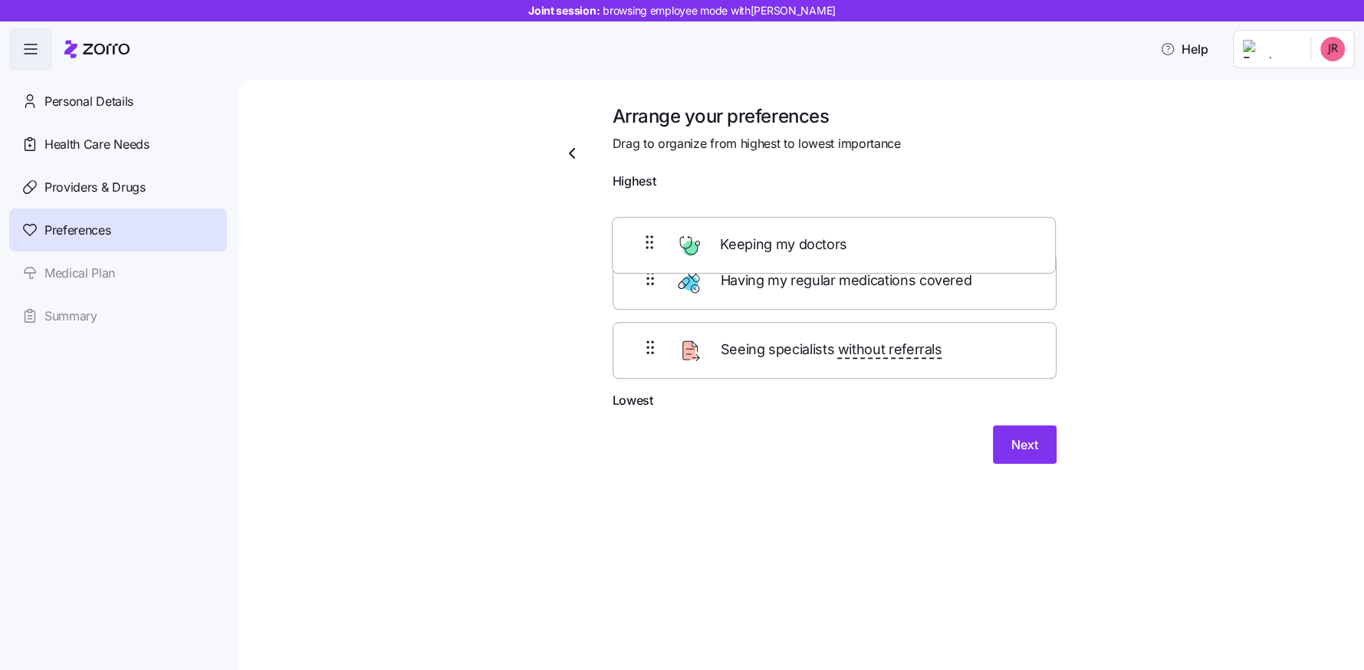
drag, startPoint x: 770, startPoint y: 229, endPoint x: 771, endPoint y: 281, distance: 52.1
click at [771, 281] on div "Keeping my doctors Having my regular medications covered Seeing specialists wit…" at bounding box center [835, 294] width 444 height 194
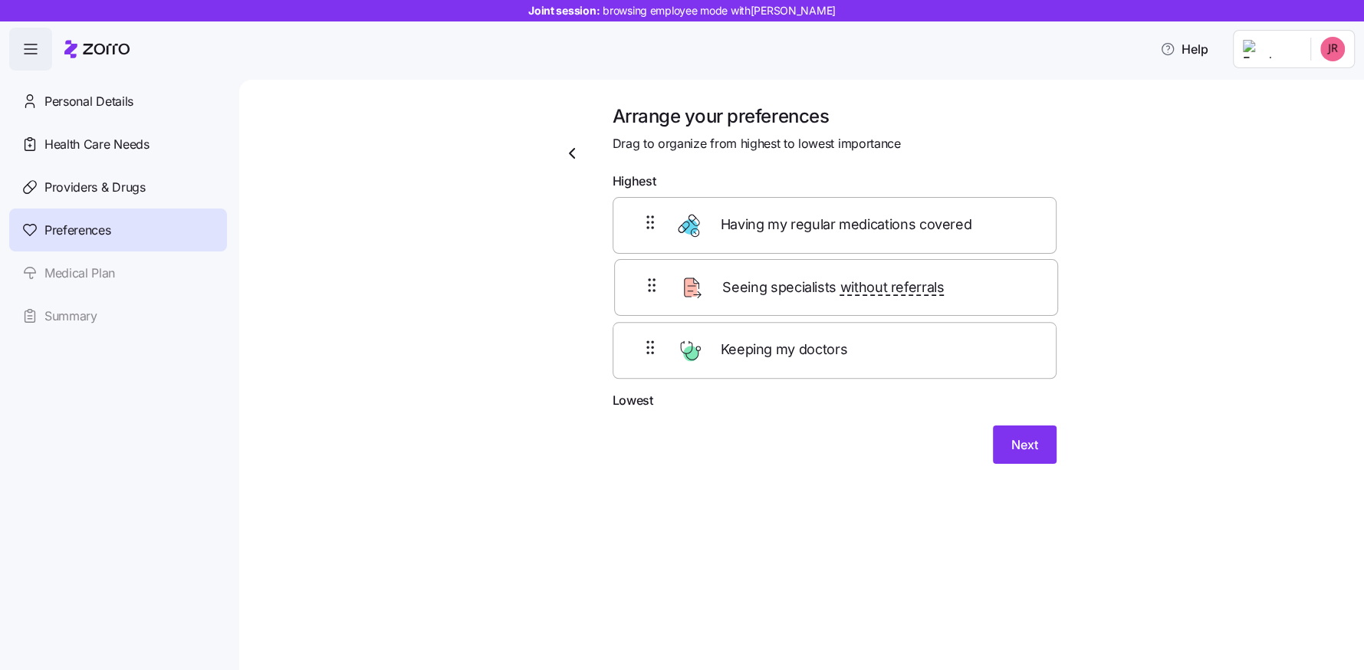
drag, startPoint x: 769, startPoint y: 361, endPoint x: 771, endPoint y: 276, distance: 85.1
click at [771, 276] on div "Having my regular medications covered Keeping my doctors Seeing specialists wit…" at bounding box center [835, 294] width 444 height 194
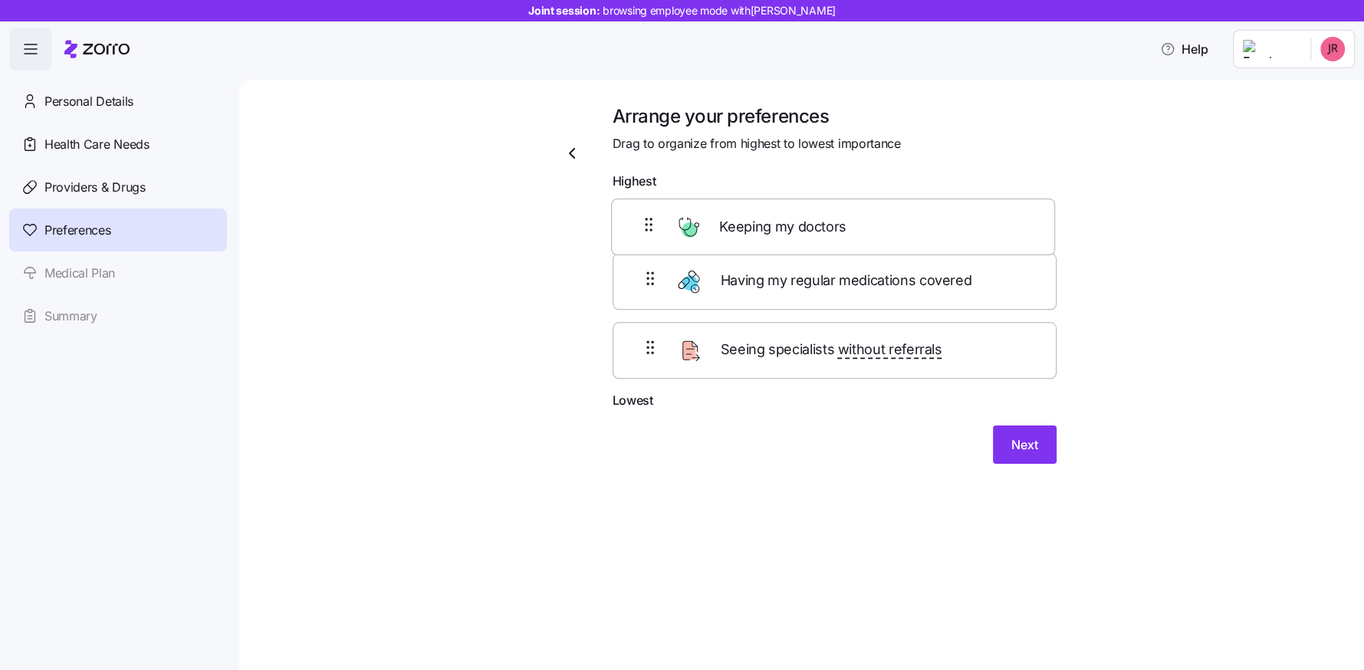
drag, startPoint x: 781, startPoint y: 360, endPoint x: 779, endPoint y: 221, distance: 138.8
click at [779, 221] on div "Having my regular medications covered Seeing specialists without referrals Keep…" at bounding box center [835, 294] width 444 height 194
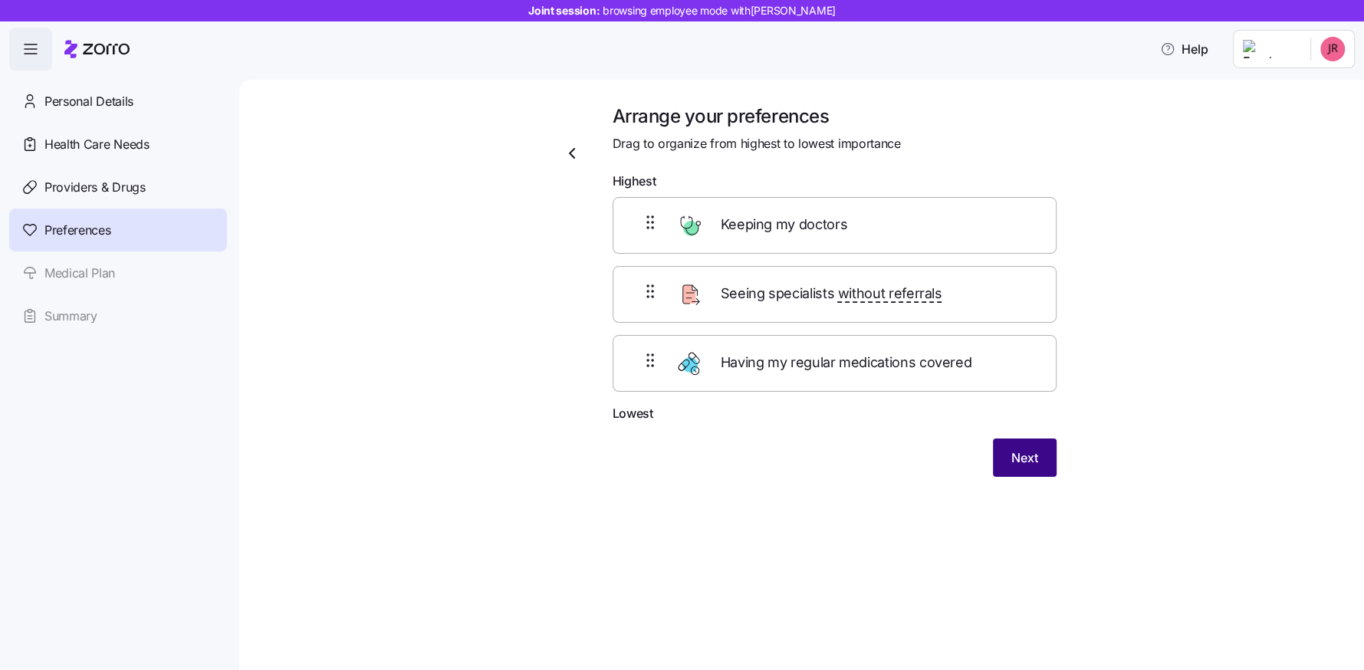
click at [1012, 463] on span "Next" at bounding box center [1024, 458] width 27 height 18
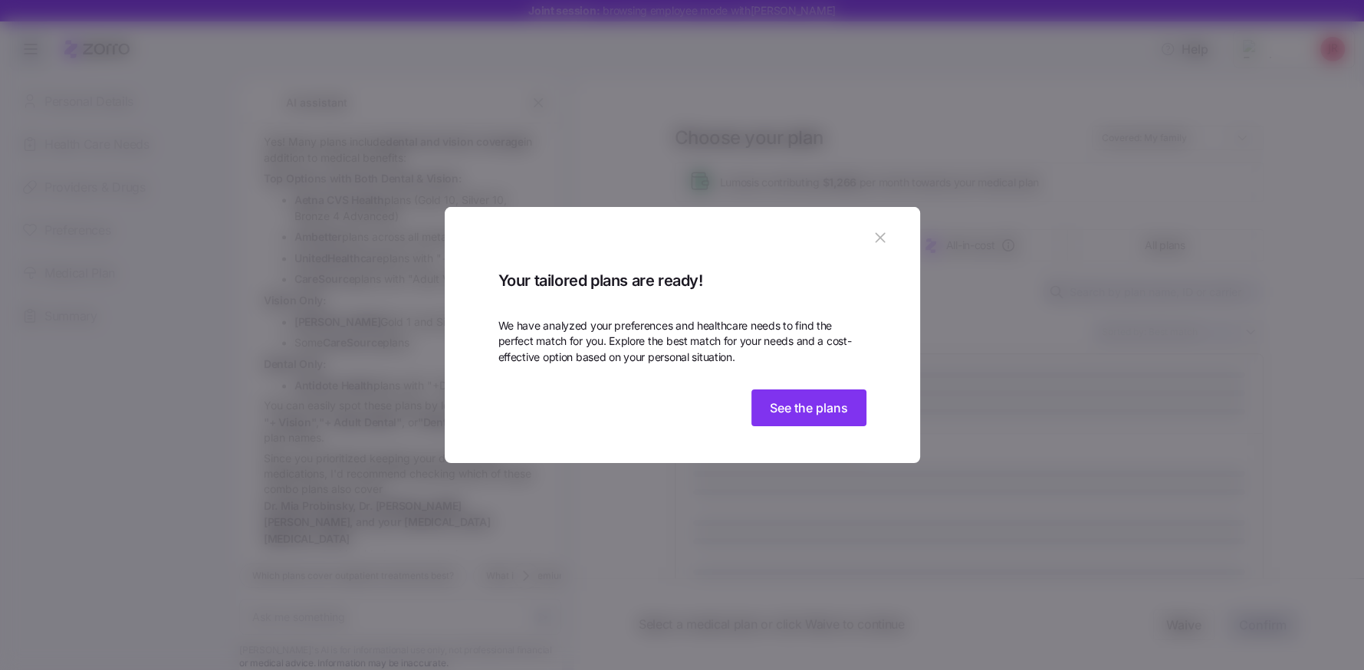
scroll to position [1927, 0]
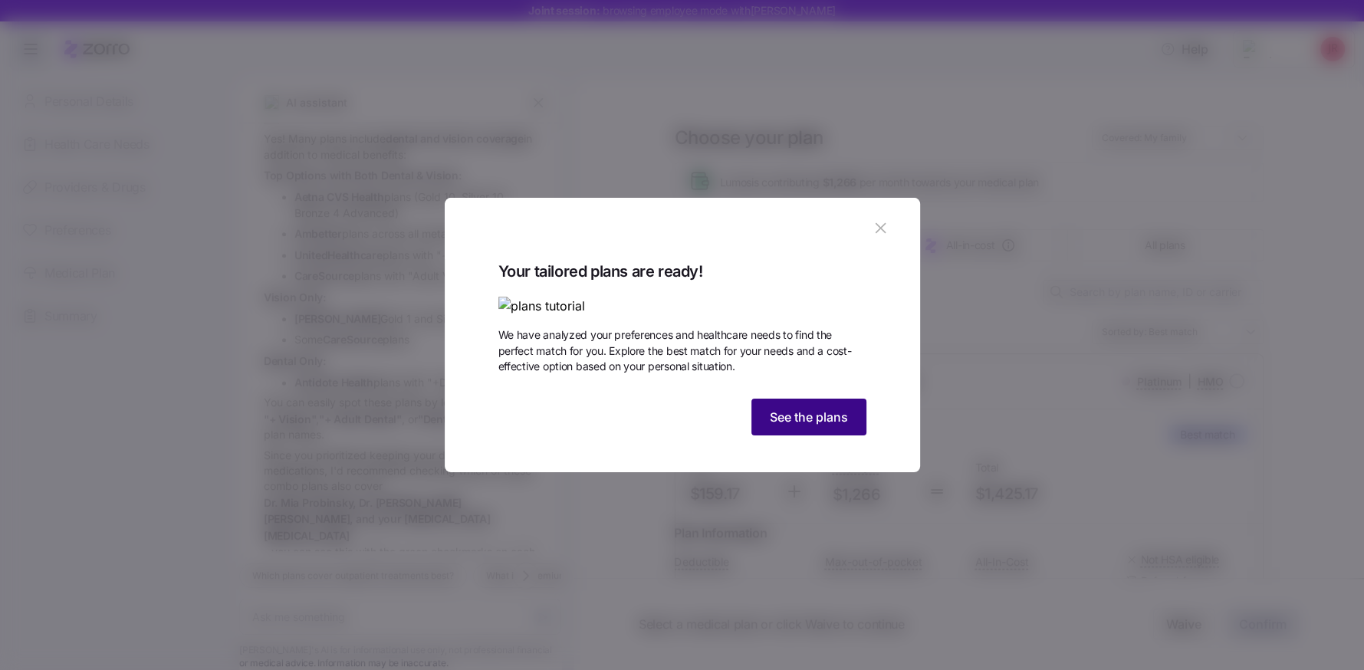
click at [854, 436] on button "See the plans" at bounding box center [808, 417] width 115 height 37
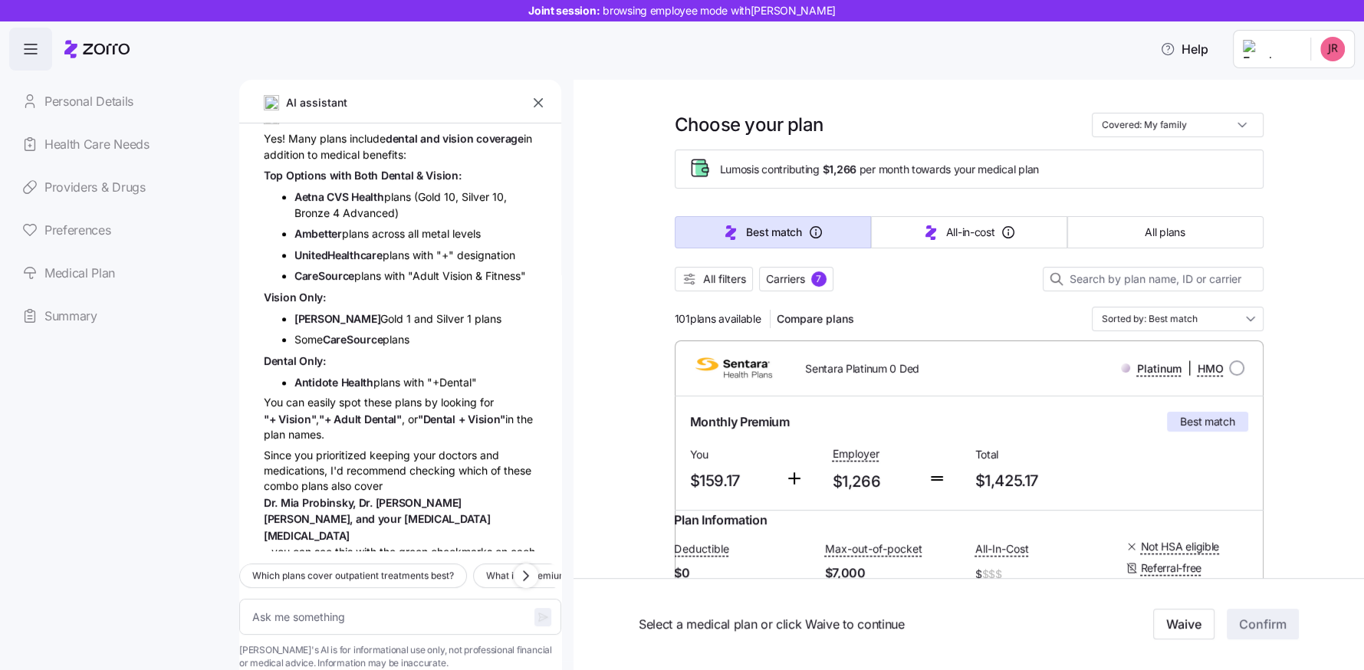
scroll to position [0, 0]
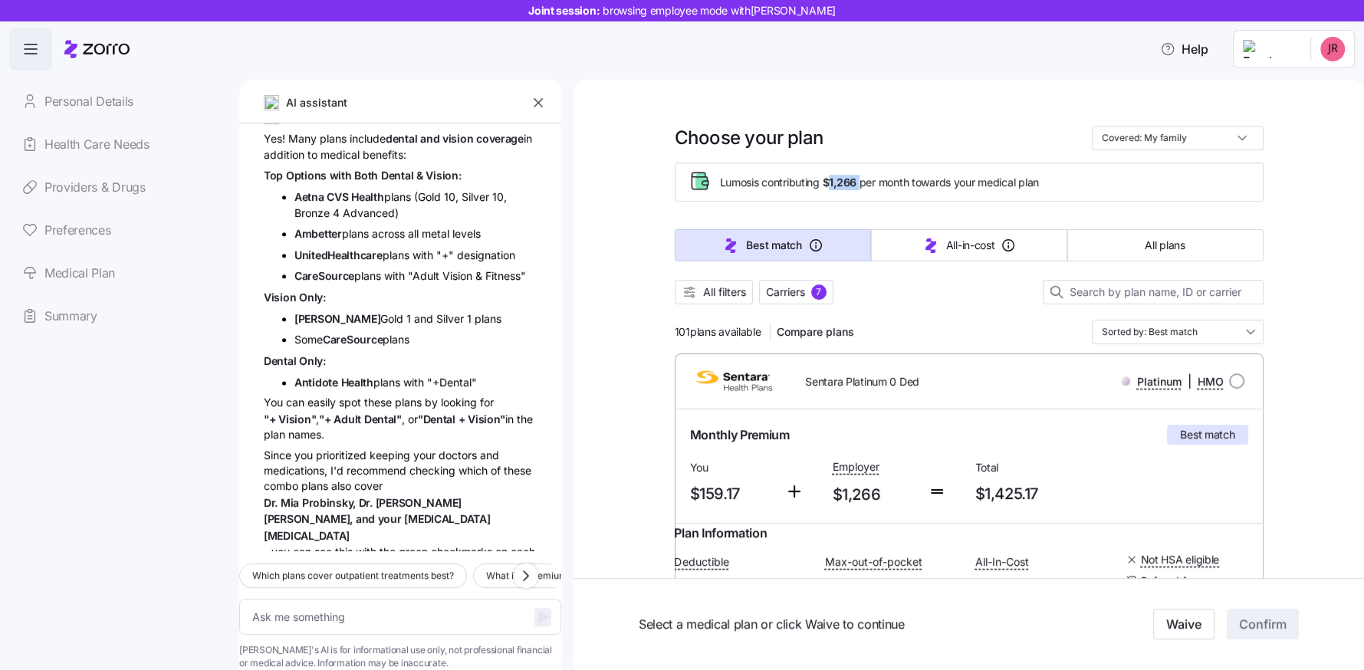
drag, startPoint x: 831, startPoint y: 177, endPoint x: 867, endPoint y: 179, distance: 36.1
click at [867, 179] on span "Lumos is contributing $1,266 per month towards your medical plan" at bounding box center [879, 182] width 319 height 15
click at [819, 469] on div at bounding box center [803, 482] width 48 height 63
click at [803, 296] on span "Carriers" at bounding box center [785, 291] width 39 height 15
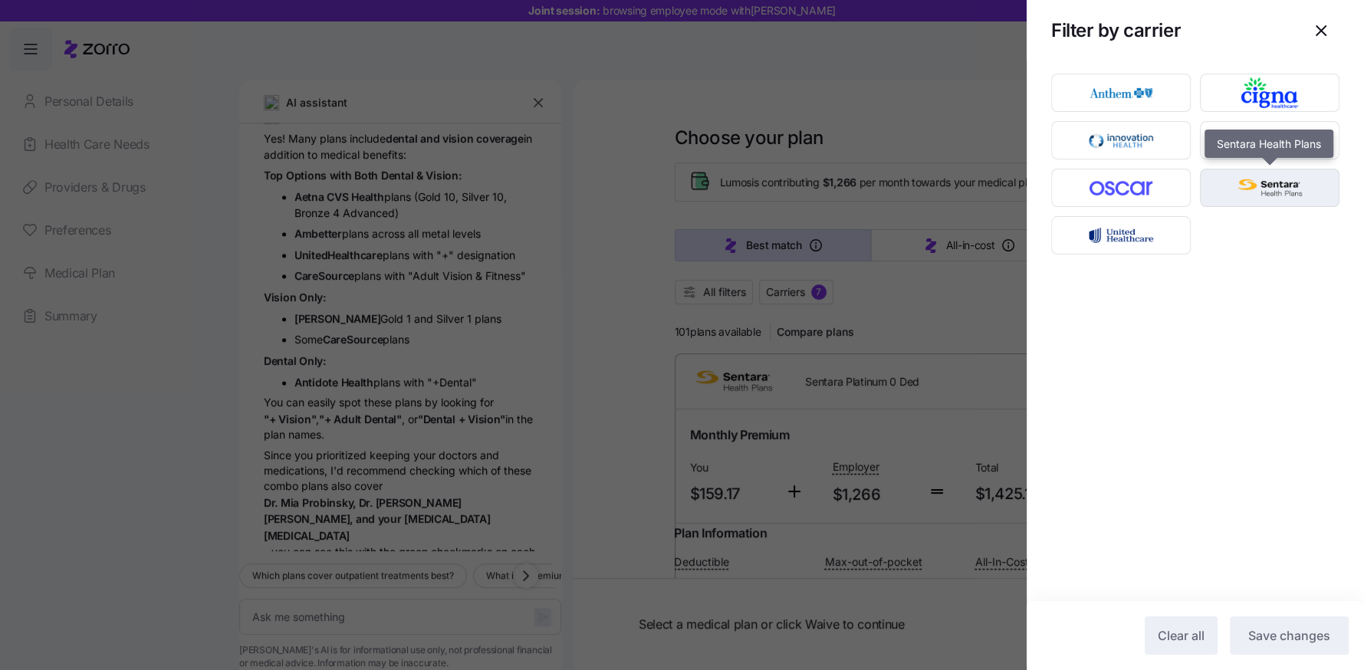
click at [1268, 179] on img "button" at bounding box center [1270, 188] width 113 height 31
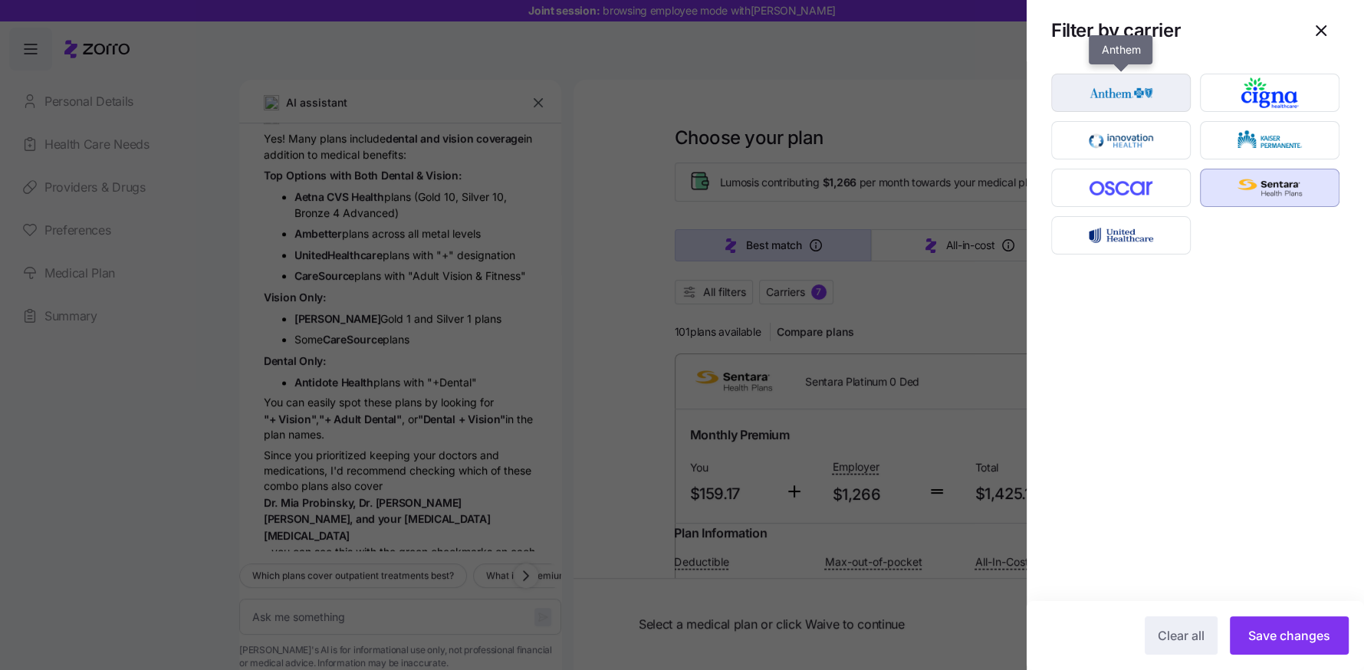
click at [1125, 88] on img "button" at bounding box center [1121, 92] width 113 height 31
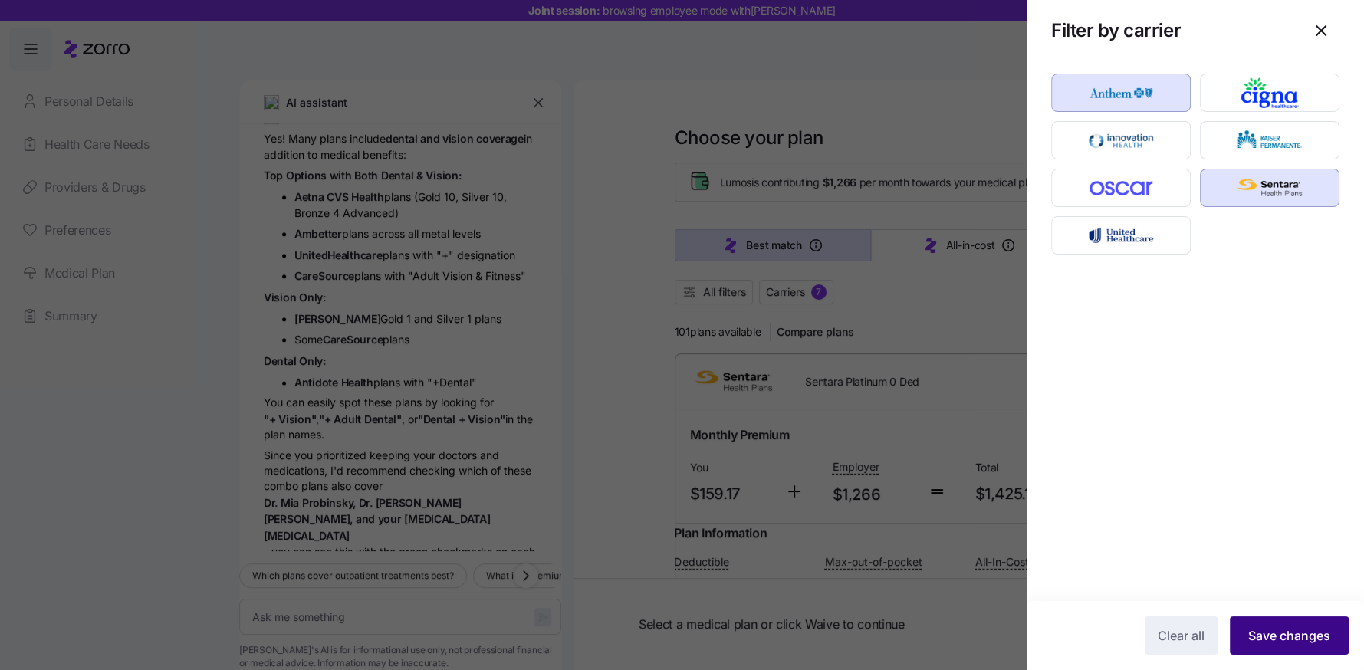
click at [1277, 628] on span "Save changes" at bounding box center [1289, 635] width 82 height 18
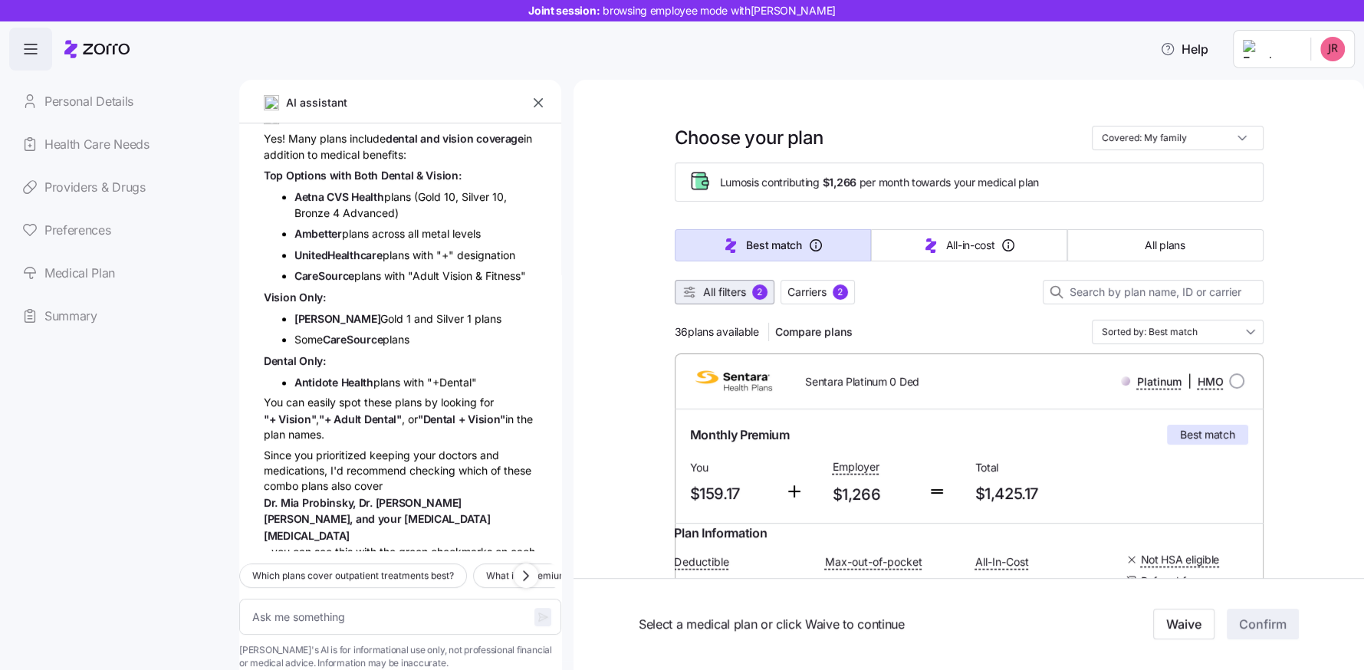
click at [722, 292] on span "All filters" at bounding box center [724, 291] width 43 height 15
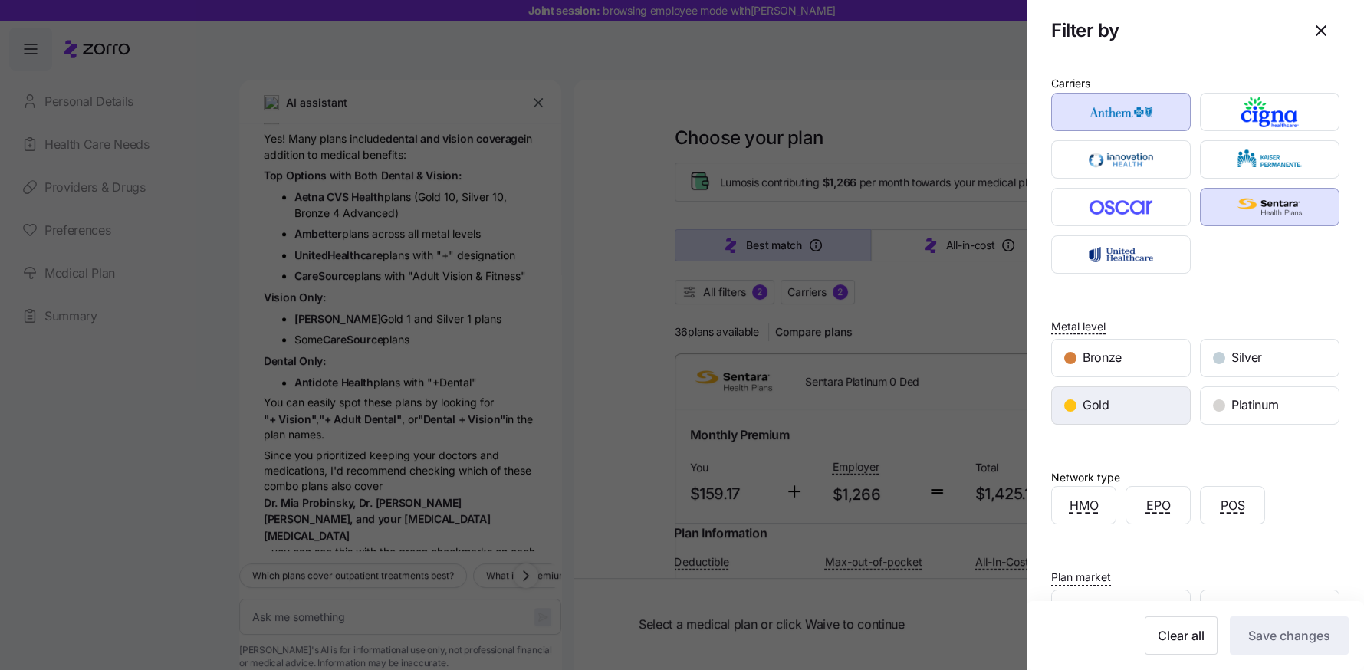
click at [1147, 402] on div "Gold" at bounding box center [1121, 405] width 138 height 37
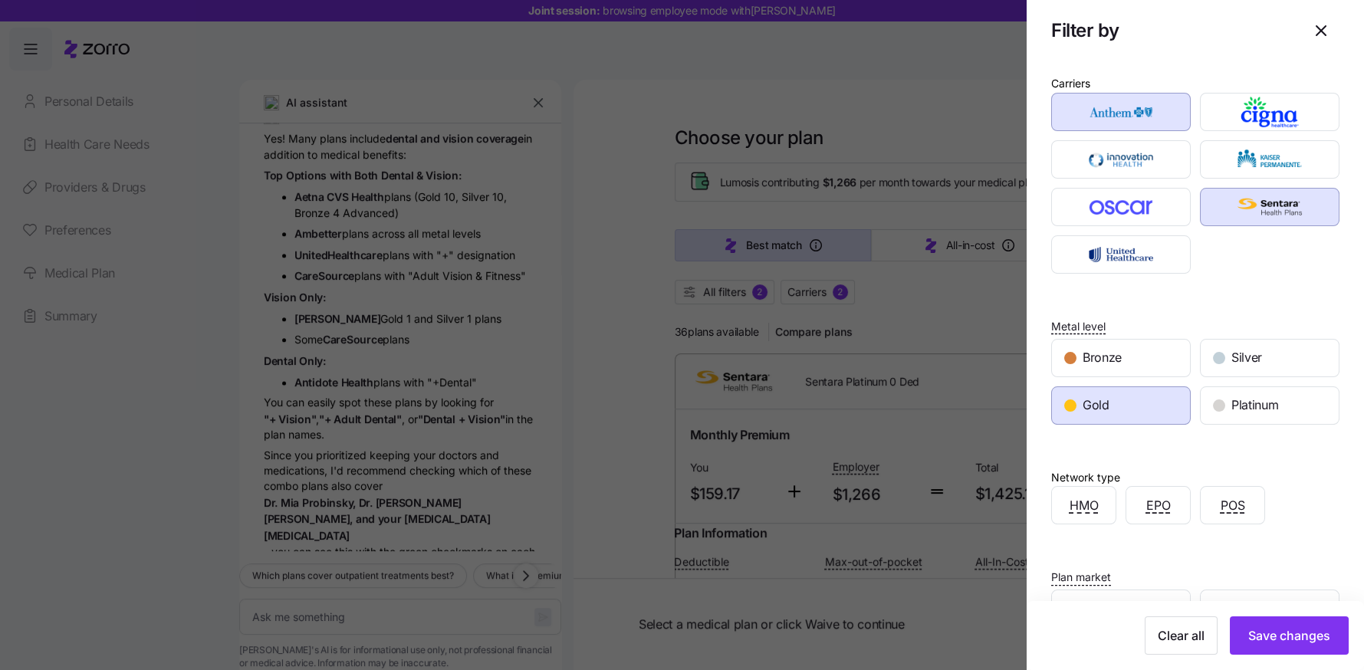
scroll to position [196, 0]
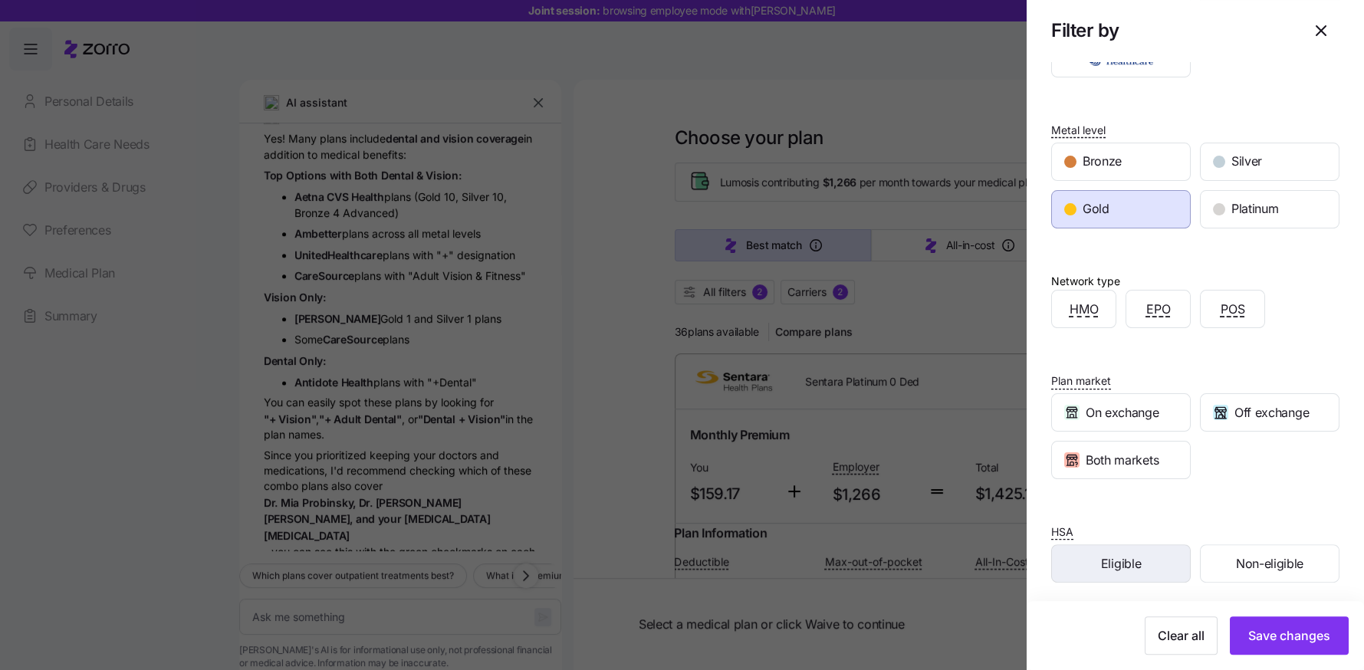
click at [1139, 555] on span "Eligible" at bounding box center [1121, 563] width 40 height 19
click at [1293, 638] on span "Save changes" at bounding box center [1289, 635] width 82 height 18
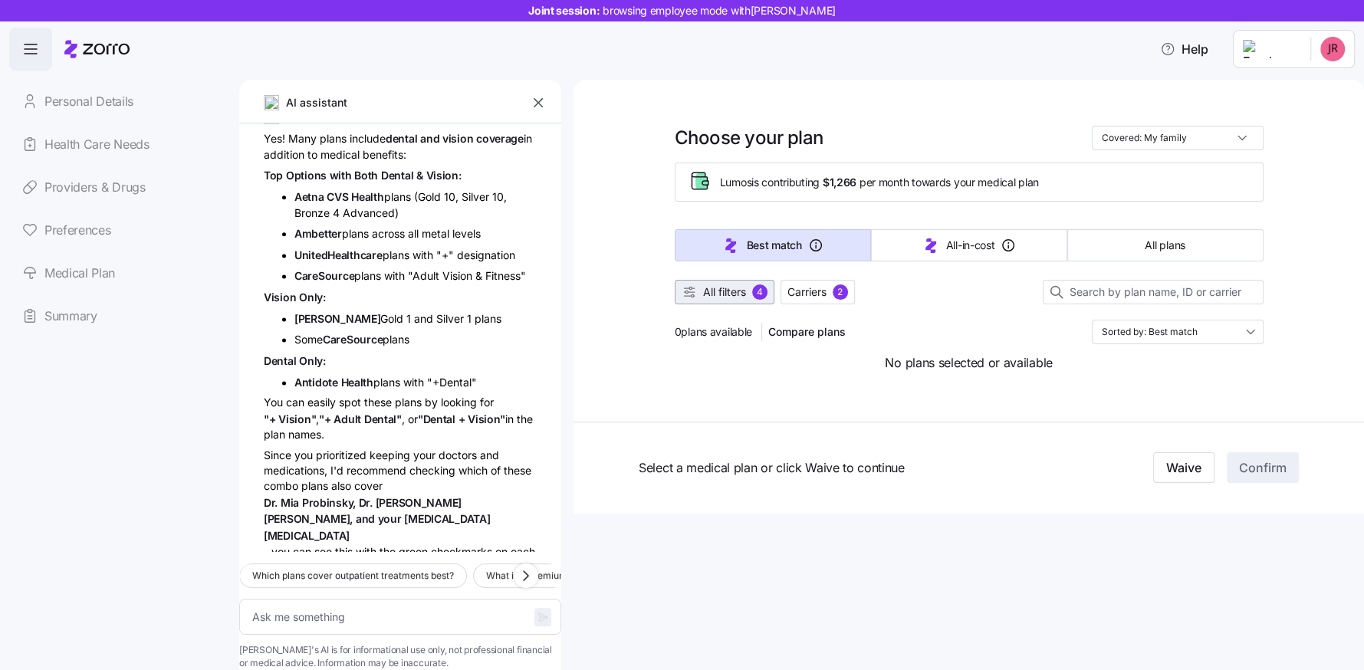
click at [740, 293] on span "All filters" at bounding box center [724, 291] width 43 height 15
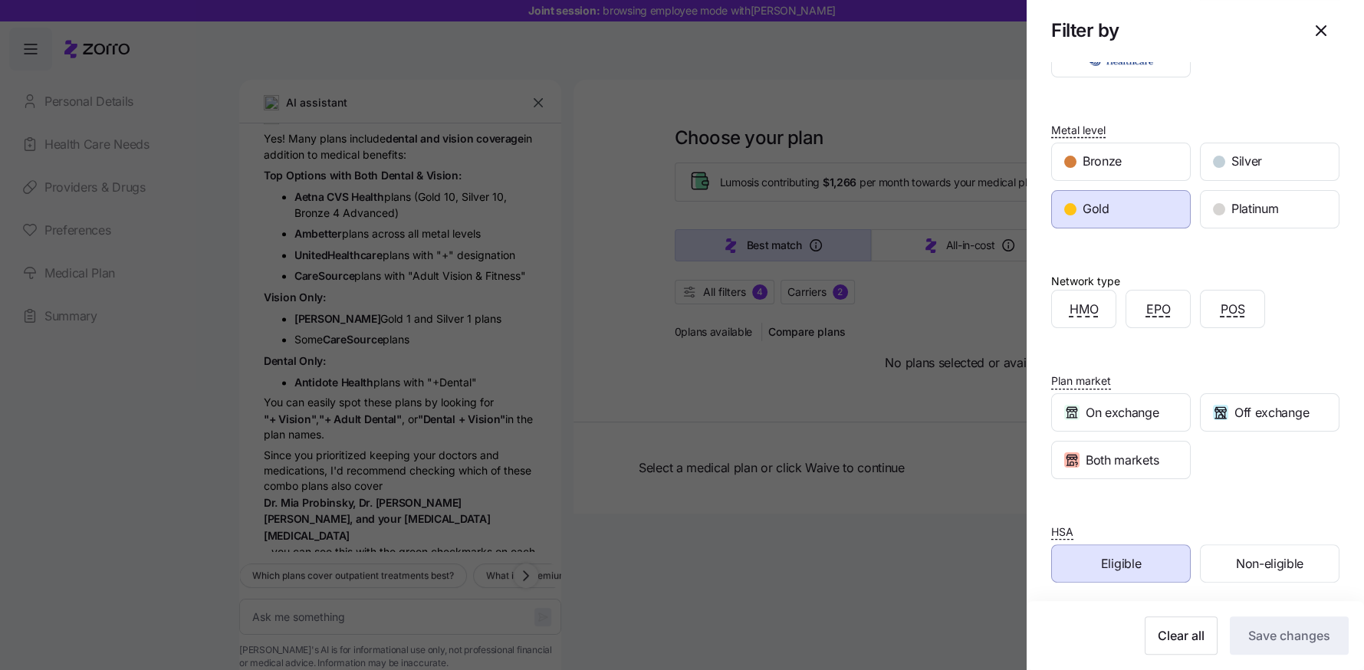
click at [1136, 545] on div "Eligible" at bounding box center [1121, 563] width 138 height 37
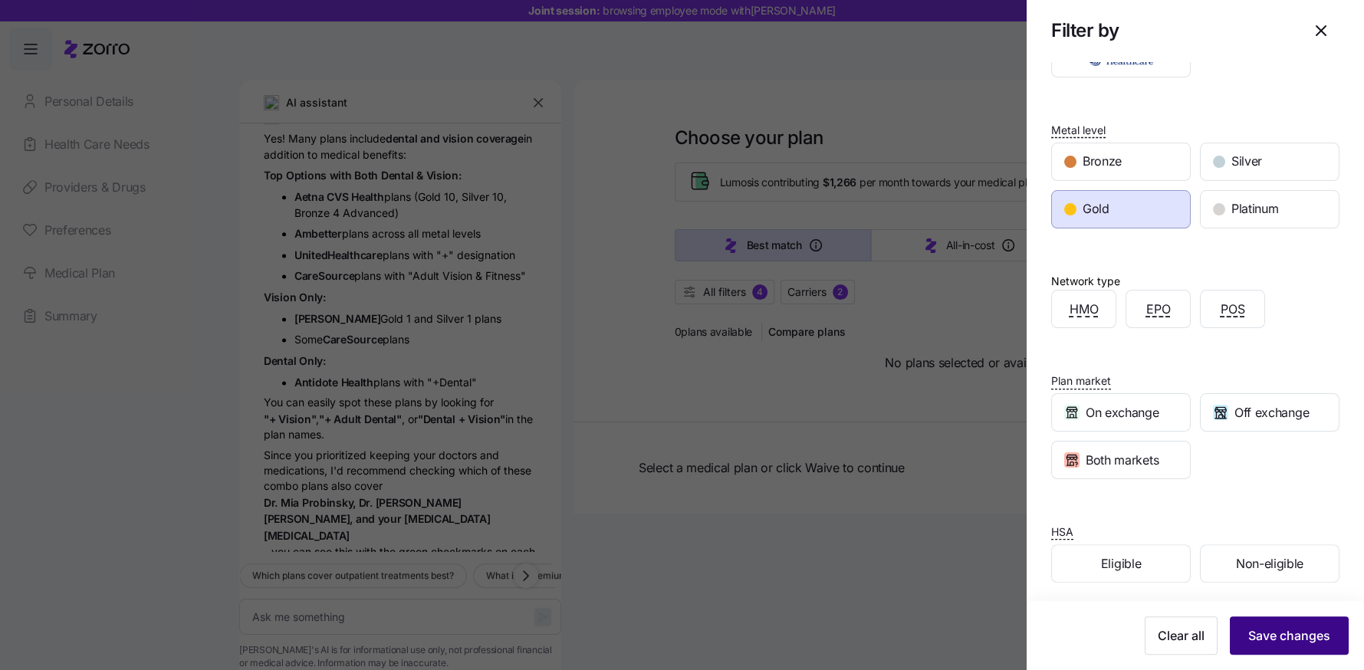
click at [1269, 630] on span "Save changes" at bounding box center [1289, 635] width 82 height 18
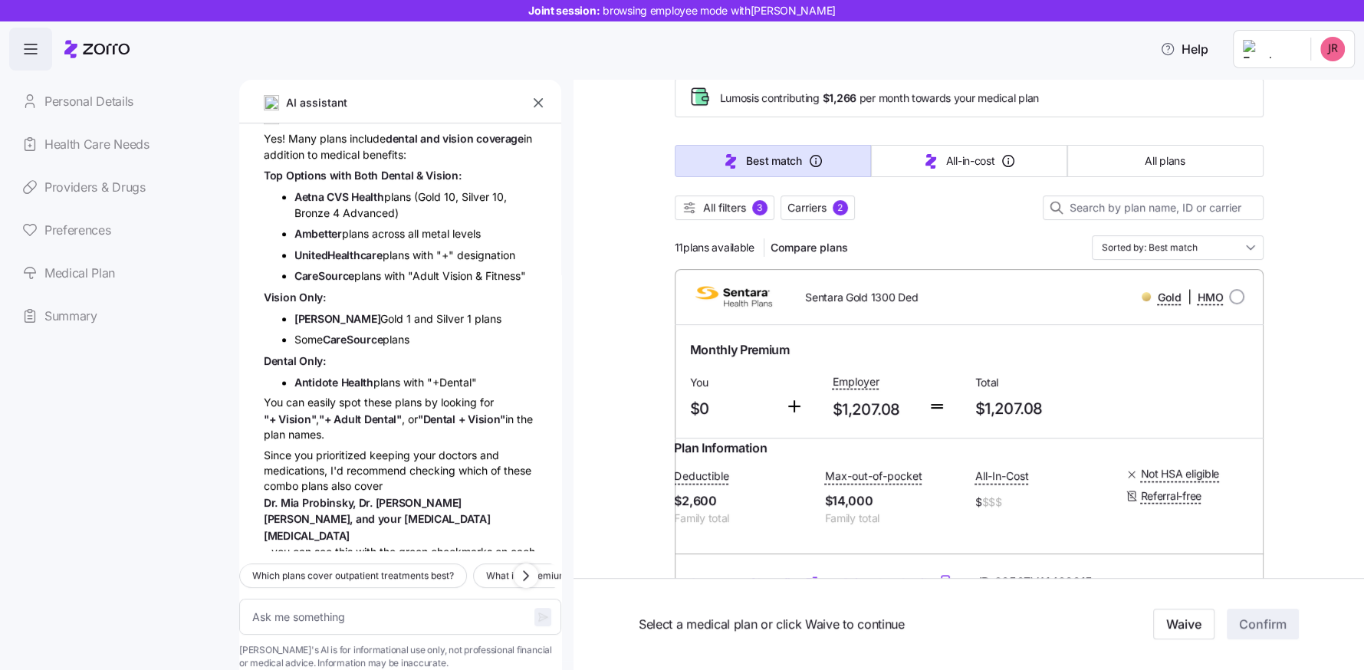
scroll to position [100, 0]
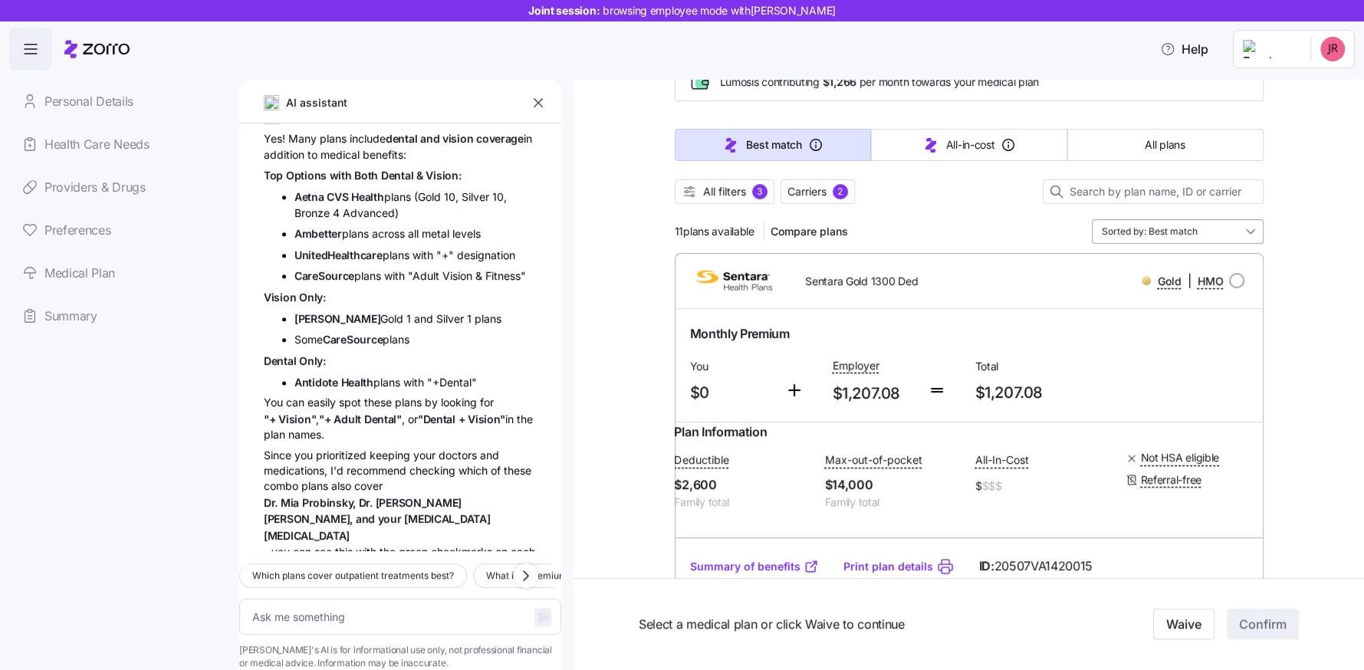
click at [1161, 239] on input "Sorted by: Best match" at bounding box center [1178, 231] width 172 height 25
click at [1145, 324] on div "Premium" at bounding box center [1176, 320] width 159 height 26
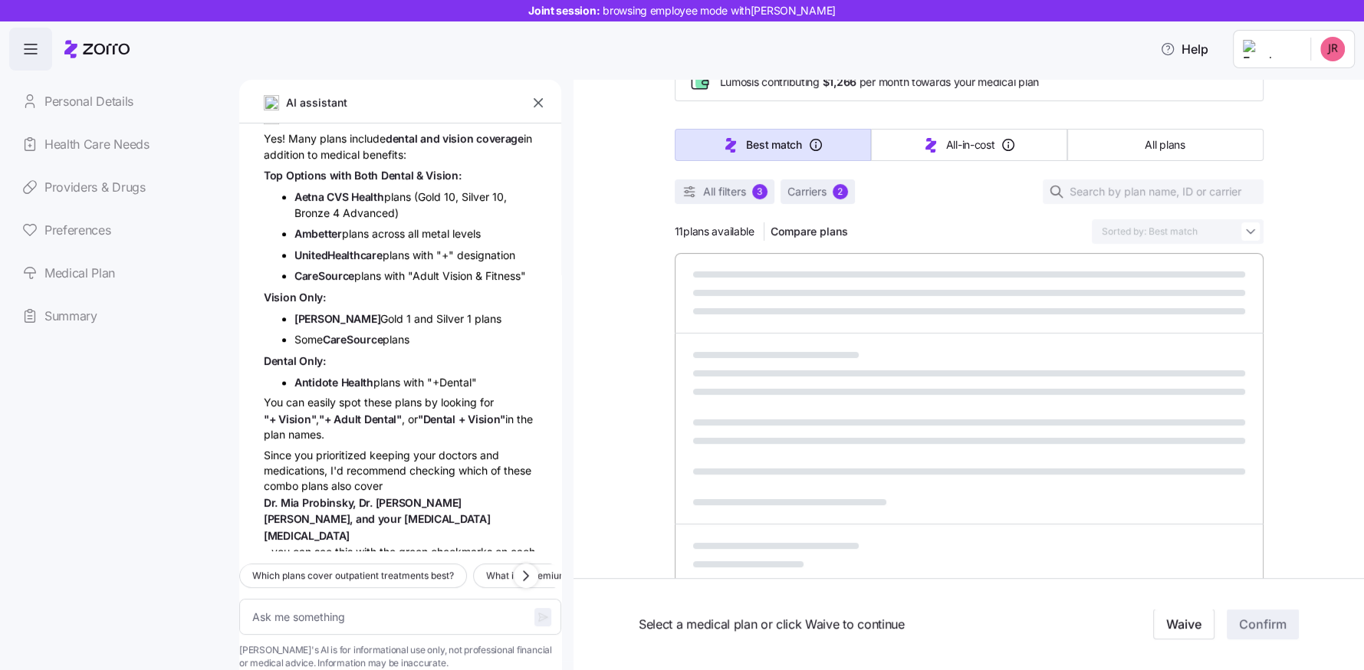
type textarea "x"
type input "Sorted by: Premium"
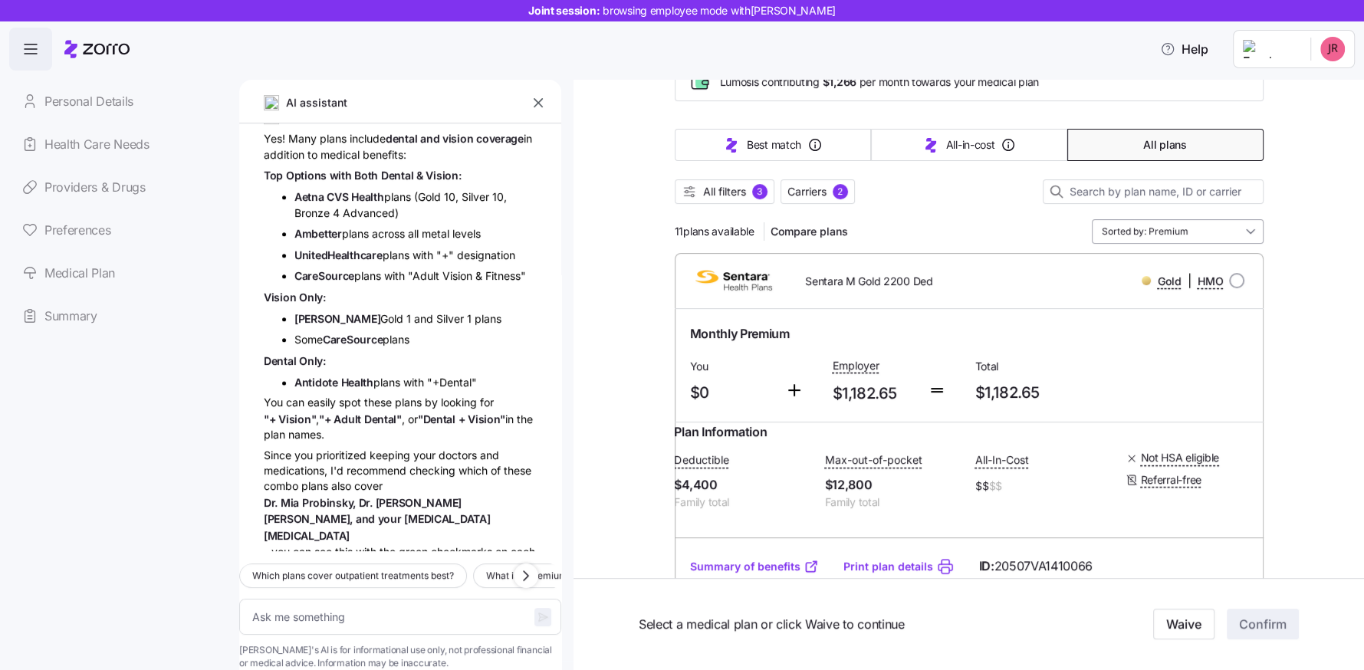
click at [1181, 229] on input "Sorted by: Premium" at bounding box center [1178, 231] width 172 height 25
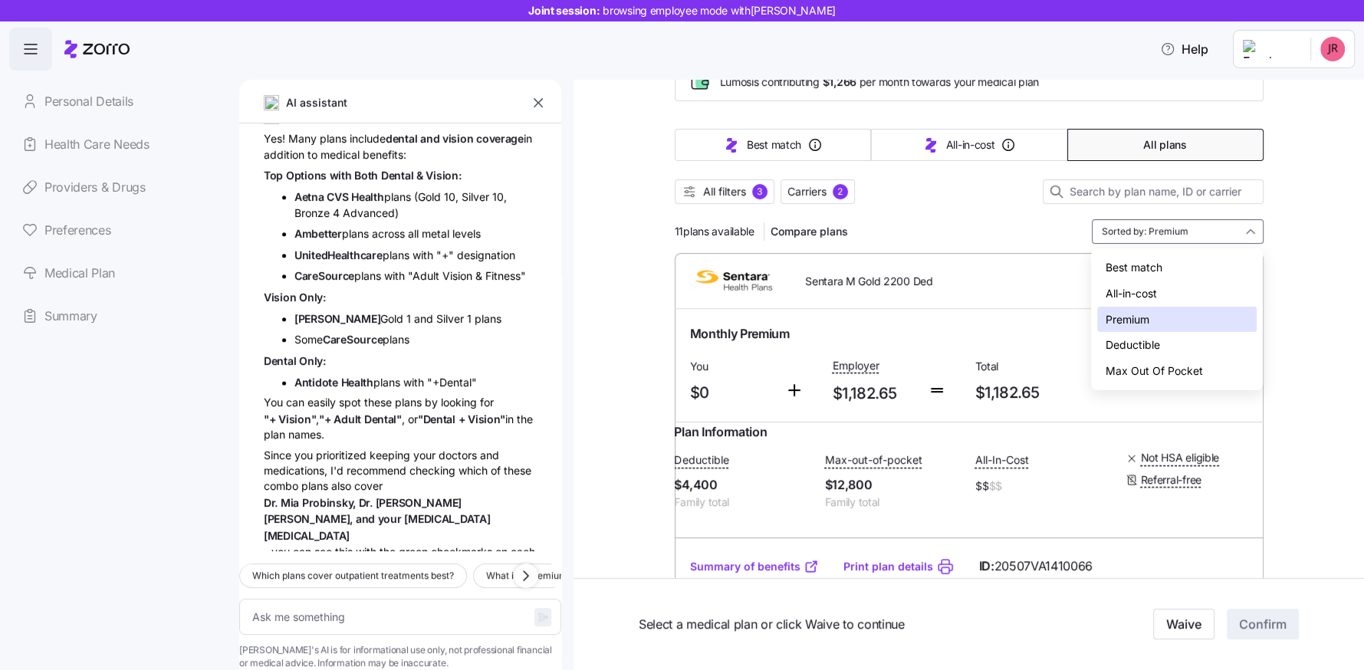
click at [1160, 346] on div "Deductible" at bounding box center [1176, 345] width 159 height 26
type textarea "x"
type input "Sorted by: Deductible"
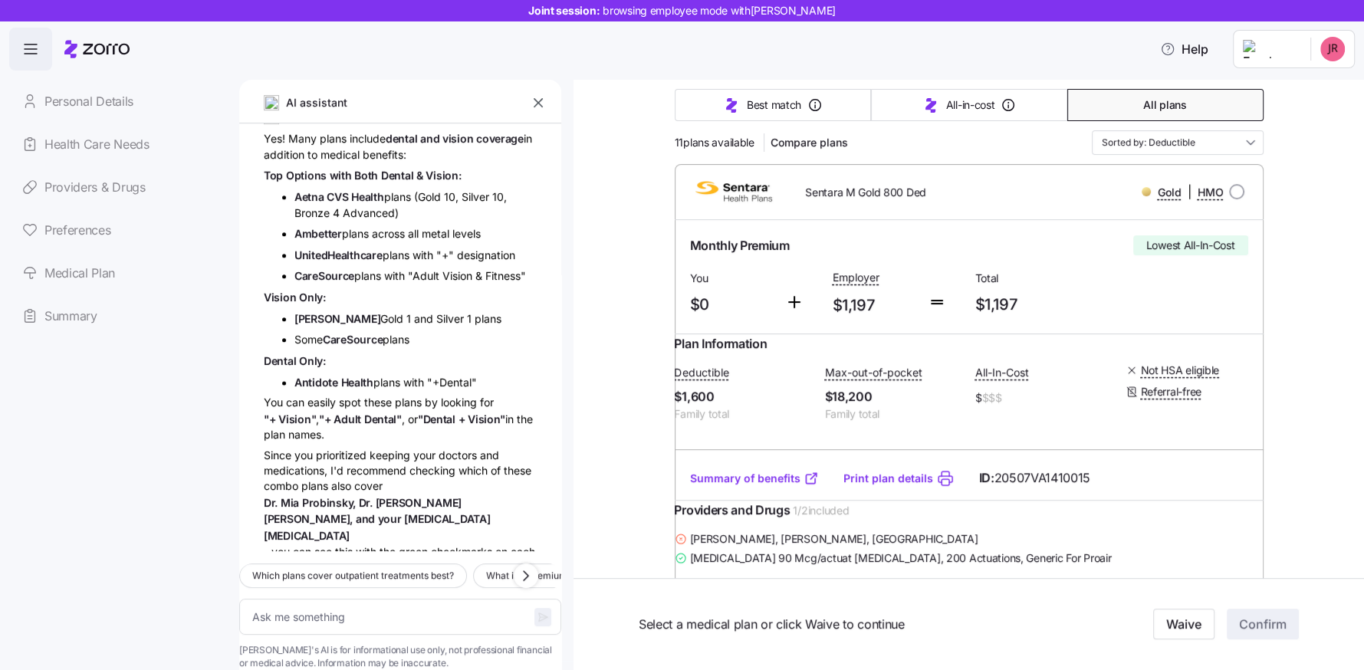
scroll to position [0, 0]
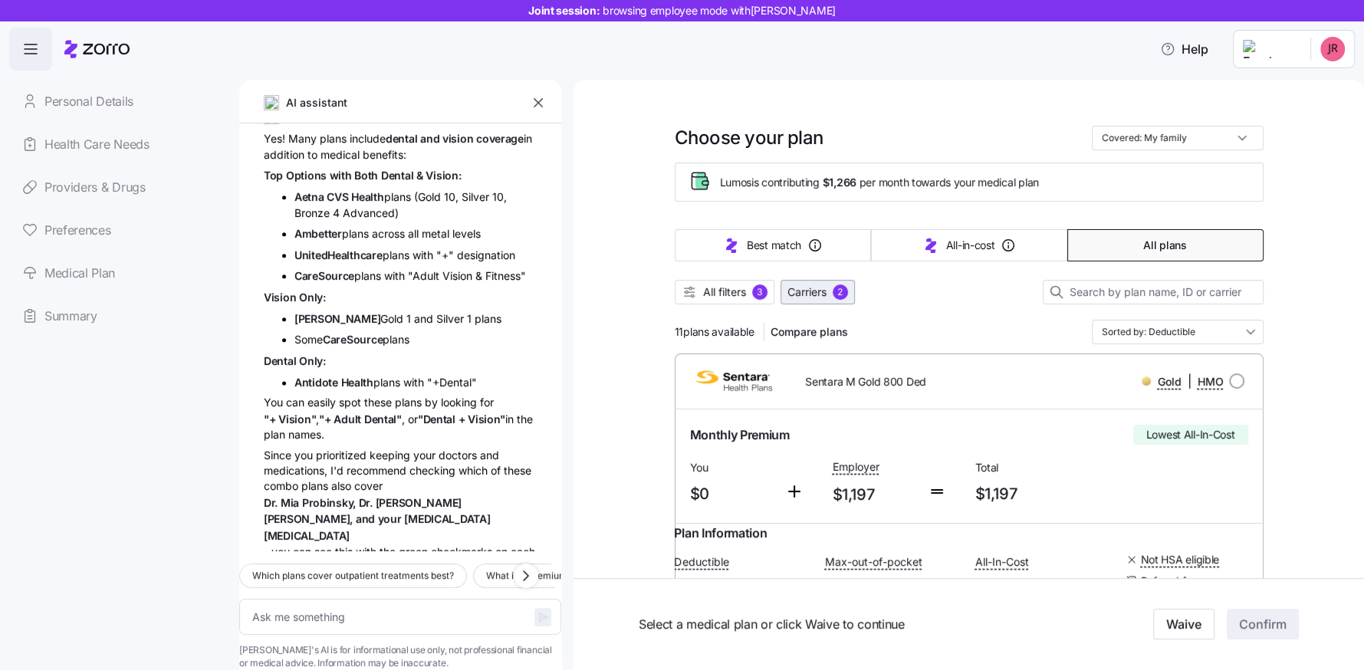
click at [813, 291] on span "Carriers" at bounding box center [806, 291] width 39 height 15
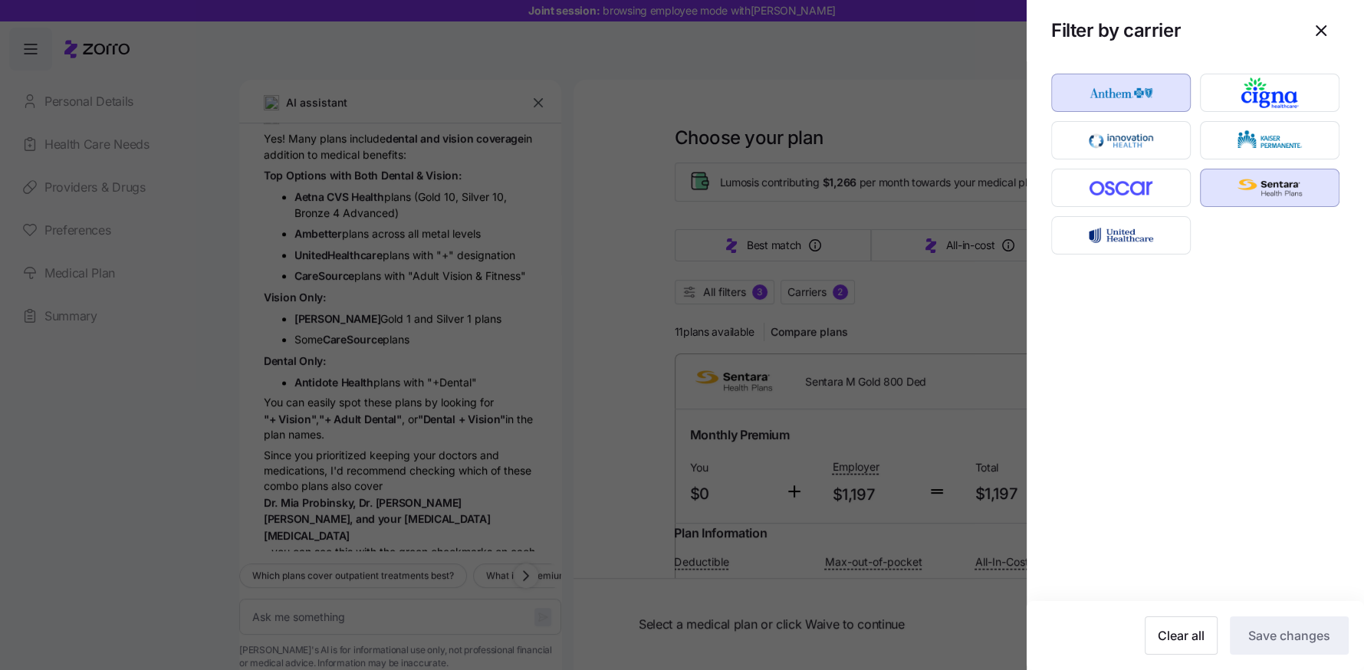
click at [1132, 98] on img "button" at bounding box center [1121, 92] width 113 height 31
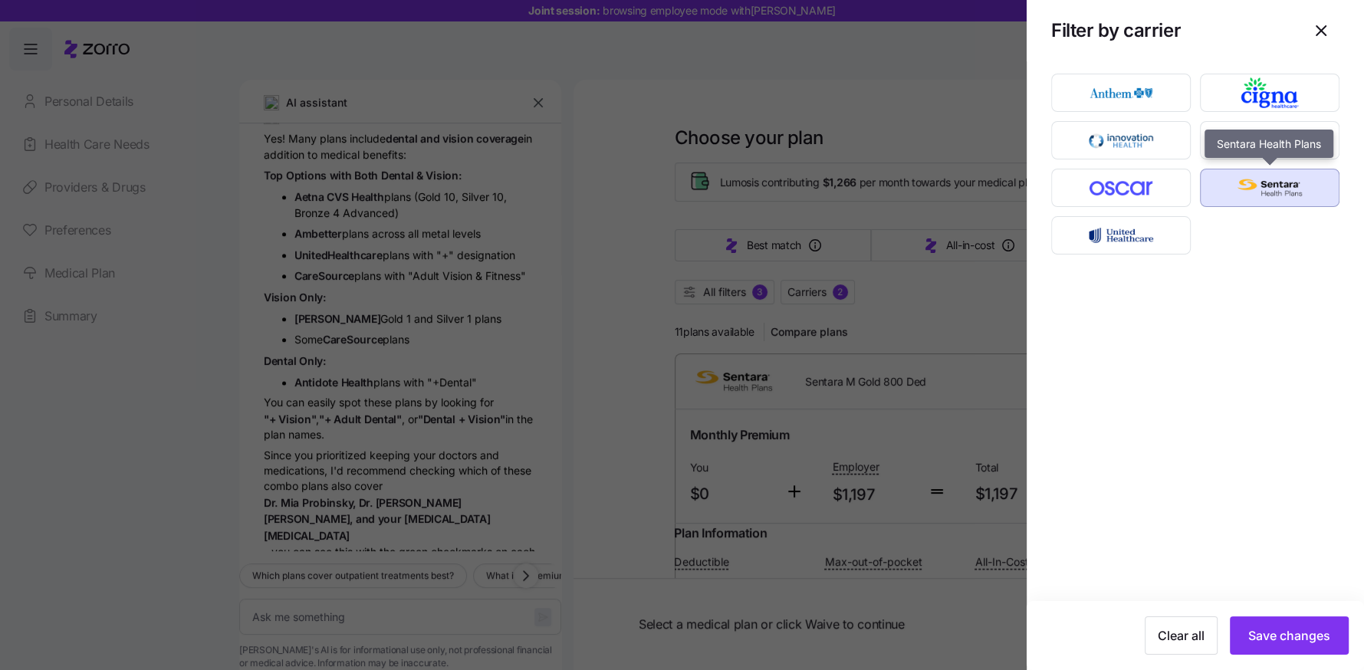
click at [1252, 192] on img "button" at bounding box center [1270, 188] width 113 height 31
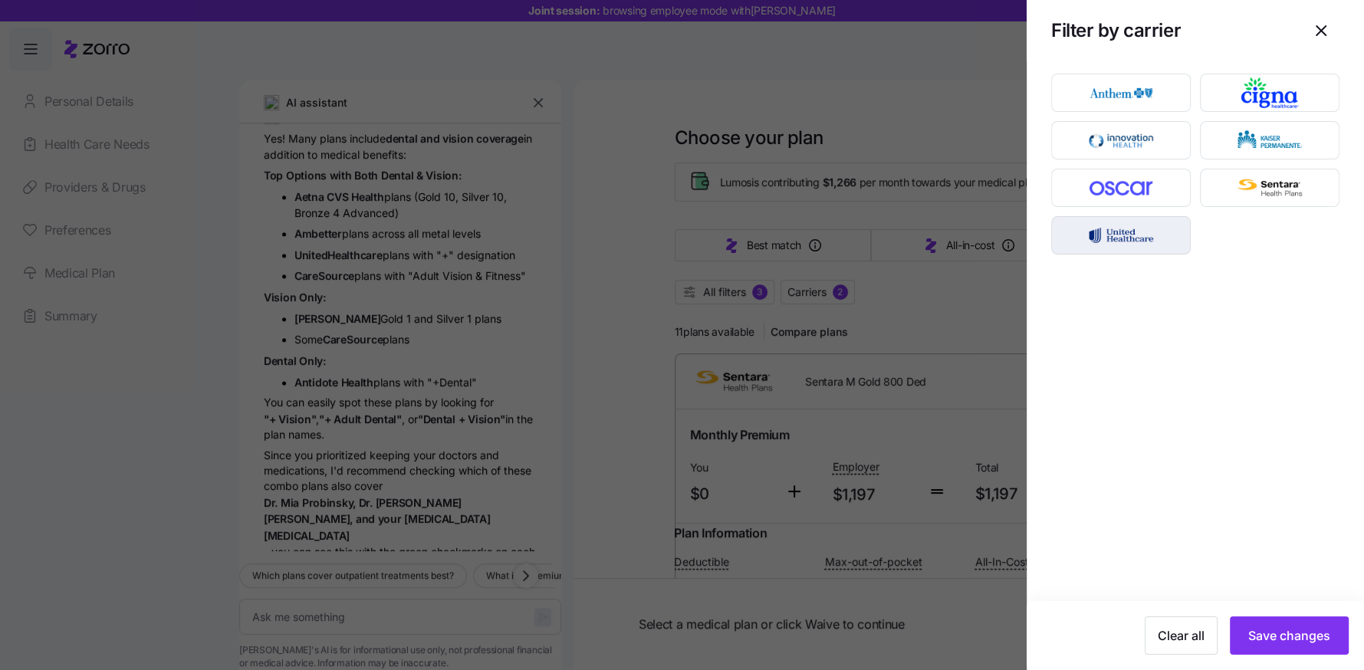
click at [1152, 232] on img "button" at bounding box center [1121, 235] width 113 height 31
click at [1149, 199] on img "button" at bounding box center [1121, 188] width 113 height 31
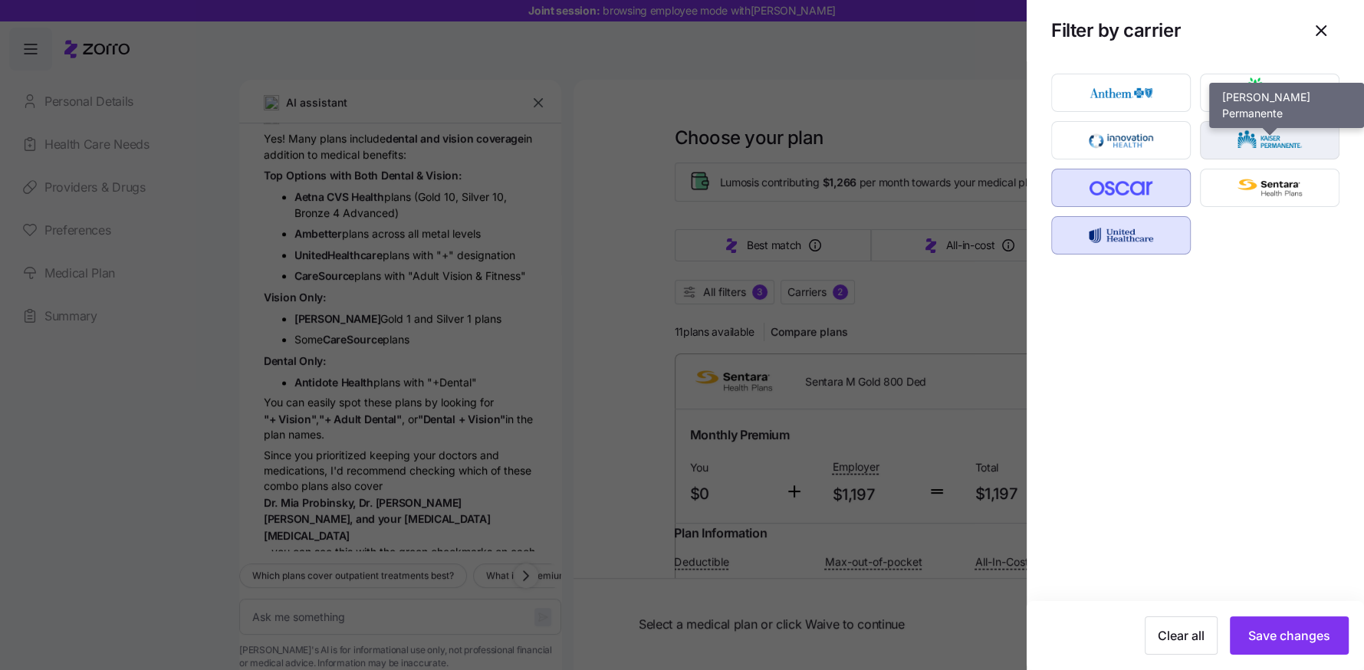
click at [1281, 144] on img "button" at bounding box center [1270, 140] width 113 height 31
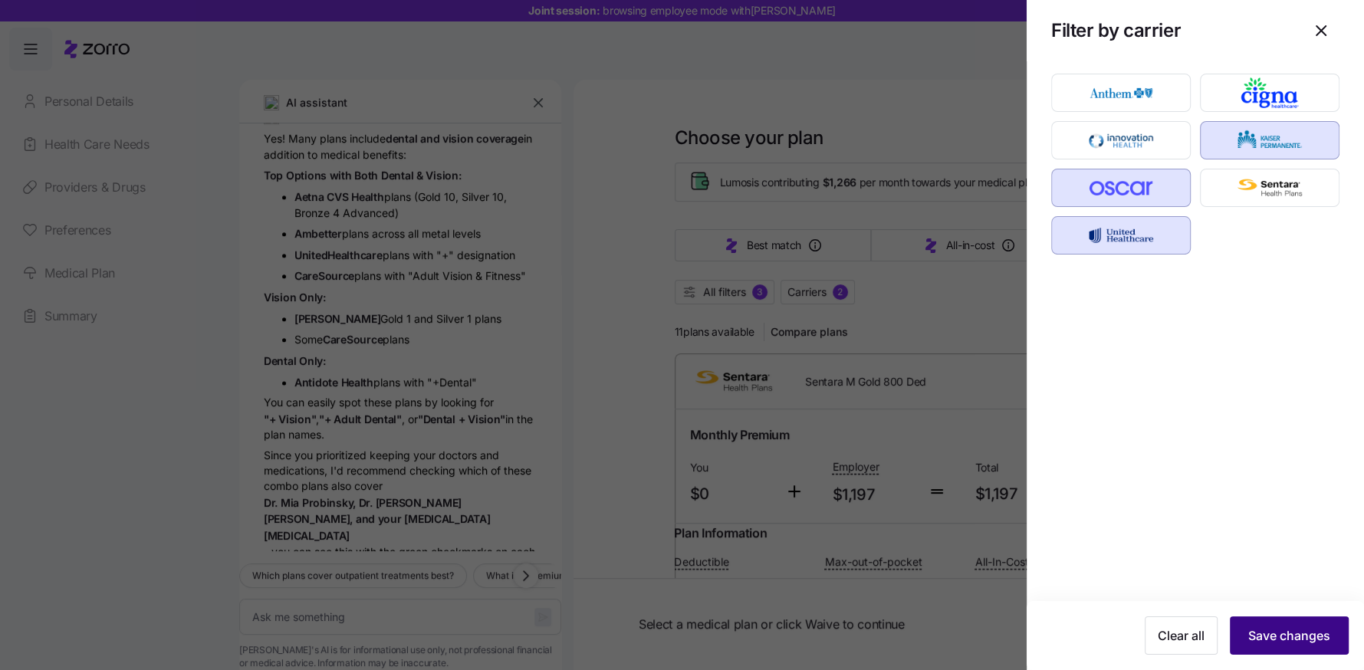
click at [1274, 627] on span "Save changes" at bounding box center [1289, 635] width 82 height 18
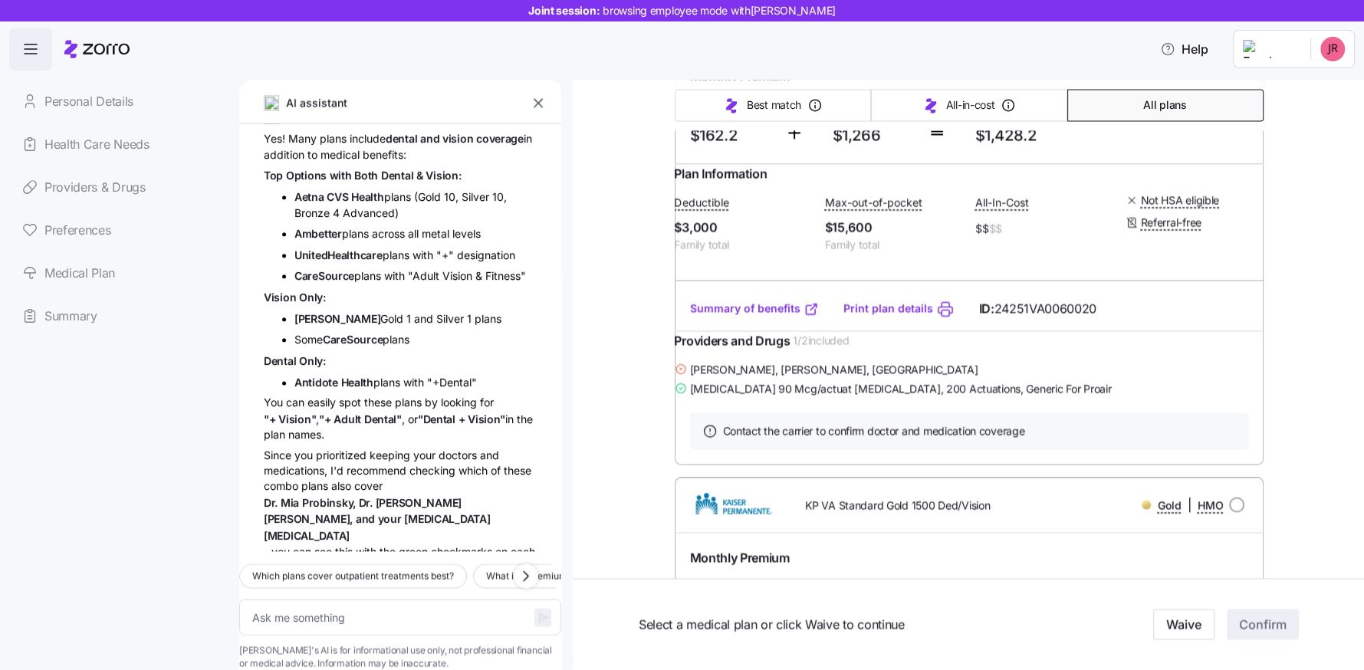
scroll to position [2221, 0]
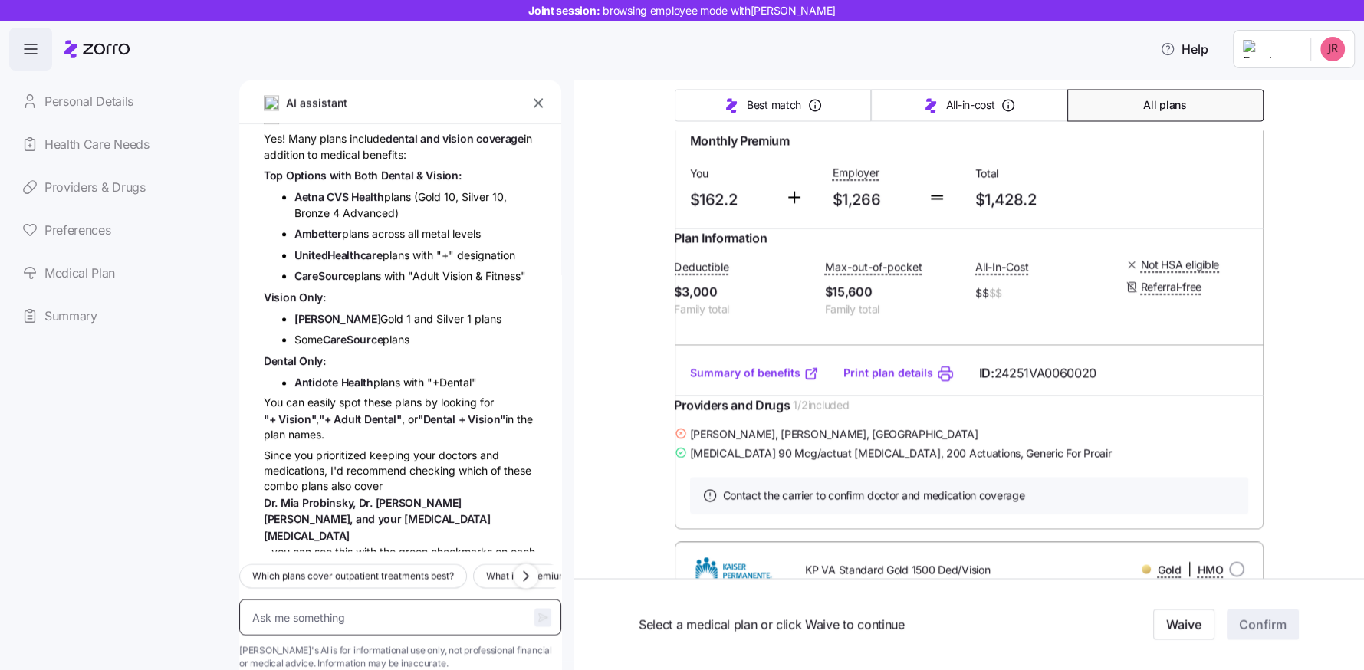
click at [346, 599] on textarea at bounding box center [400, 617] width 322 height 36
type textarea "x"
type textarea "Wh"
type textarea "x"
type textarea "Wha"
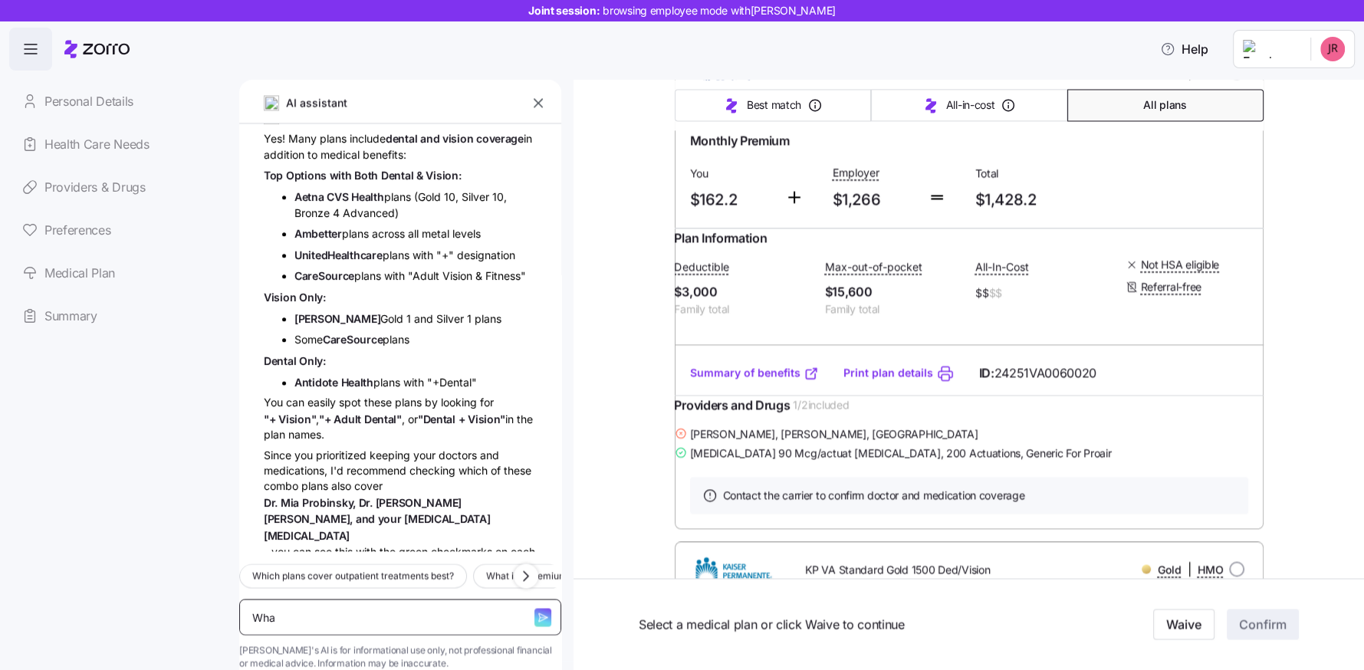
type textarea "x"
type textarea "What"
type textarea "x"
type textarea "What'"
type textarea "x"
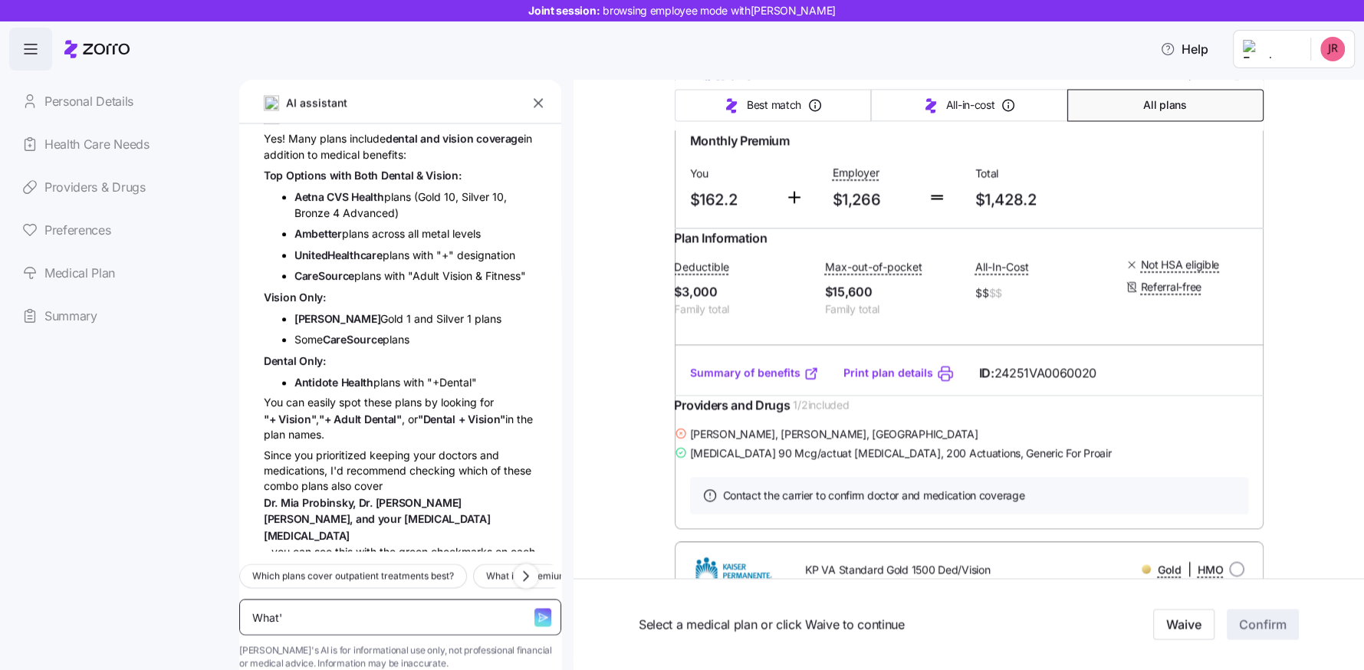
type textarea "What's"
type textarea "x"
type textarea "What's"
type textarea "x"
type textarea "What's t"
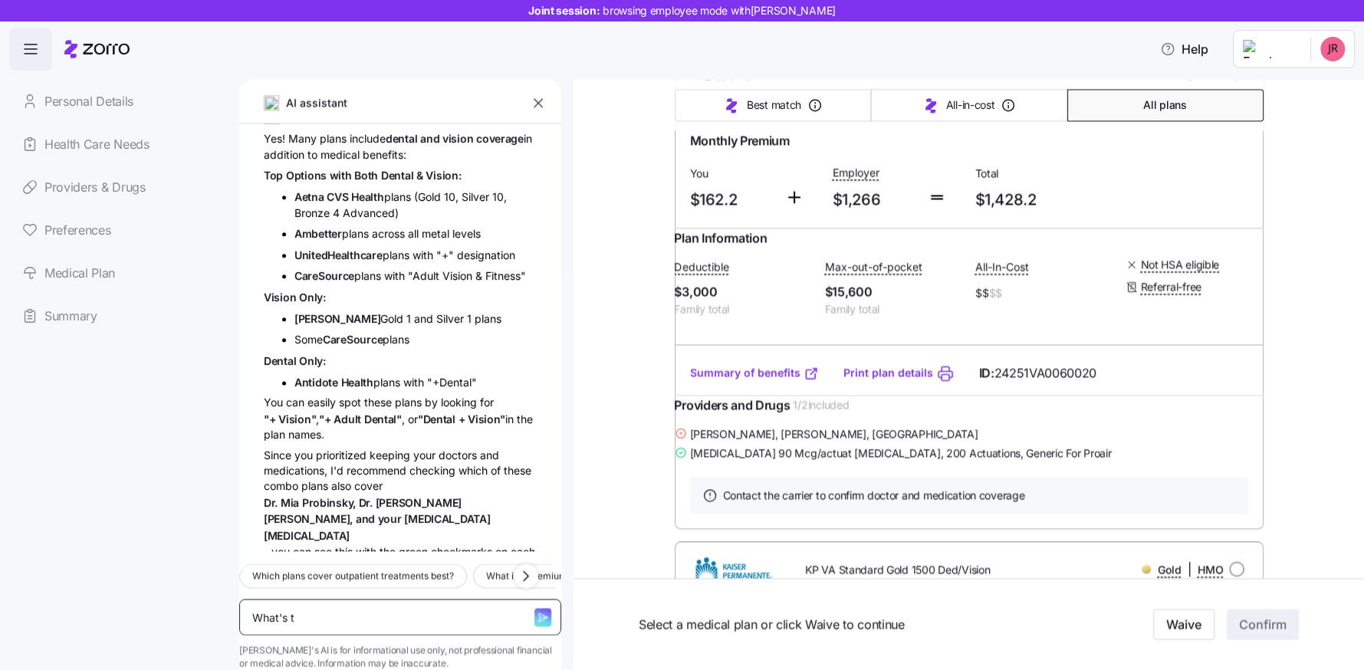
type textarea "x"
type textarea "What's th"
type textarea "x"
type textarea "What's the"
type textarea "x"
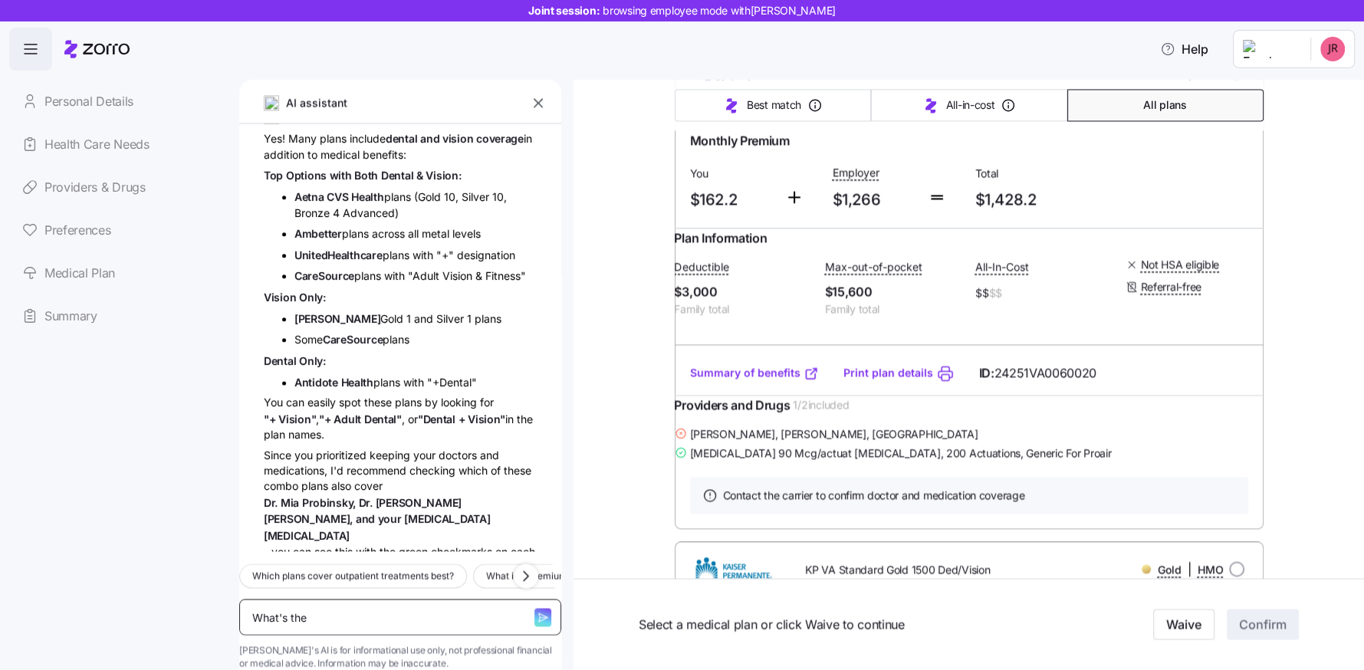
type textarea "What's the d"
type textarea "x"
type textarea "What's the di"
type textarea "x"
type textarea "What's the dif"
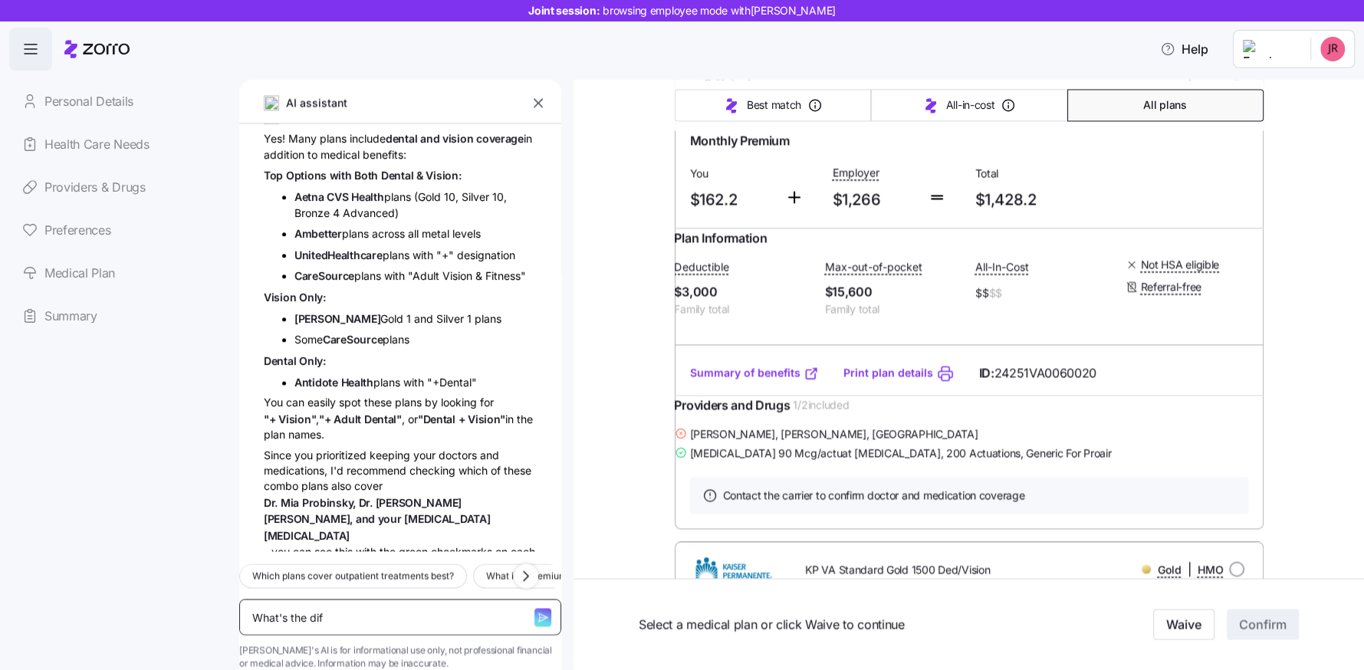
type textarea "x"
type textarea "What's the diff"
type textarea "x"
type textarea "What's the diffe"
type textarea "x"
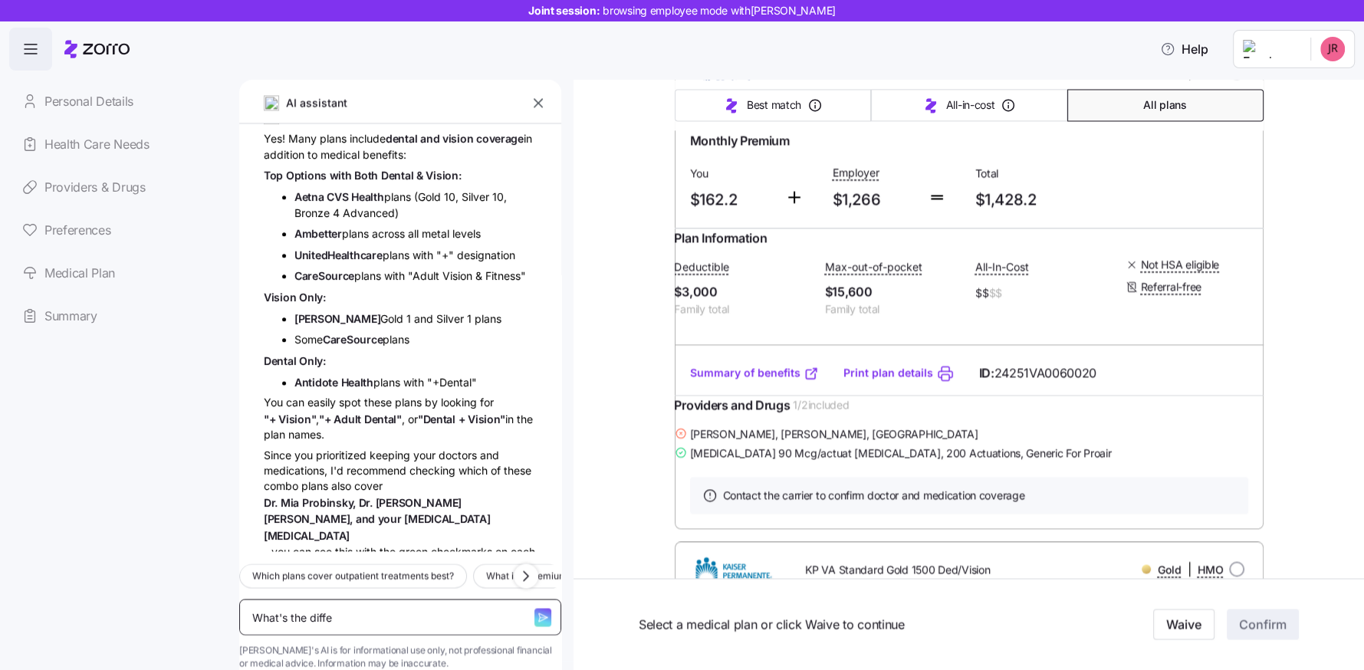
type textarea "What's the differ"
type textarea "x"
type textarea "What's the differe"
type textarea "x"
type textarea "What's the differen"
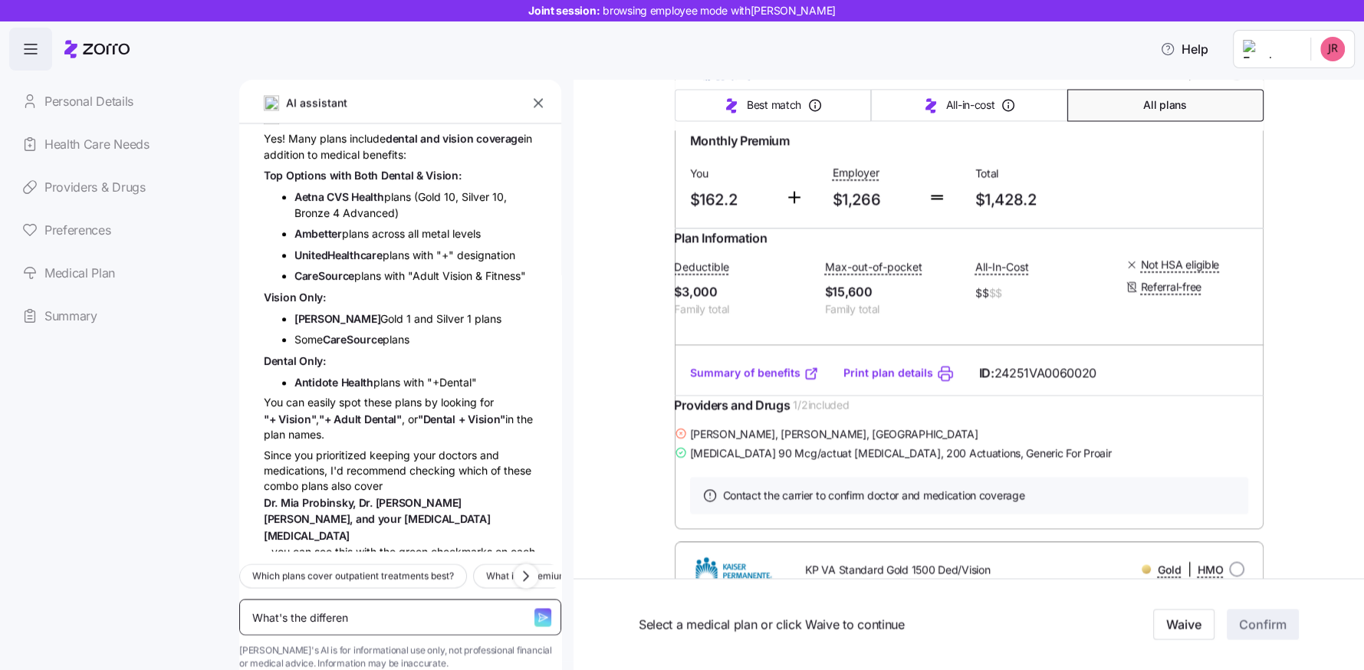
type textarea "x"
type textarea "What's the differenc"
type textarea "x"
type textarea "What's the difference"
type textarea "x"
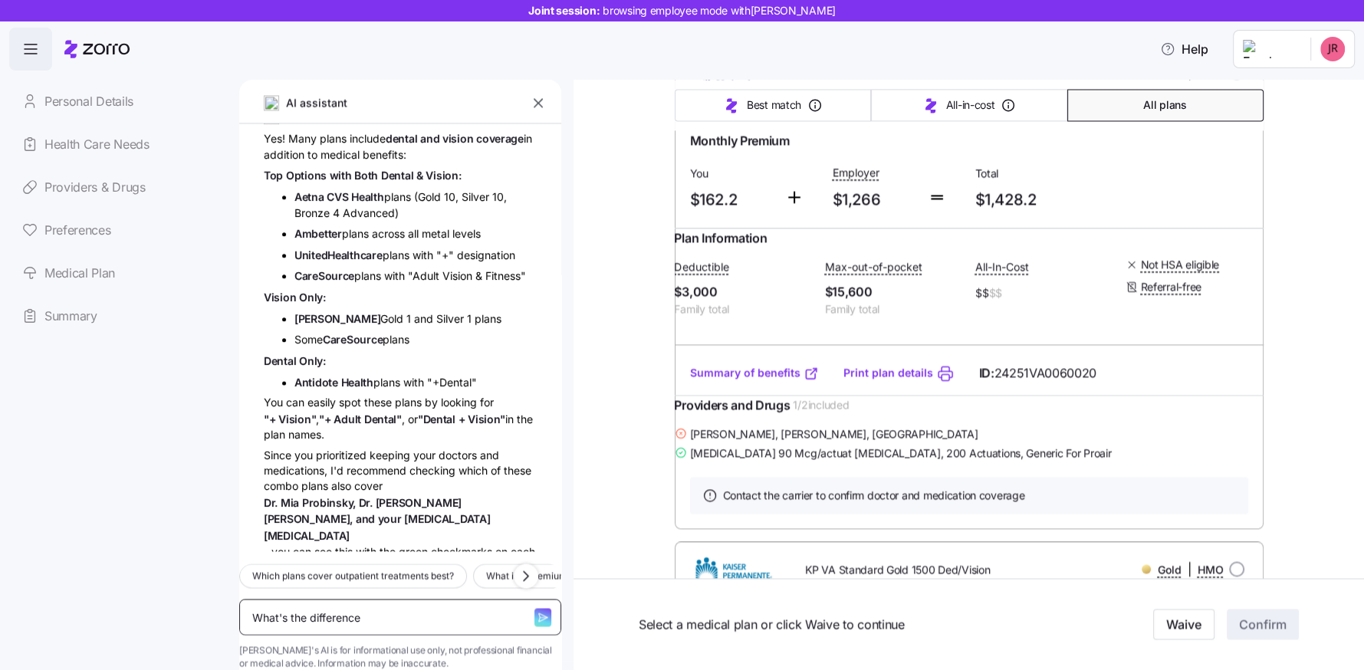
type textarea "What's the difference"
type textarea "x"
type textarea "What's the difference b"
type textarea "x"
type textarea "What's the difference be"
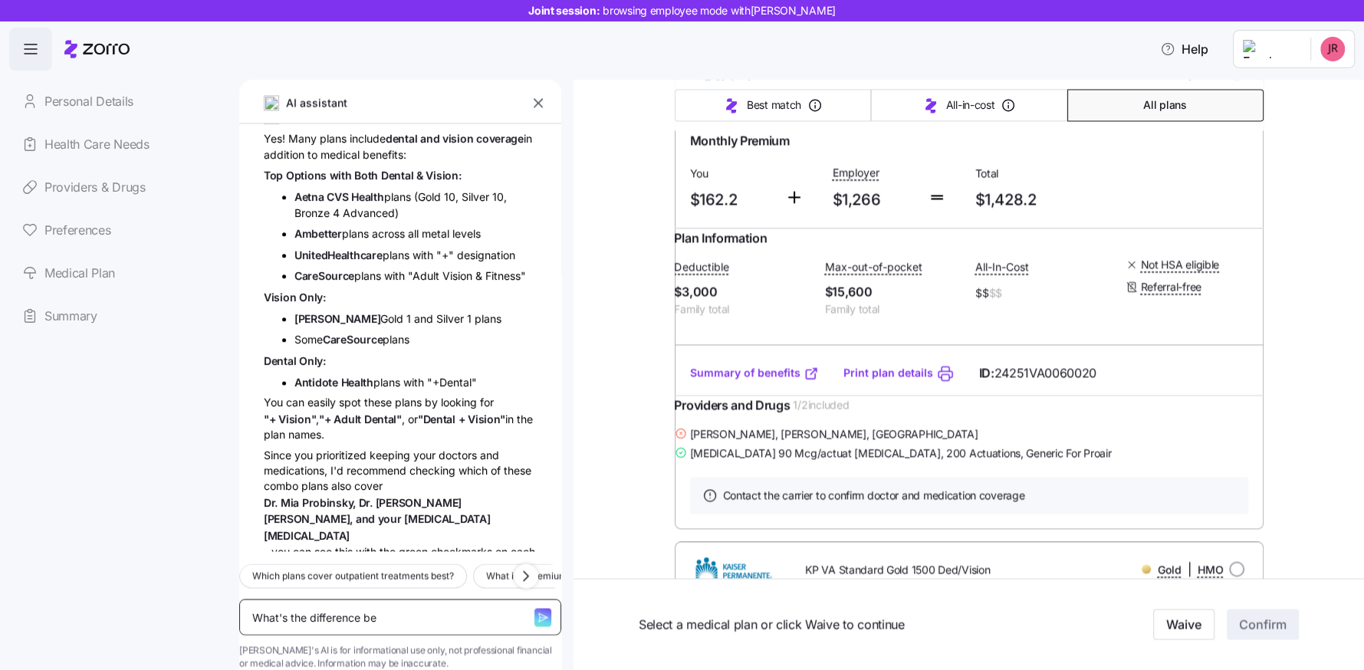
type textarea "x"
type textarea "What's the difference bet"
type textarea "x"
type textarea "What's the difference betw"
type textarea "x"
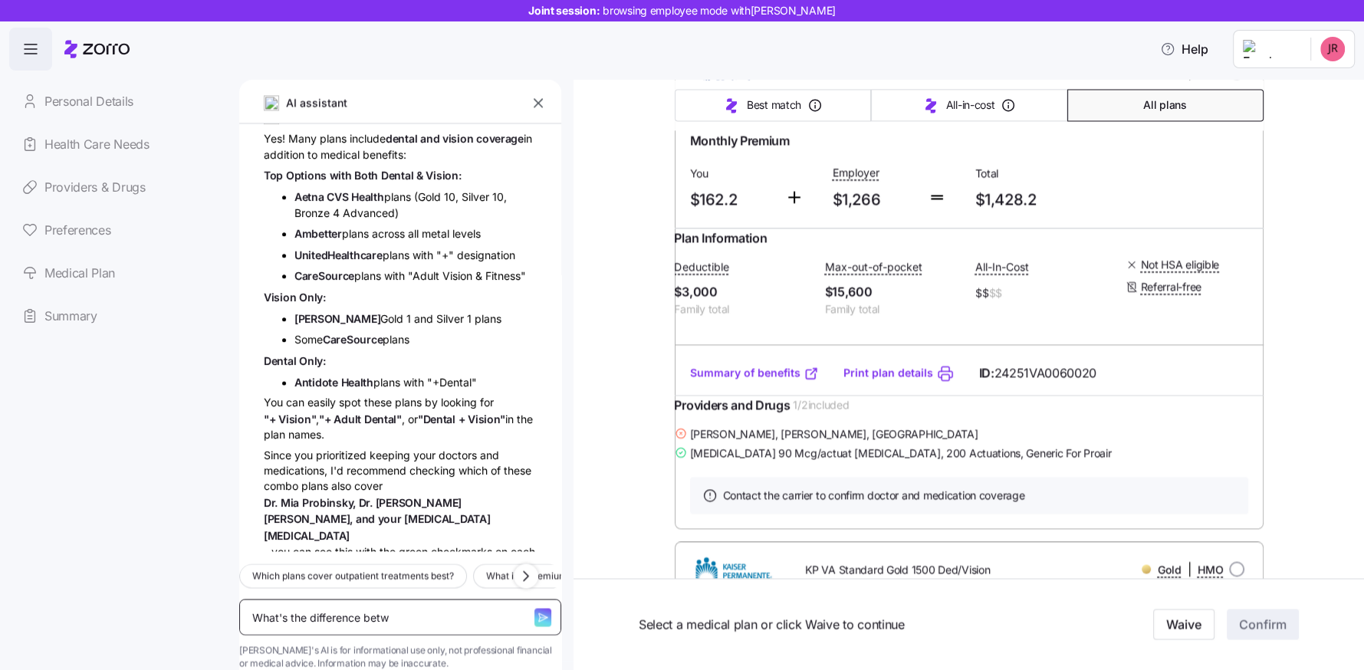
type textarea "What's the difference betwe"
type textarea "x"
type textarea "What's the difference betwee"
type textarea "x"
type textarea "What's the difference between"
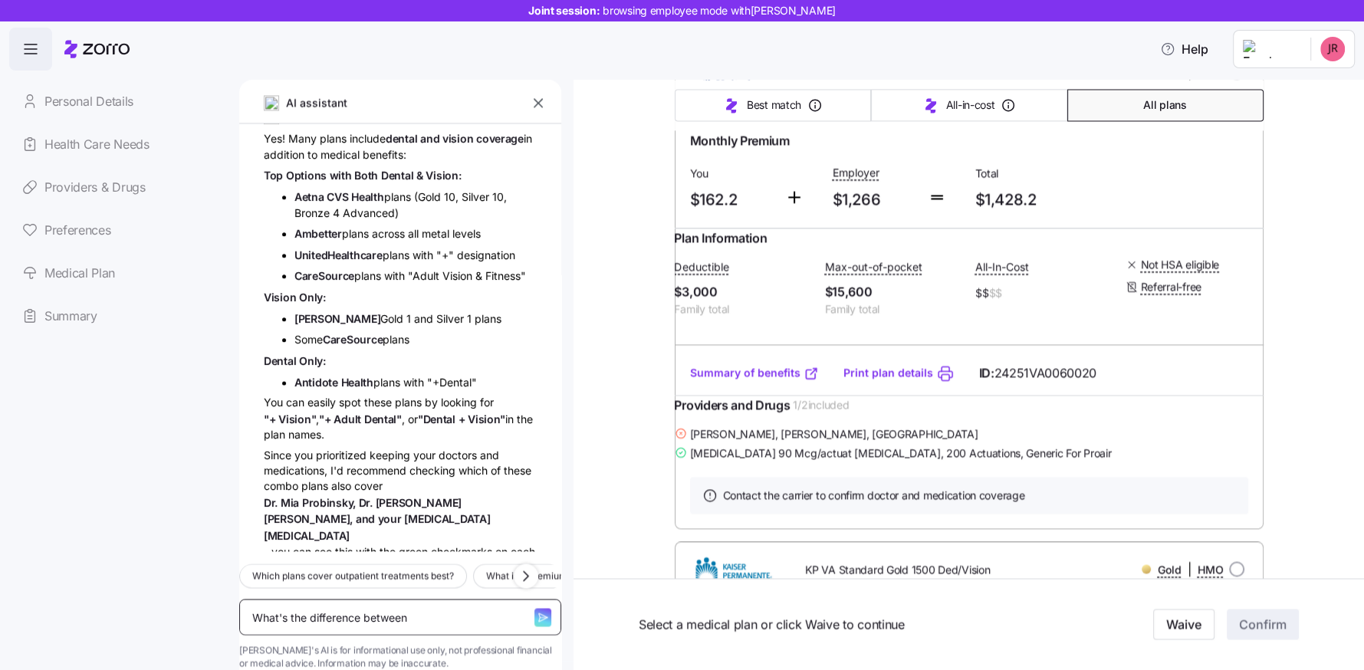
type textarea "x"
type textarea "What's the difference between"
type textarea "x"
type textarea "What's the difference between a"
type textarea "x"
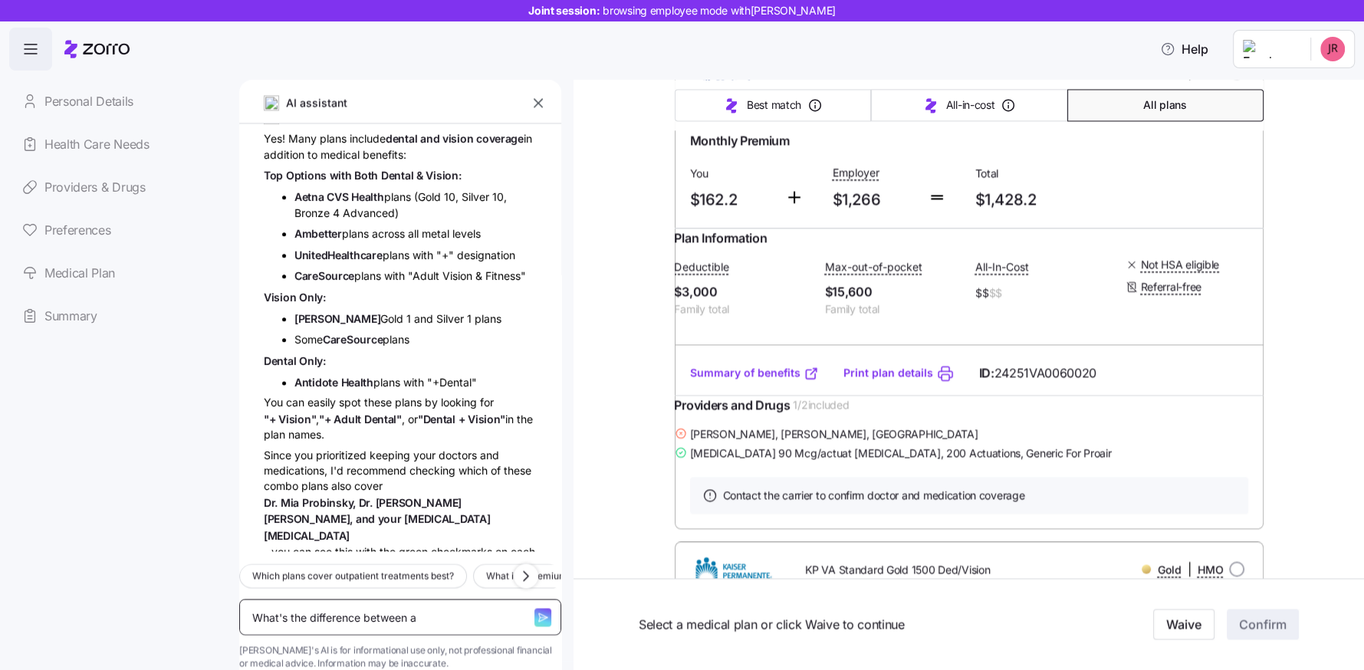
type textarea "What's the difference between a"
type textarea "x"
type textarea "What's the difference between a c"
type textarea "x"
type textarea "What's the difference between a co"
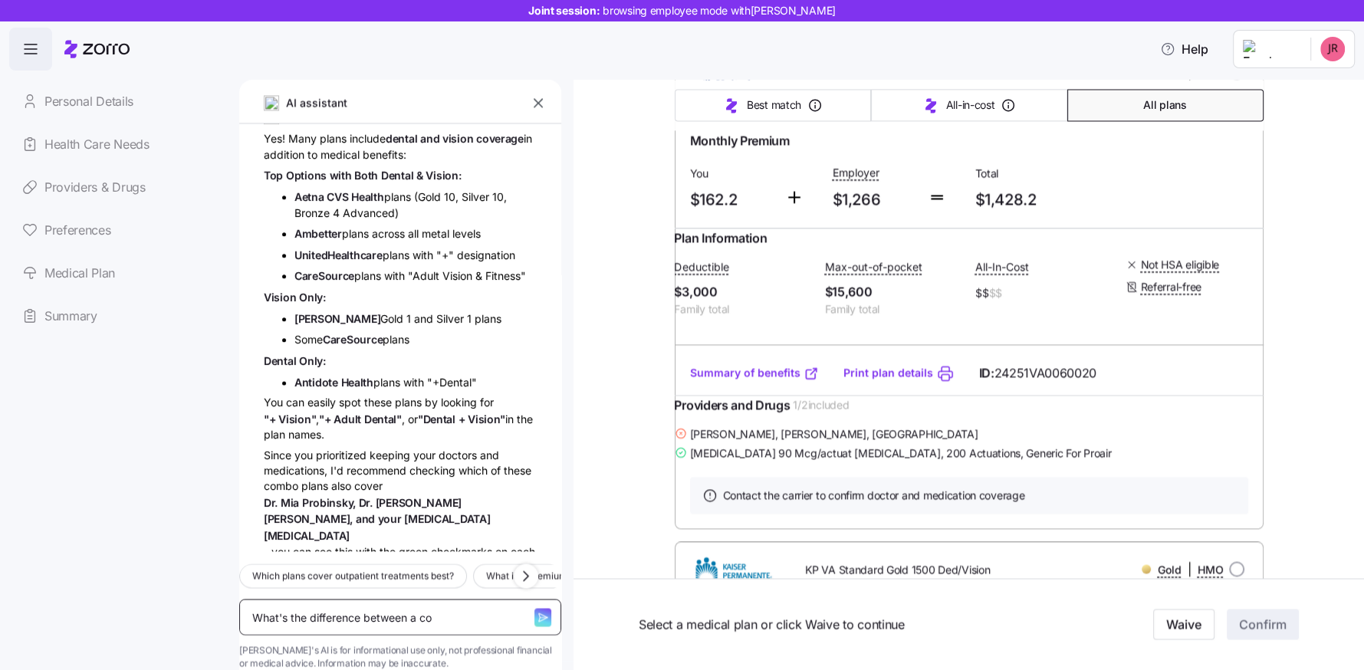
type textarea "x"
type textarea "What's the difference between a cop"
type textarea "x"
type textarea "What's the difference between a copa"
type textarea "x"
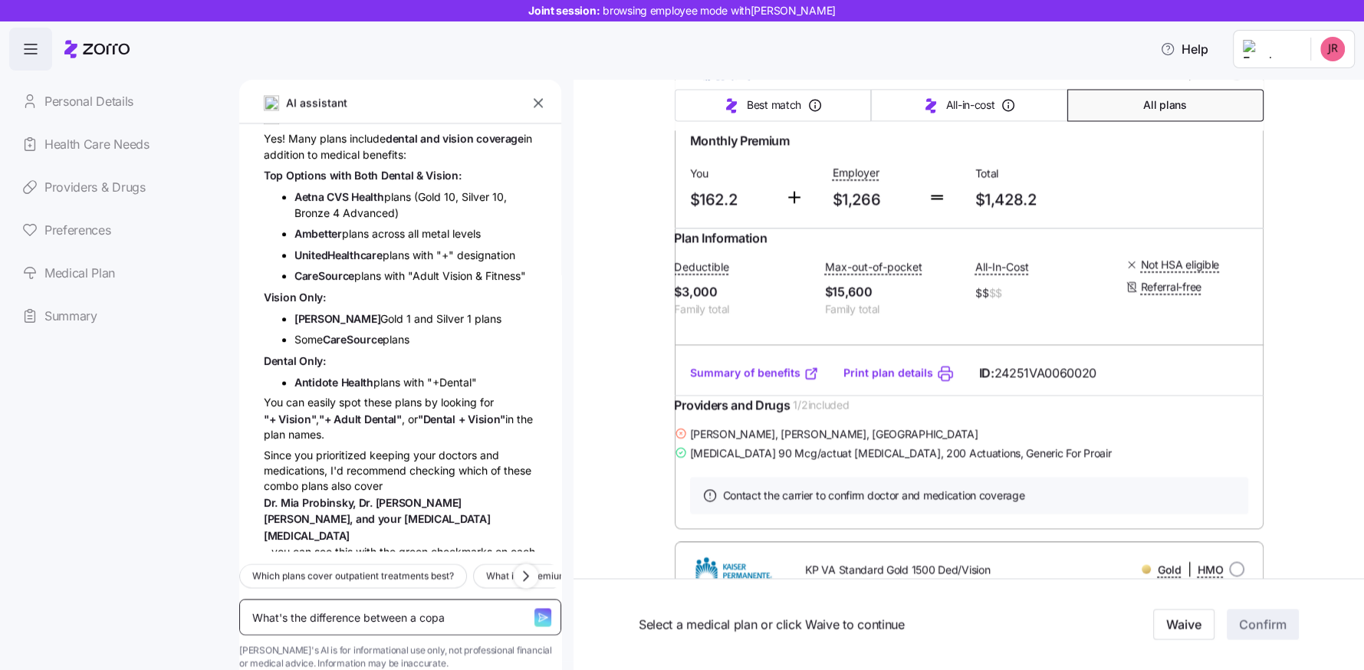
type textarea "What's the difference between a copay"
type textarea "x"
type textarea "What's the difference between a copay"
type textarea "x"
type textarea "What's the difference between a copay an"
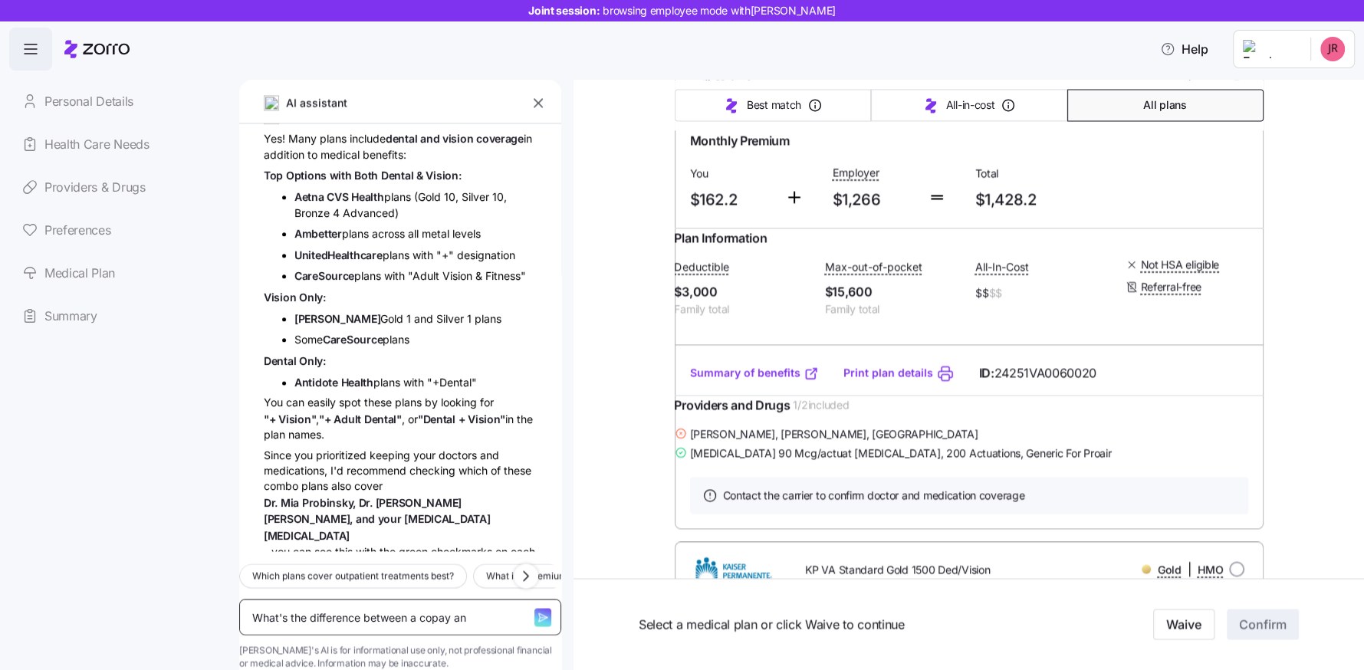
type textarea "x"
type textarea "What's the difference between a copay and"
type textarea "x"
type textarea "What's the difference between a copay and"
type textarea "x"
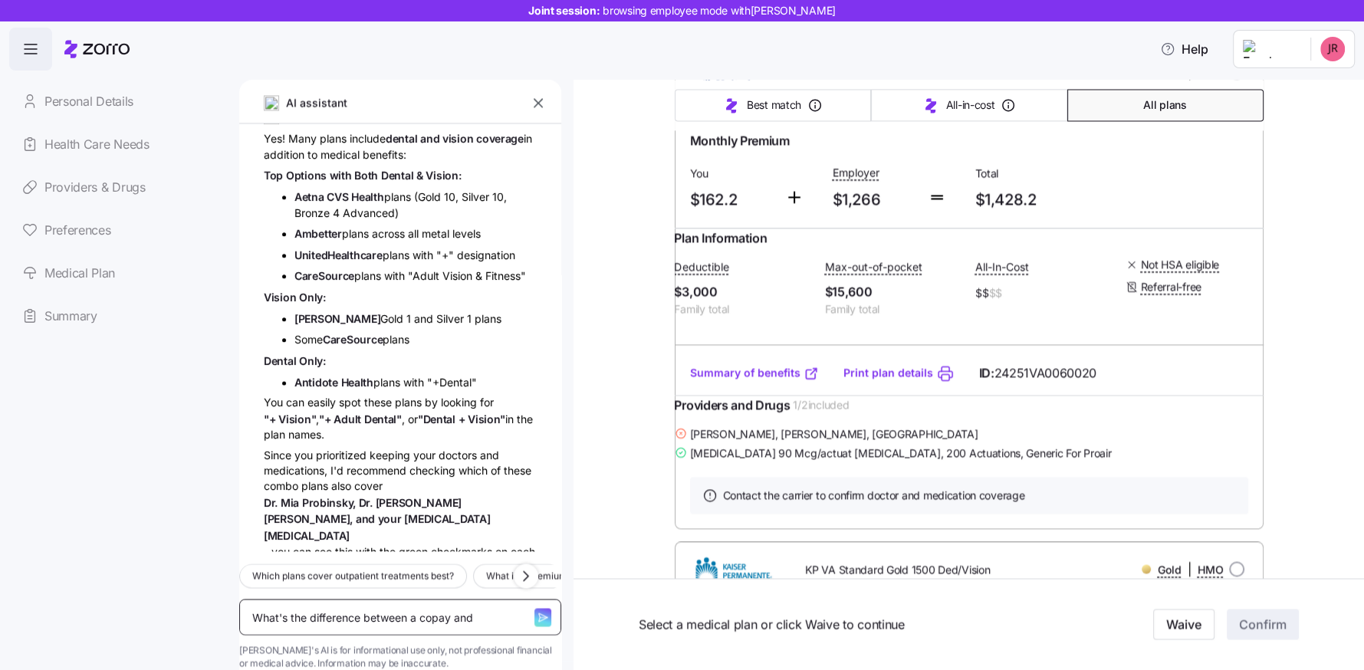
type textarea "What's the difference between a copay and c"
type textarea "x"
type textarea "What's the difference between a copay and co"
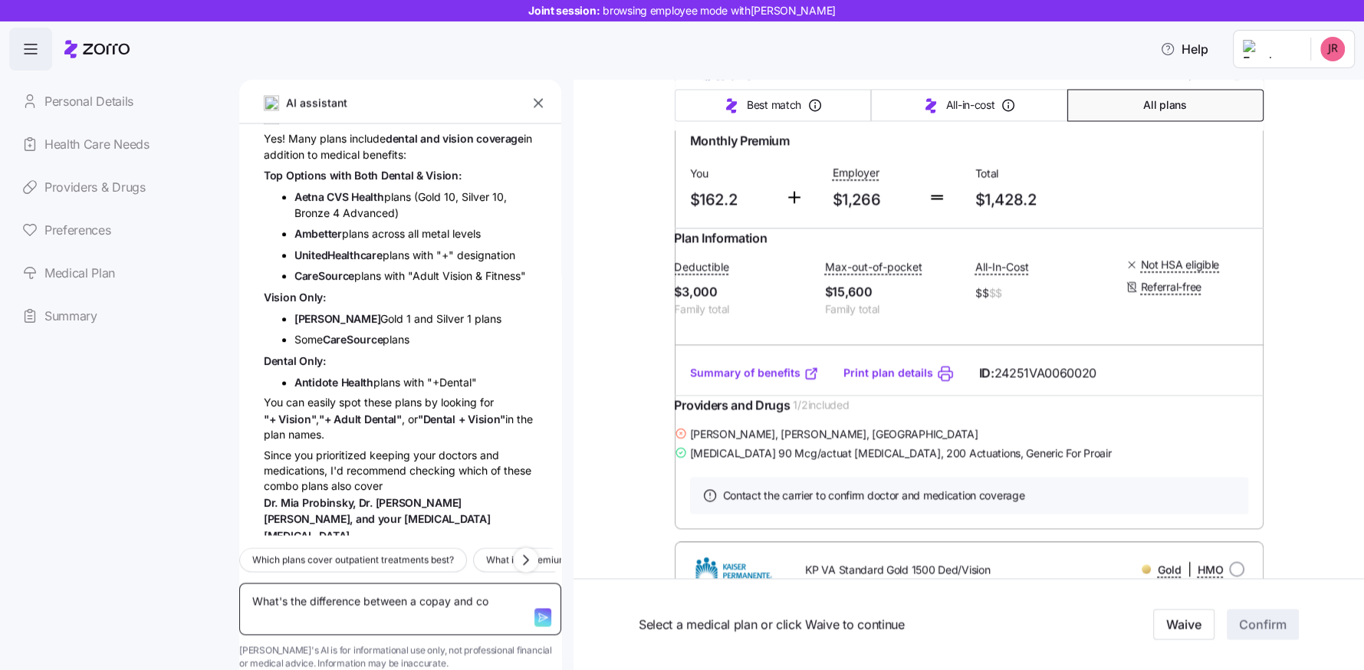
type textarea "x"
type textarea "What's the difference between a copay and coi"
type textarea "x"
type textarea "What's the difference between a copay and coin"
type textarea "x"
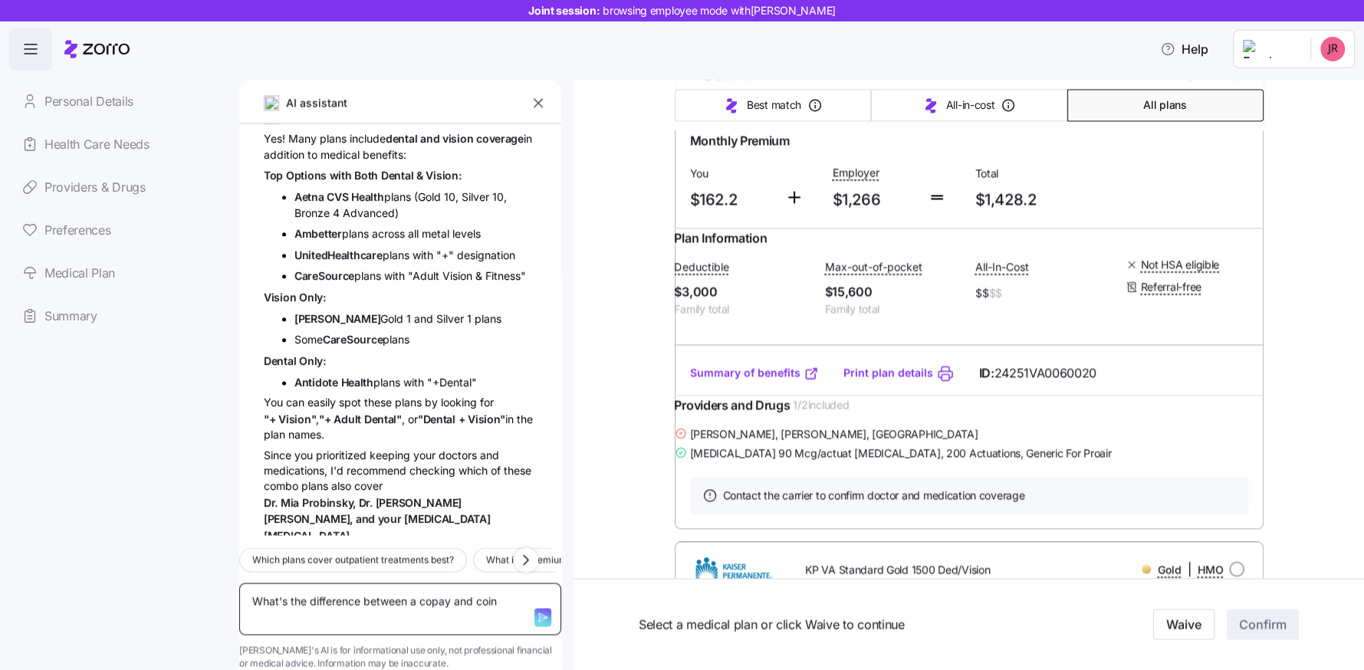
type textarea "What's the difference between a copay and coins"
type textarea "x"
type textarea "What's the difference between a copay and coinsu"
type textarea "x"
type textarea "What's the difference between a copay and coinsur"
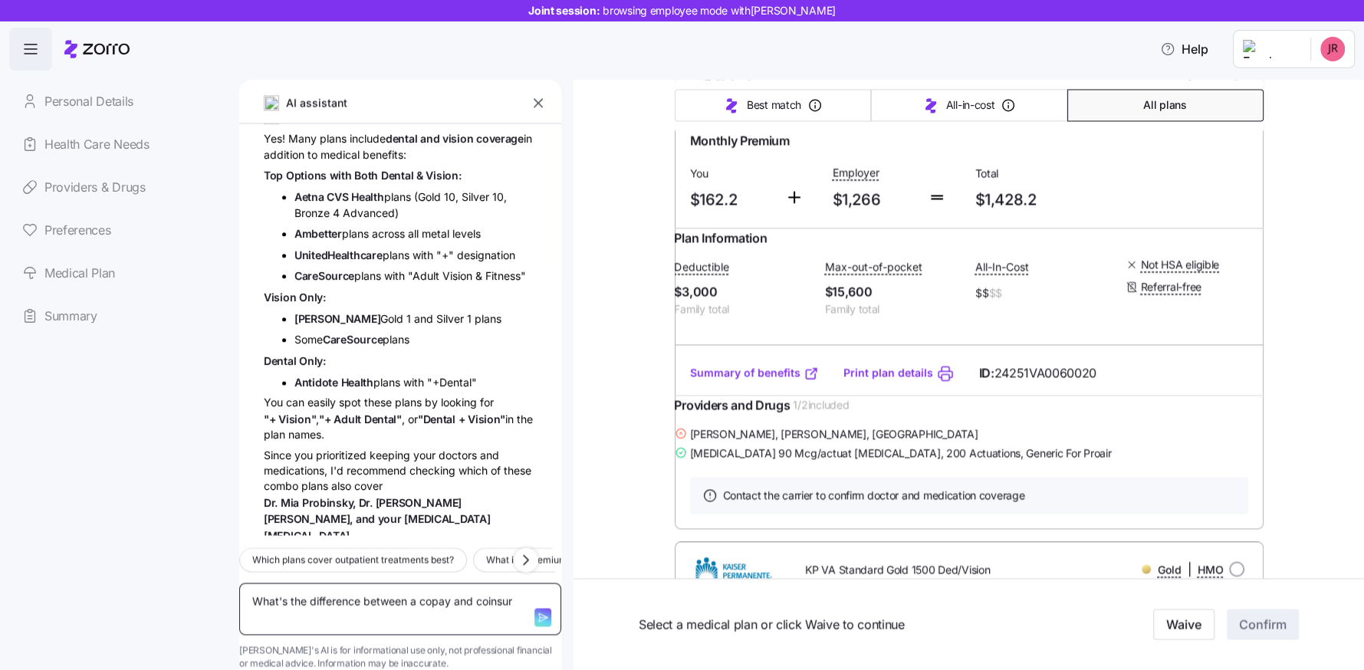
type textarea "x"
type textarea "What's the difference between a copay and coinsura"
type textarea "x"
type textarea "What's the difference between a copay and coinsuran"
type textarea "x"
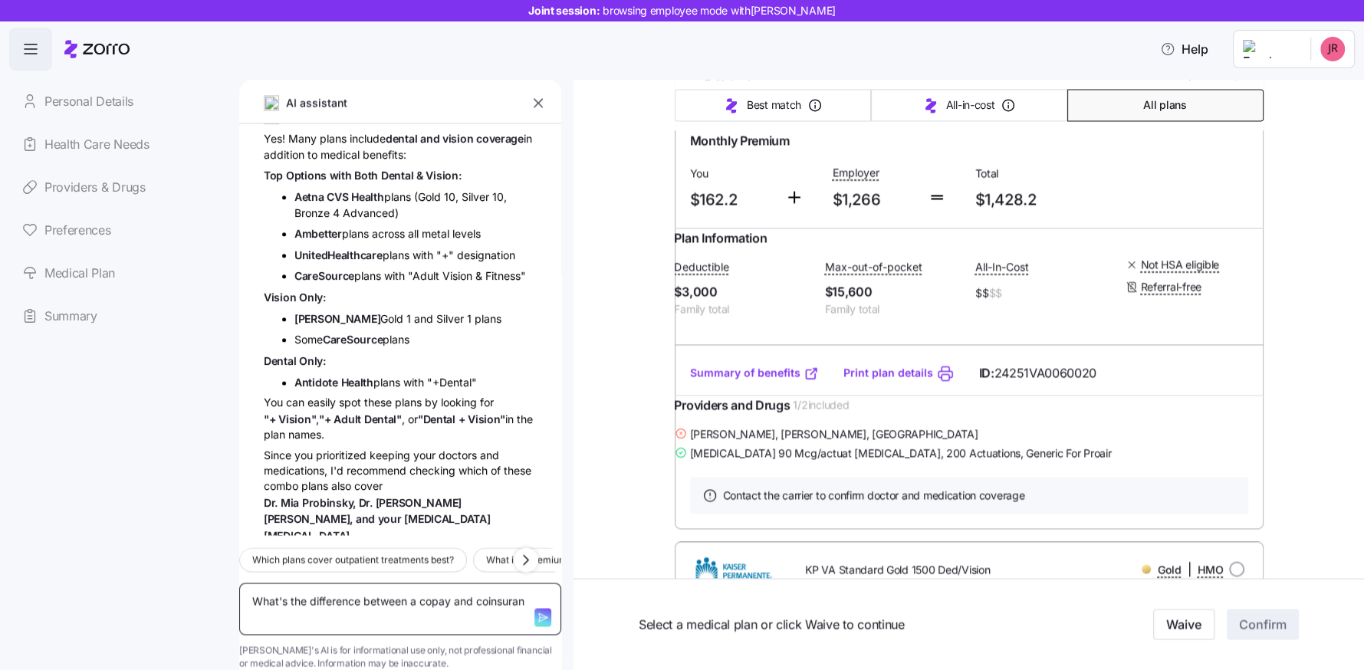
type textarea "What's the difference between a copay and coinsuranc"
type textarea "x"
type textarea "What's the difference between a copay and coinsurance"
type textarea "x"
type textarea "What's the difference between a copay and coinsurance."
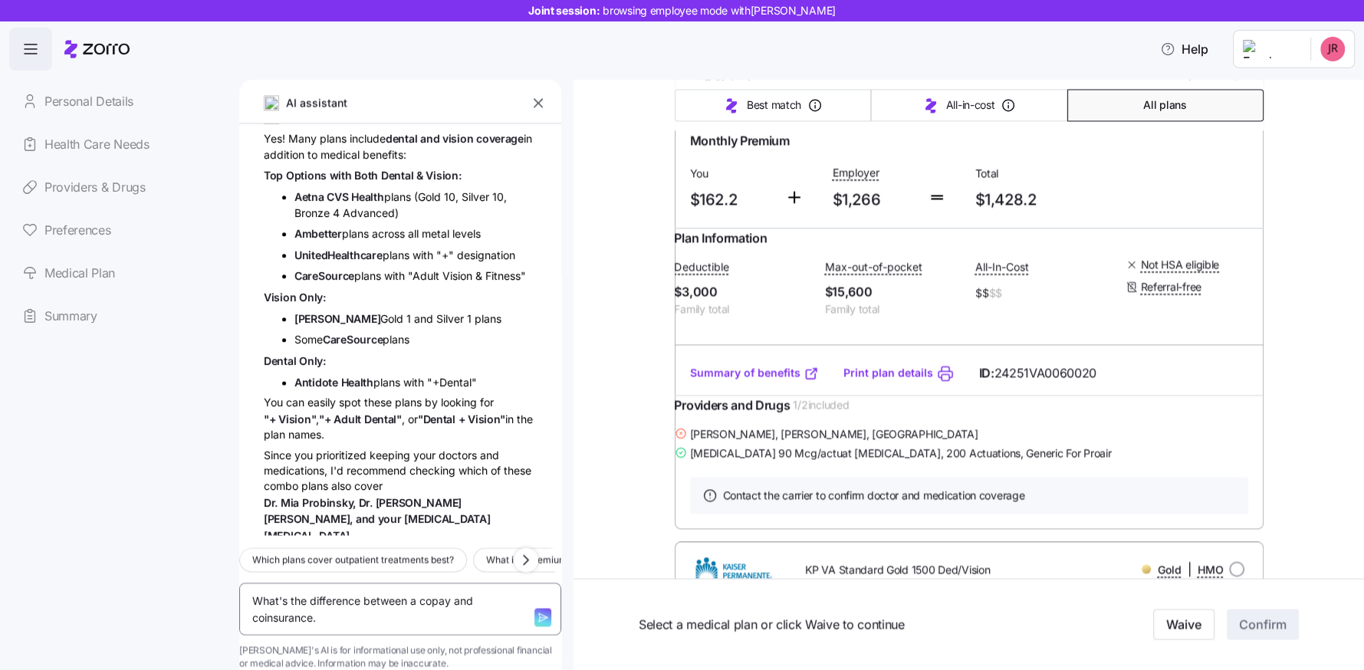
type textarea "x"
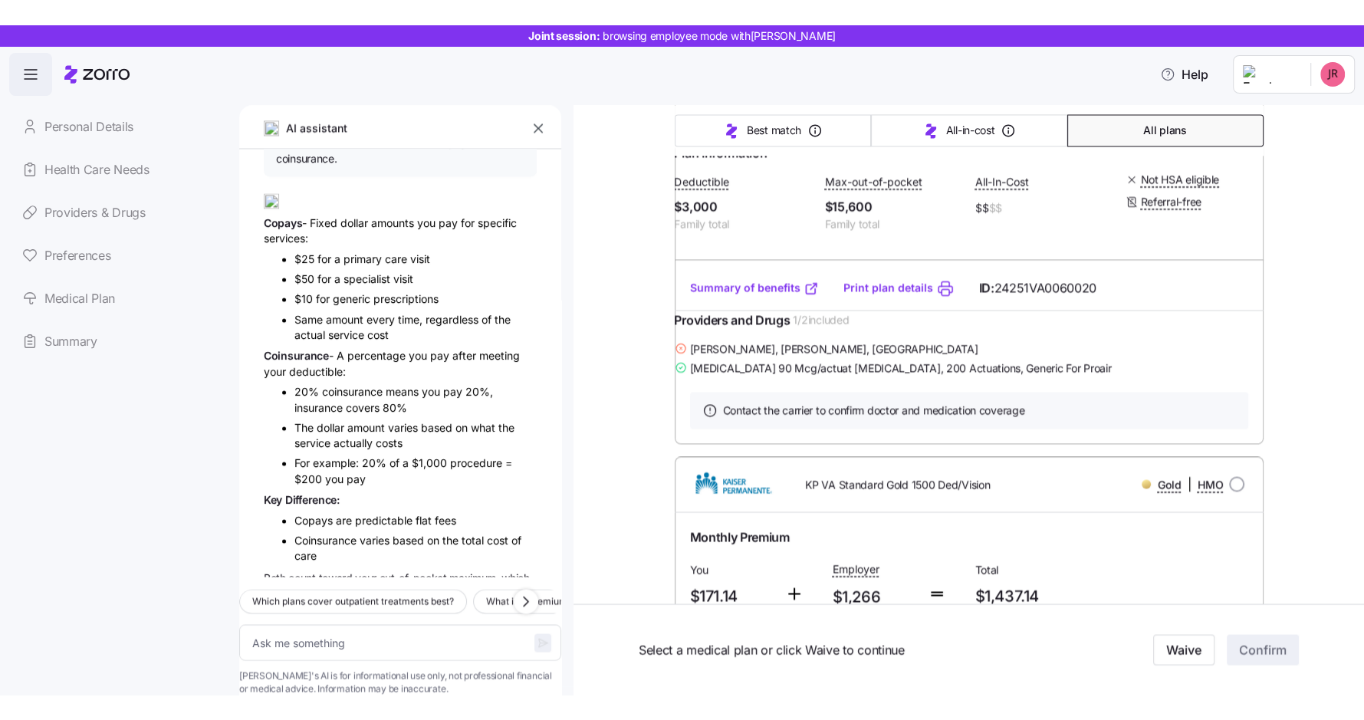
scroll to position [2339, 0]
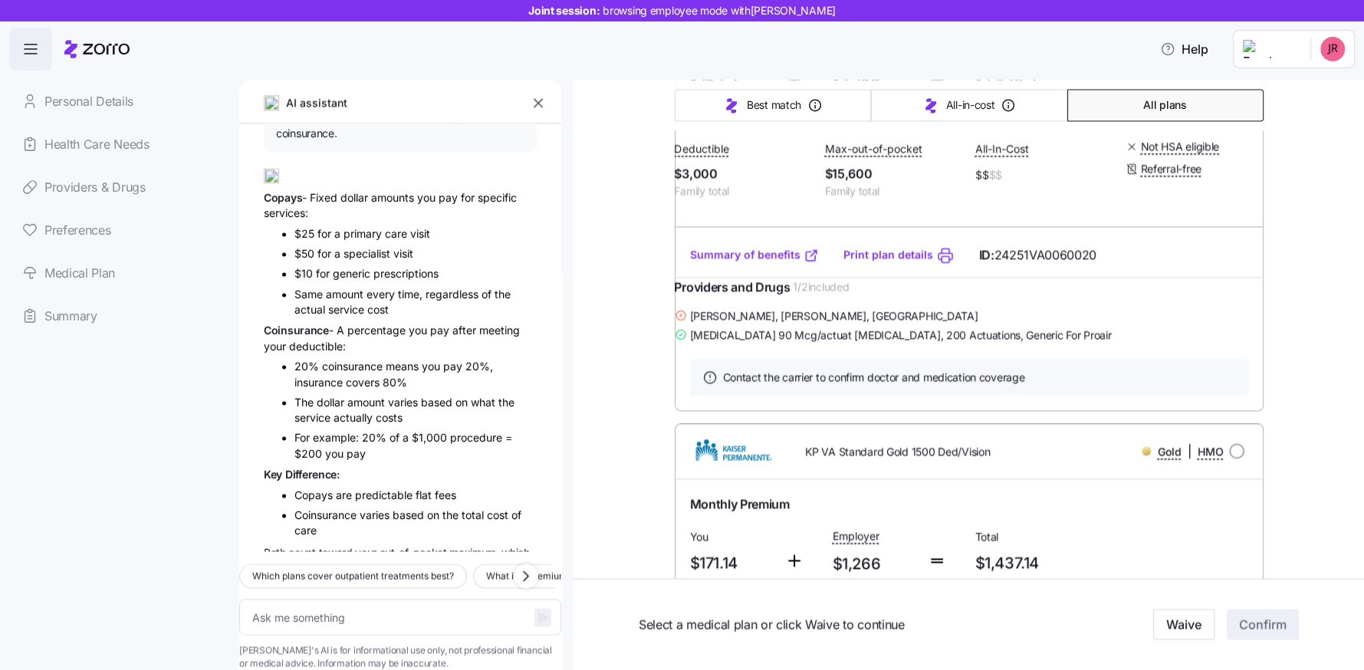
type textarea "x"
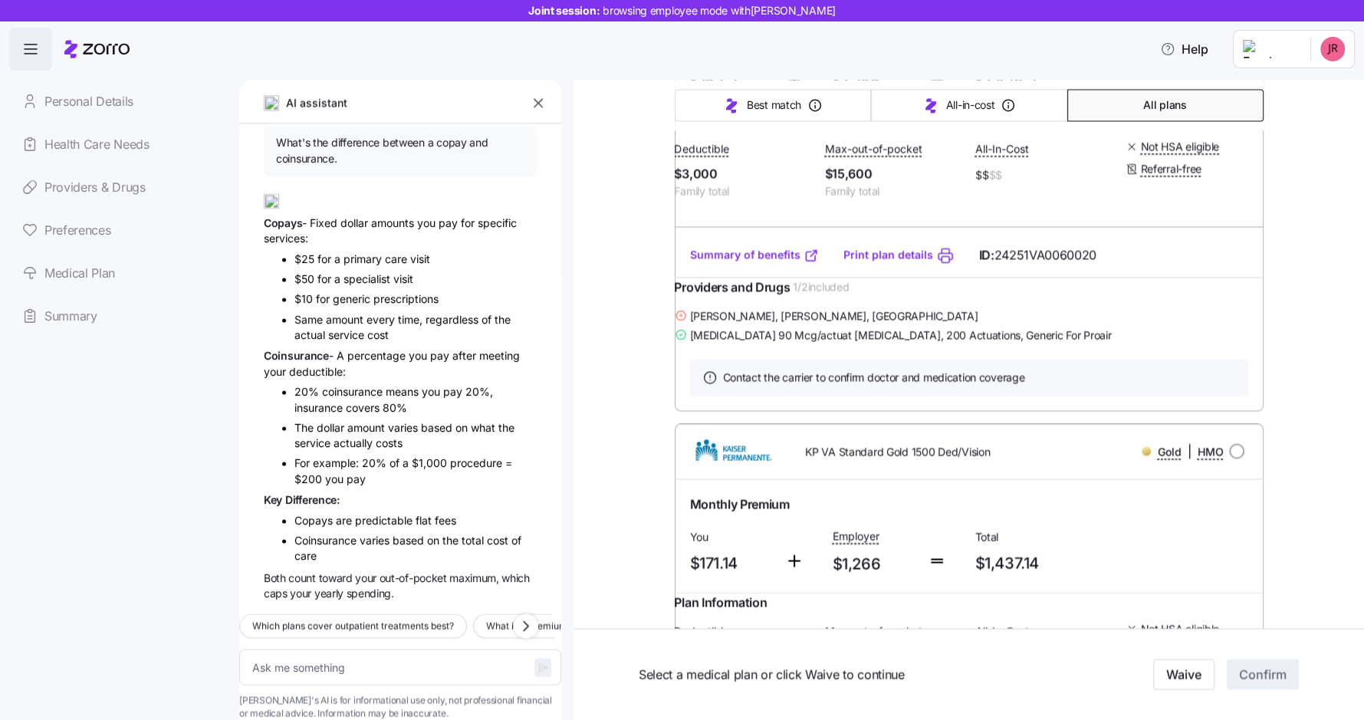
scroll to position [2385, 0]
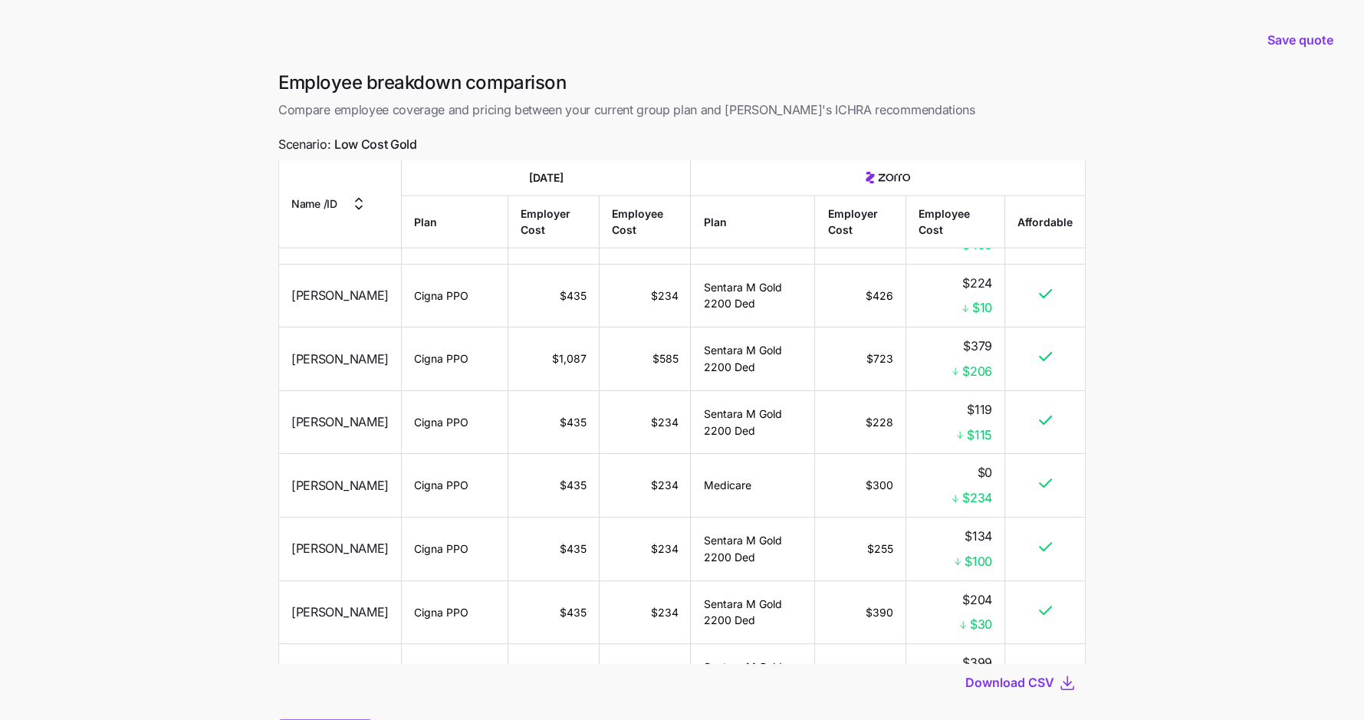
scroll to position [695, 0]
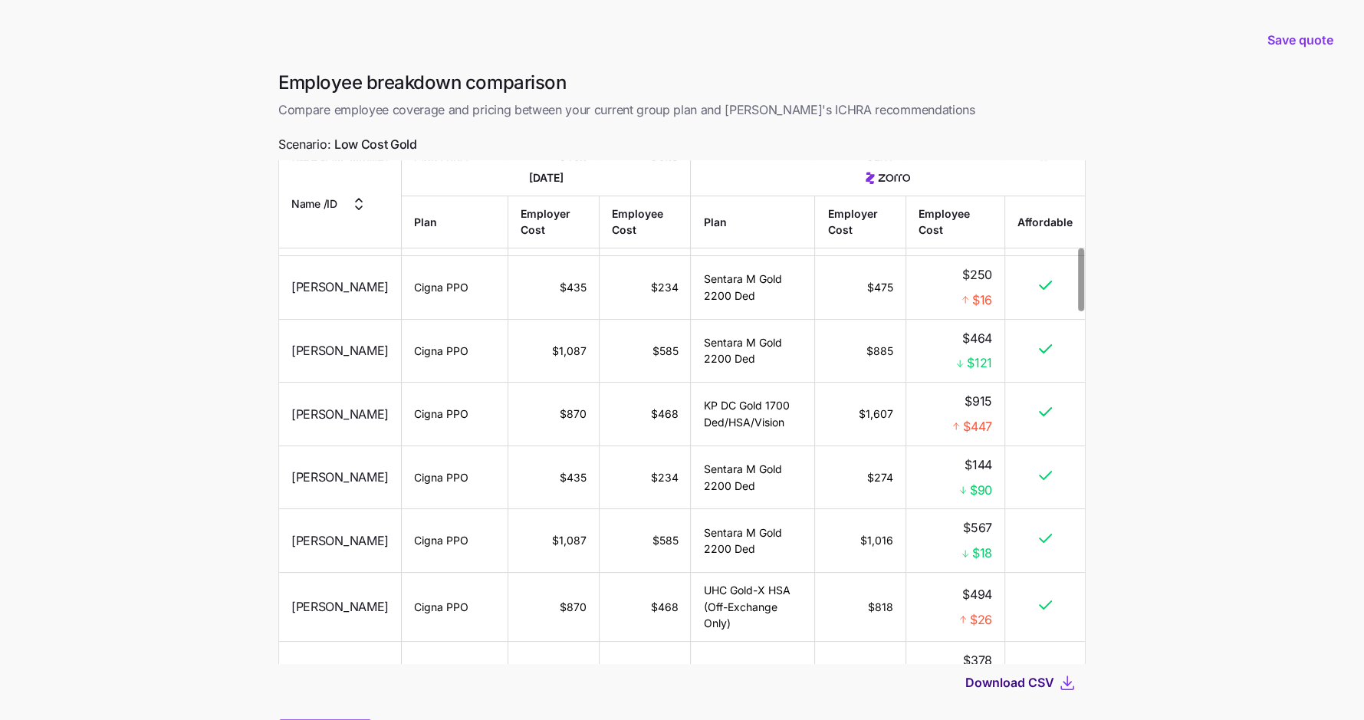
click at [1002, 678] on span "Download CSV" at bounding box center [1009, 682] width 89 height 18
click at [1016, 683] on span "Download CSV" at bounding box center [1009, 682] width 89 height 18
